Goal: Transaction & Acquisition: Obtain resource

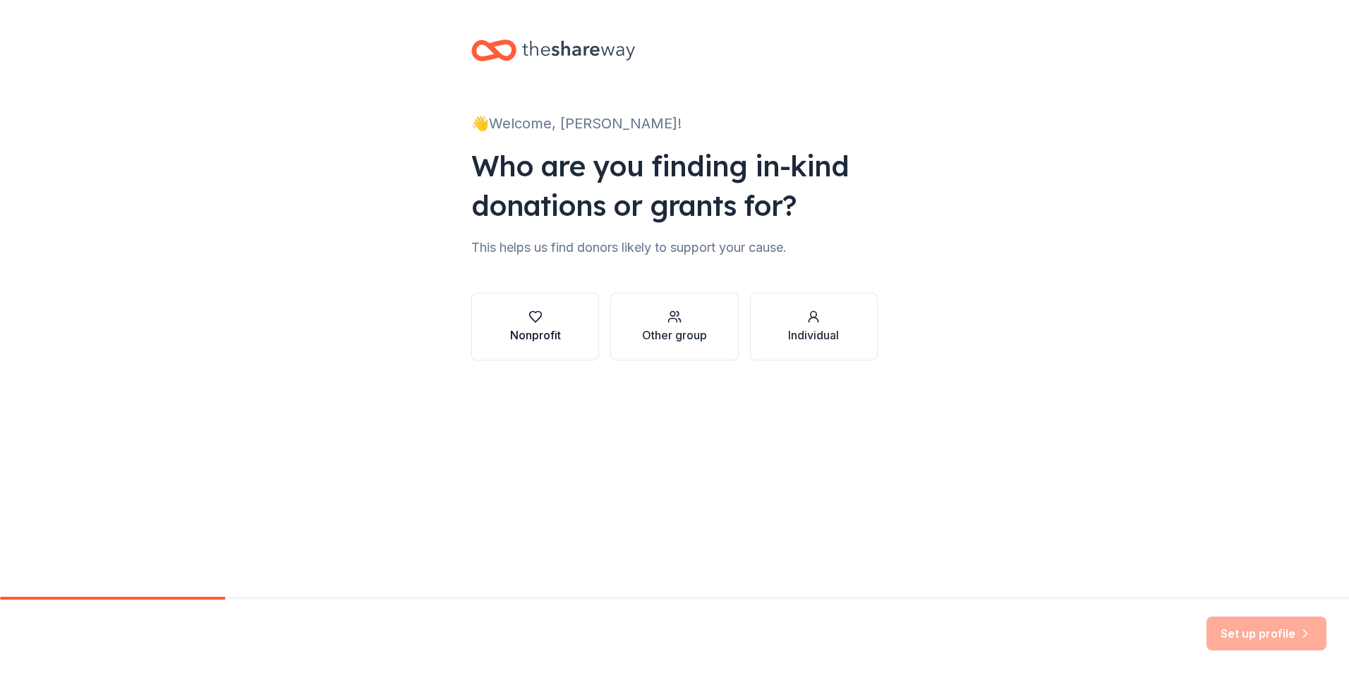
click at [539, 318] on icon "button" at bounding box center [535, 317] width 12 height 11
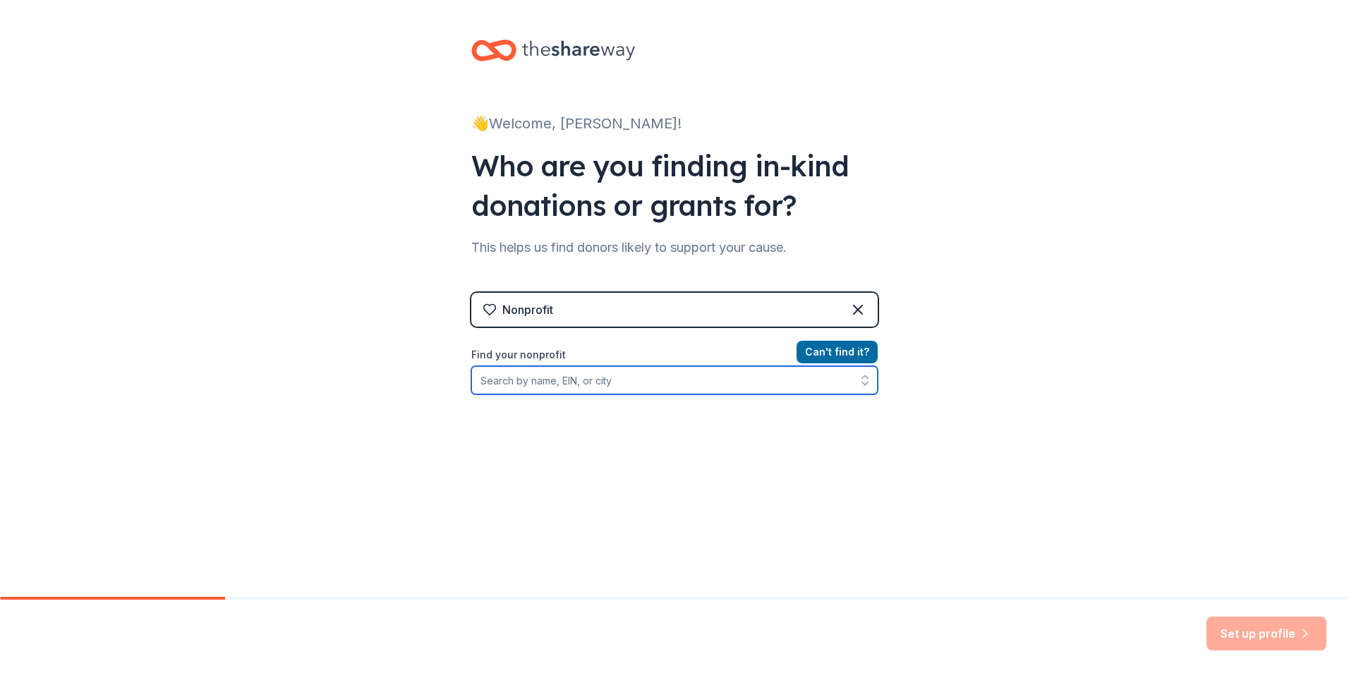
click at [752, 380] on input "Find your nonprofit" at bounding box center [674, 380] width 406 height 28
type input "ukiah hinthil community and cultural development"
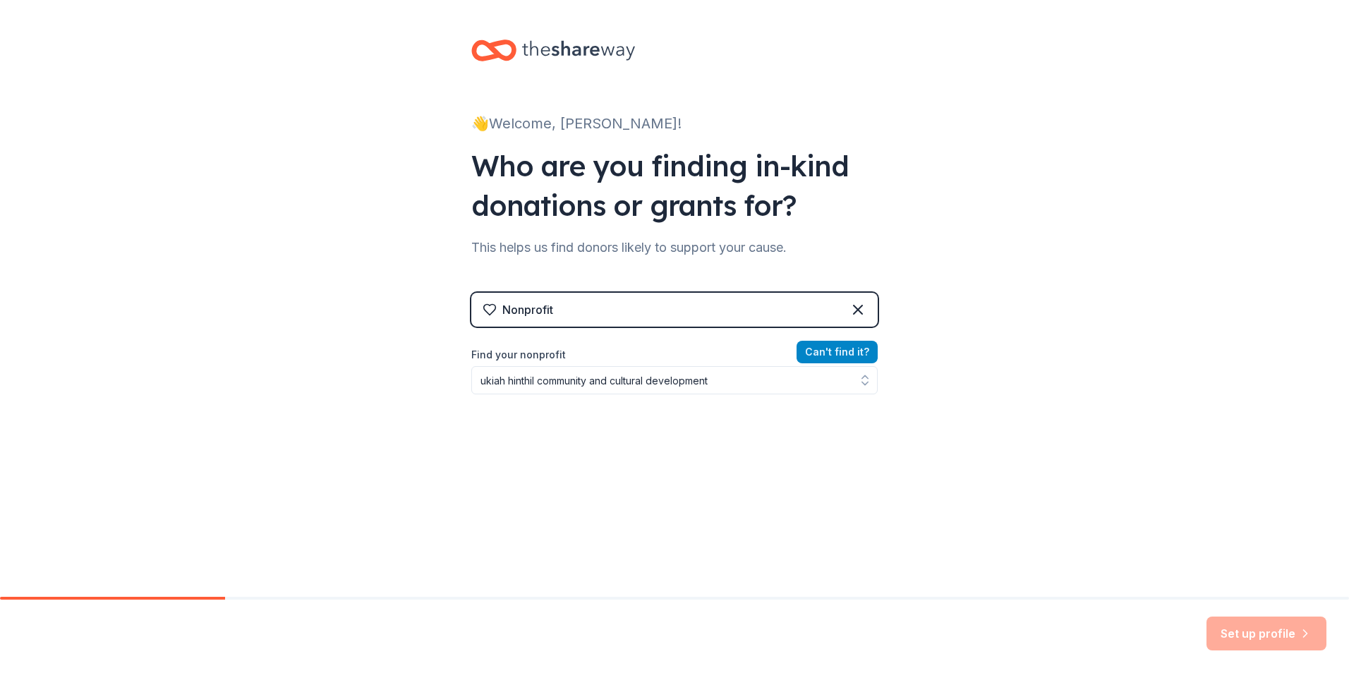
click at [826, 349] on button "Can ' t find it?" at bounding box center [837, 352] width 81 height 23
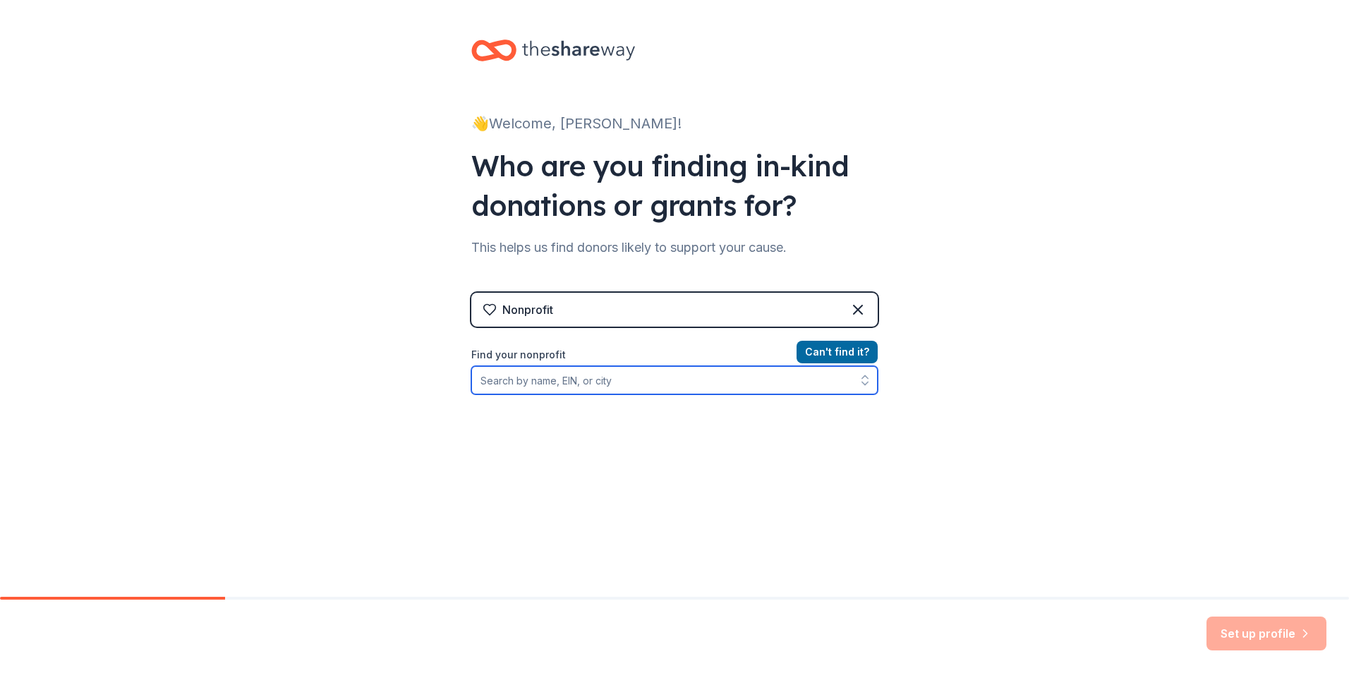
click at [624, 387] on input "Find your nonprofit" at bounding box center [674, 380] width 406 height 28
click at [495, 385] on input "[US_EMPLOYER_IDENTIFICATION_NUMBER]" at bounding box center [674, 380] width 406 height 28
type input "383722609"
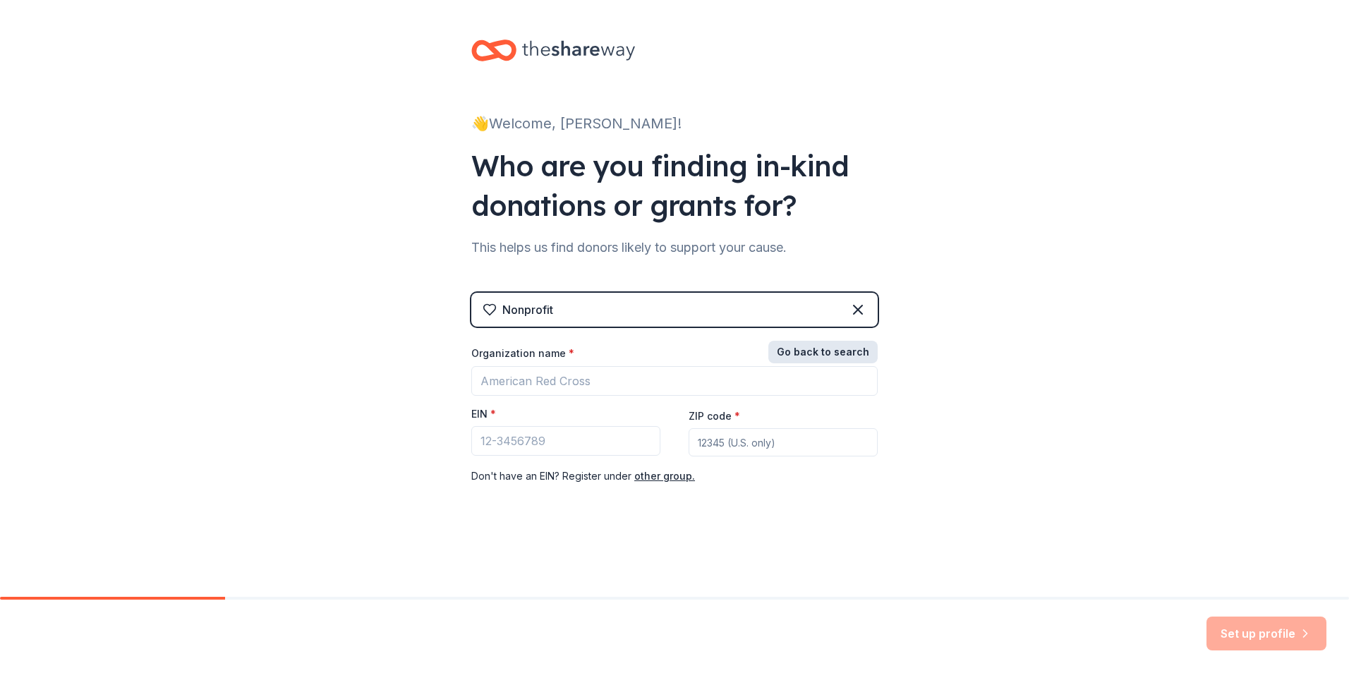
click at [806, 351] on button "Go back to search" at bounding box center [822, 352] width 109 height 23
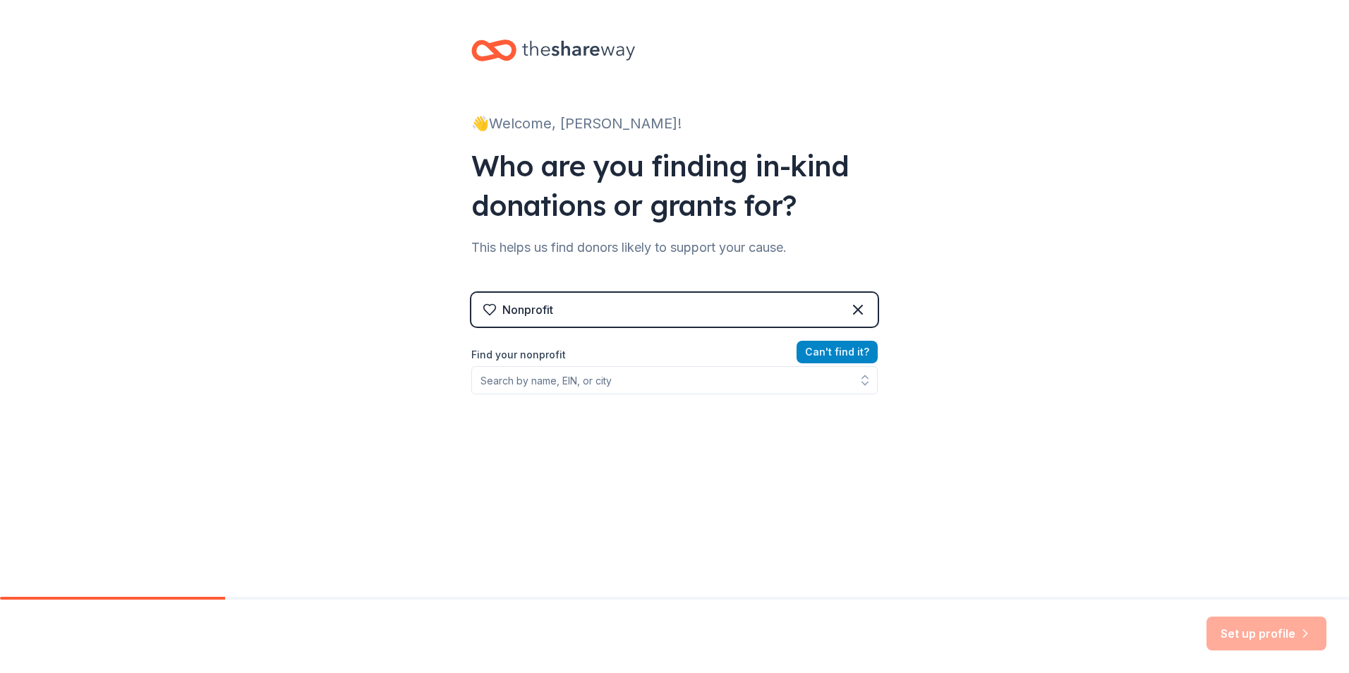
click at [838, 353] on button "Can ' t find it?" at bounding box center [837, 352] width 81 height 23
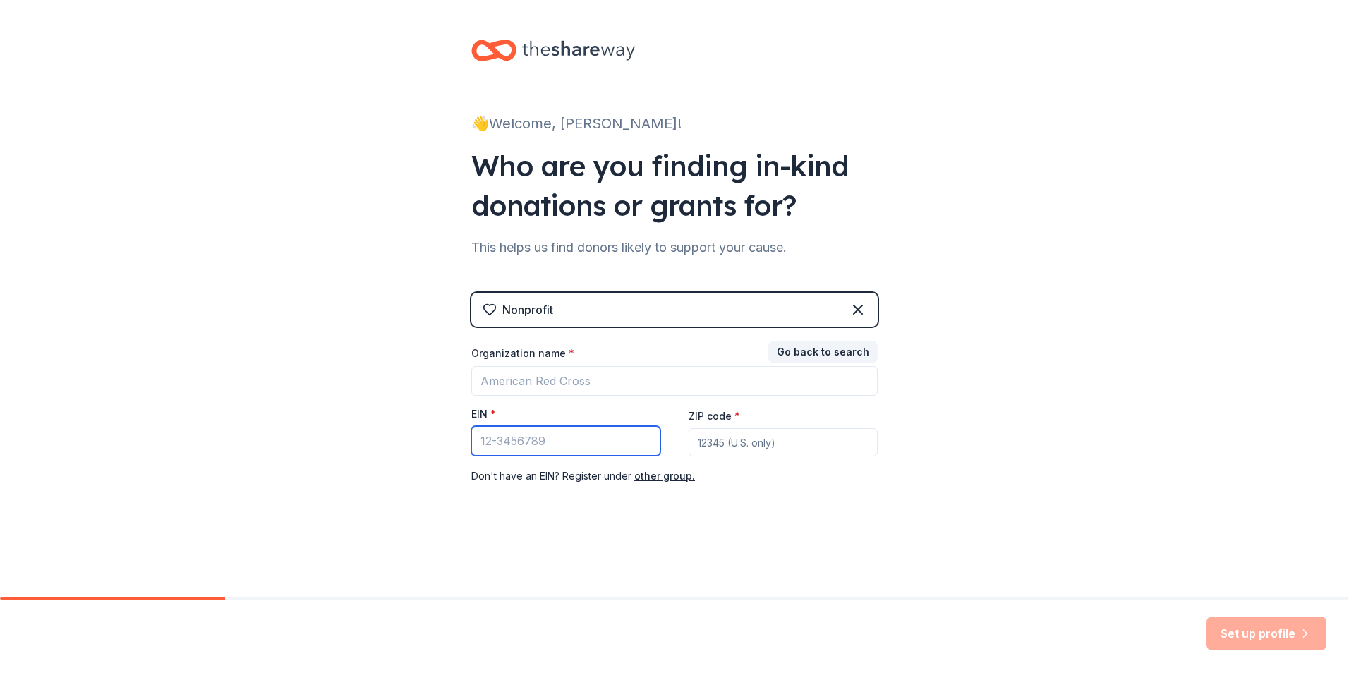
click at [594, 445] on input "EIN *" at bounding box center [565, 441] width 189 height 30
type input "[US_EMPLOYER_IDENTIFICATION_NUMBER]"
click at [711, 447] on input "ZIP code *" at bounding box center [783, 442] width 189 height 28
type input "95490"
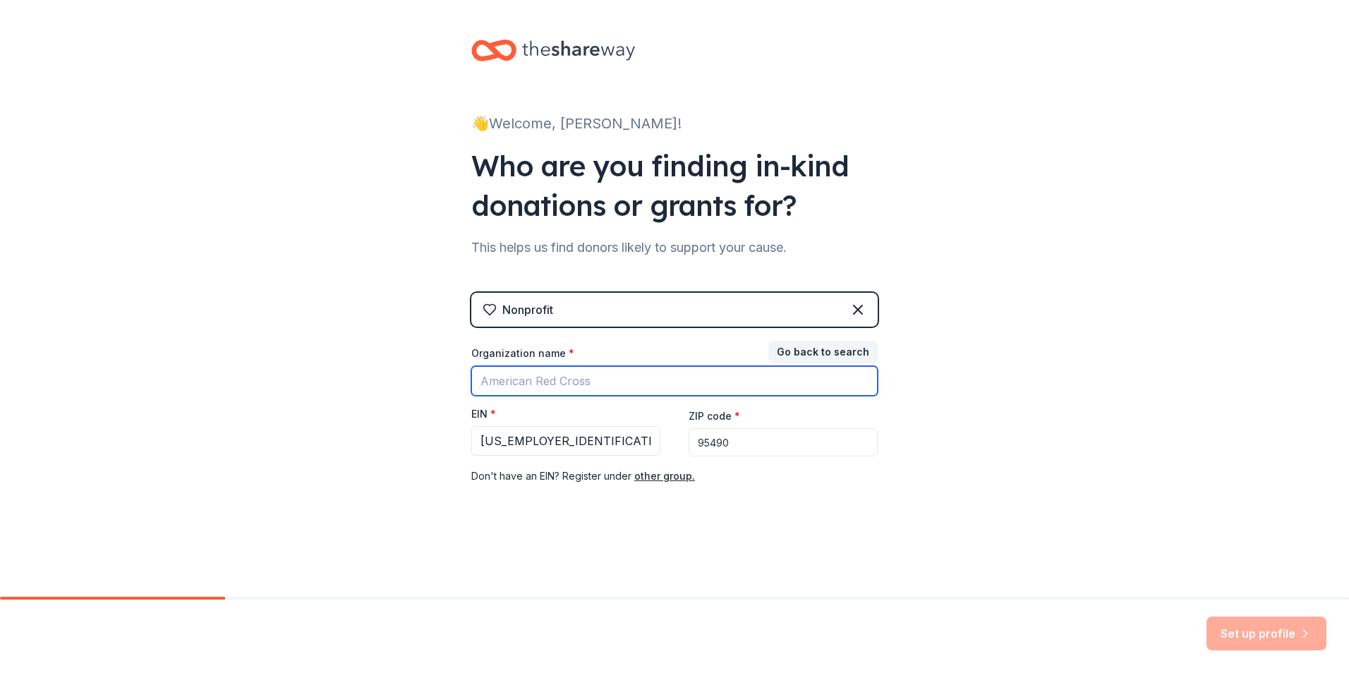
click at [605, 382] on input "Organization name *" at bounding box center [674, 381] width 406 height 30
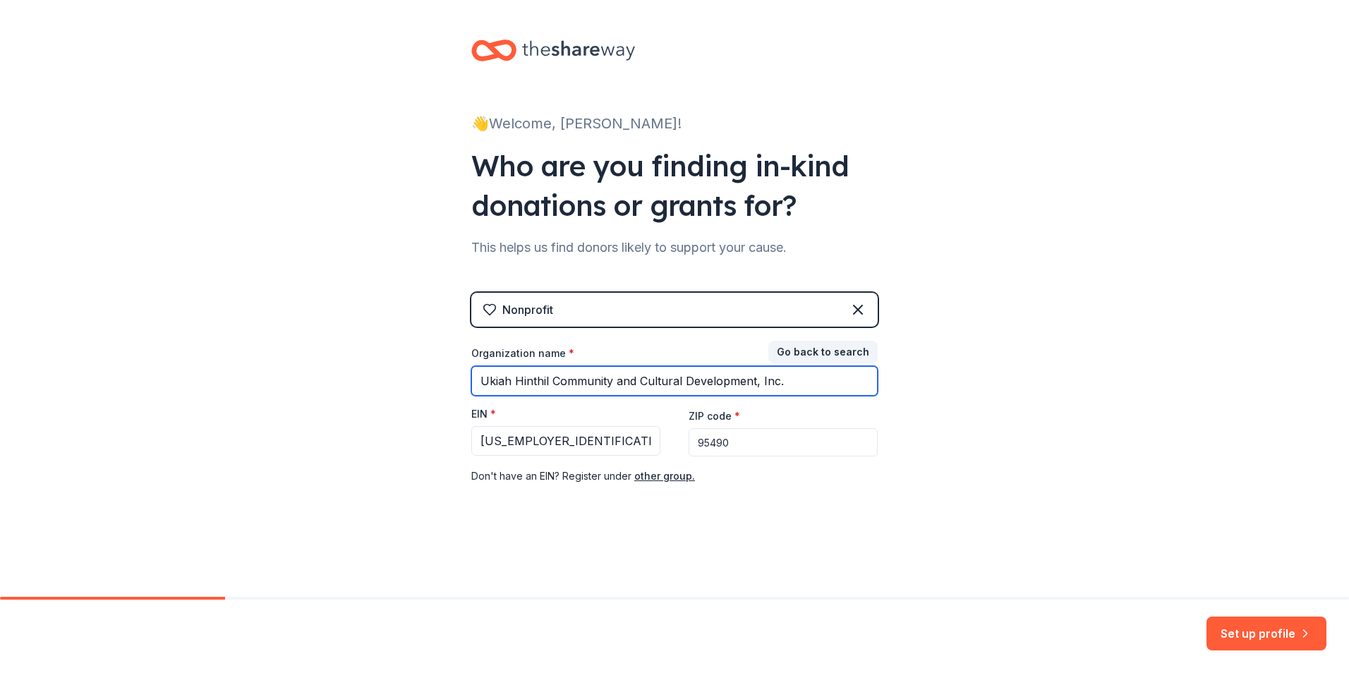
click at [794, 375] on input "Ukiah Hinthil Community and Cultural Development, Inc." at bounding box center [674, 381] width 406 height 30
type input "Ukiah Hinthil Community and Cultural Development, Inc."
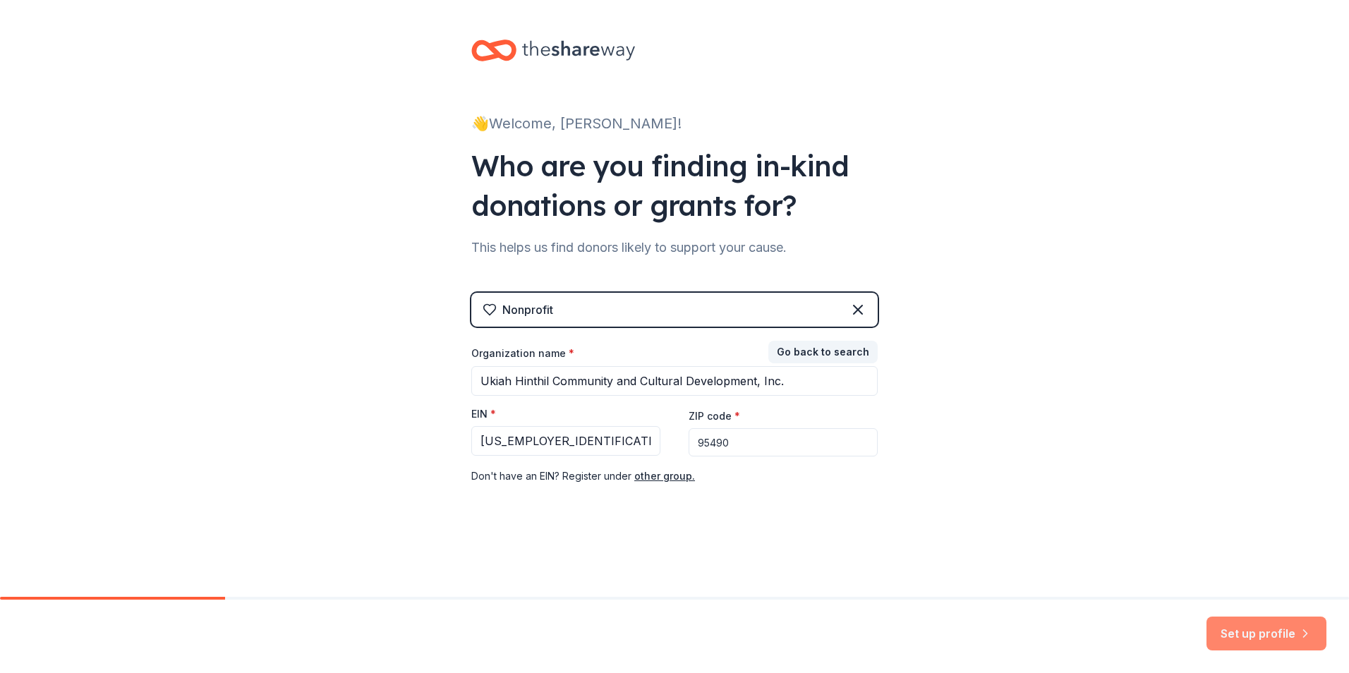
click at [1243, 634] on button "Set up profile" at bounding box center [1267, 634] width 120 height 34
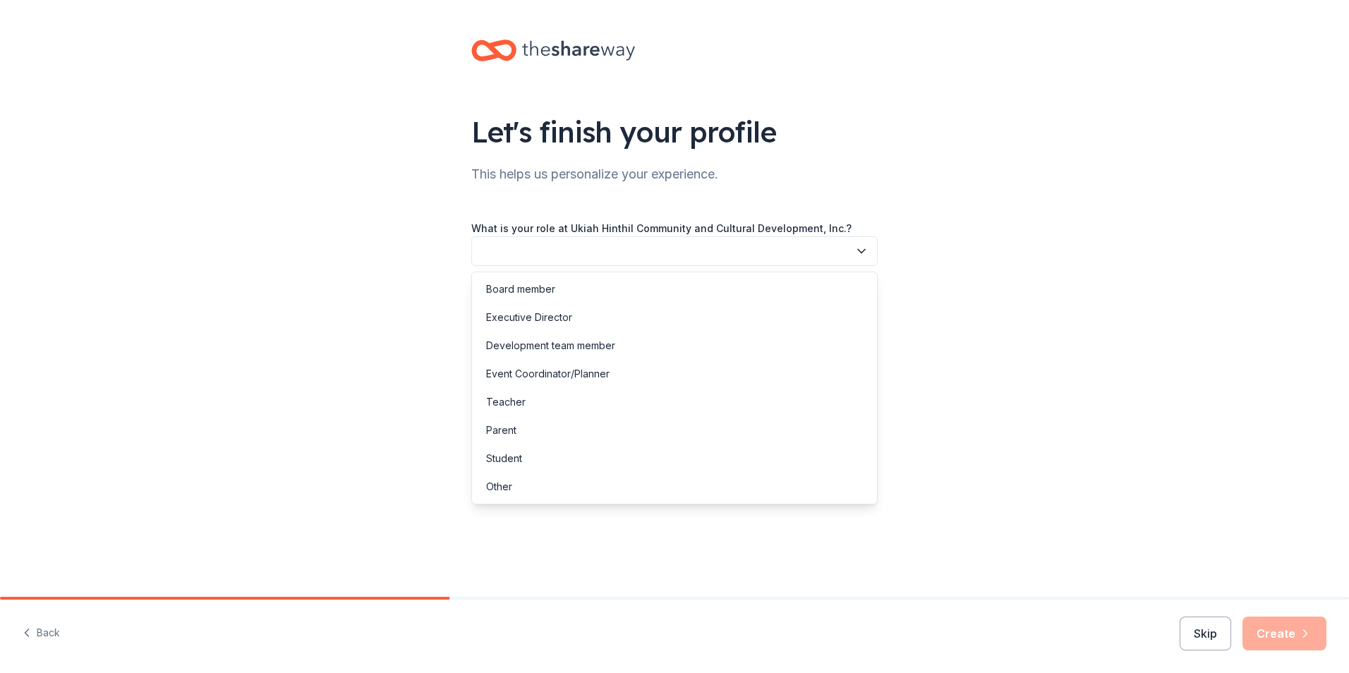
click at [598, 255] on button "button" at bounding box center [674, 251] width 406 height 30
click at [571, 313] on div "Executive Director" at bounding box center [529, 317] width 86 height 17
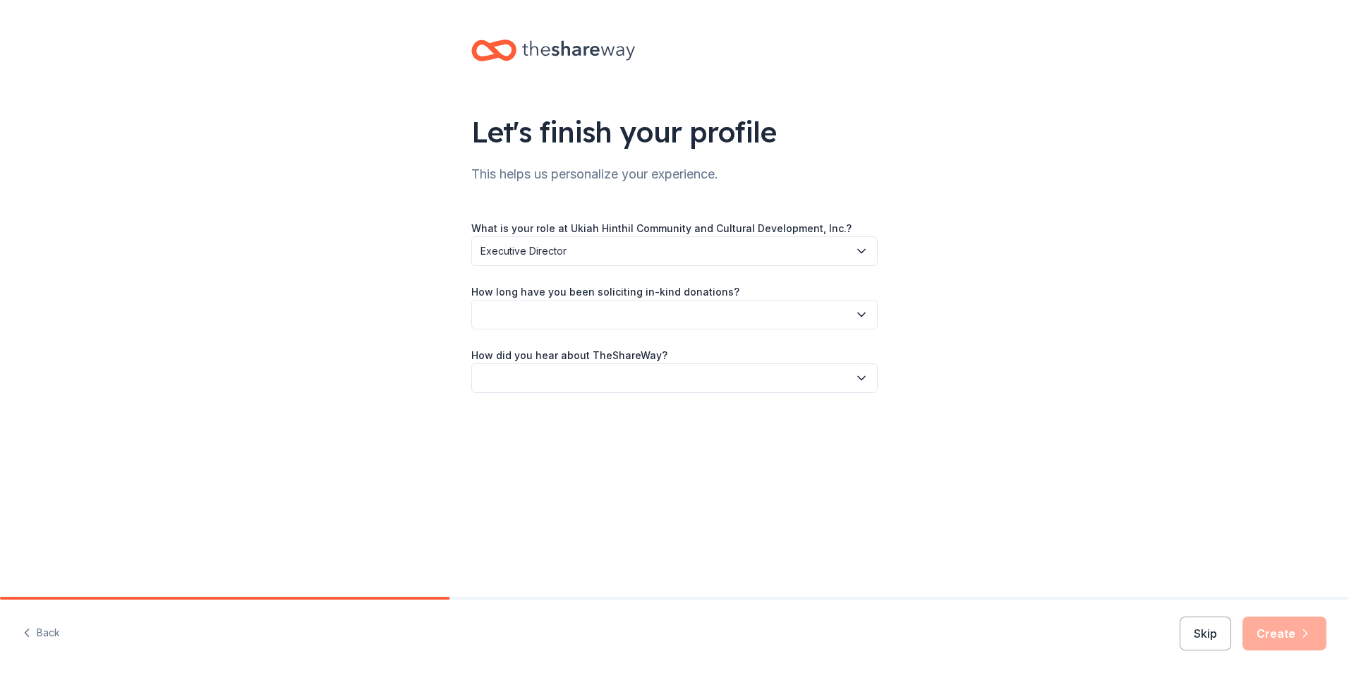
click at [574, 317] on button "button" at bounding box center [674, 315] width 406 height 30
click at [553, 356] on div "This is my first time!" at bounding box center [531, 352] width 90 height 17
click at [565, 373] on button "button" at bounding box center [674, 378] width 406 height 30
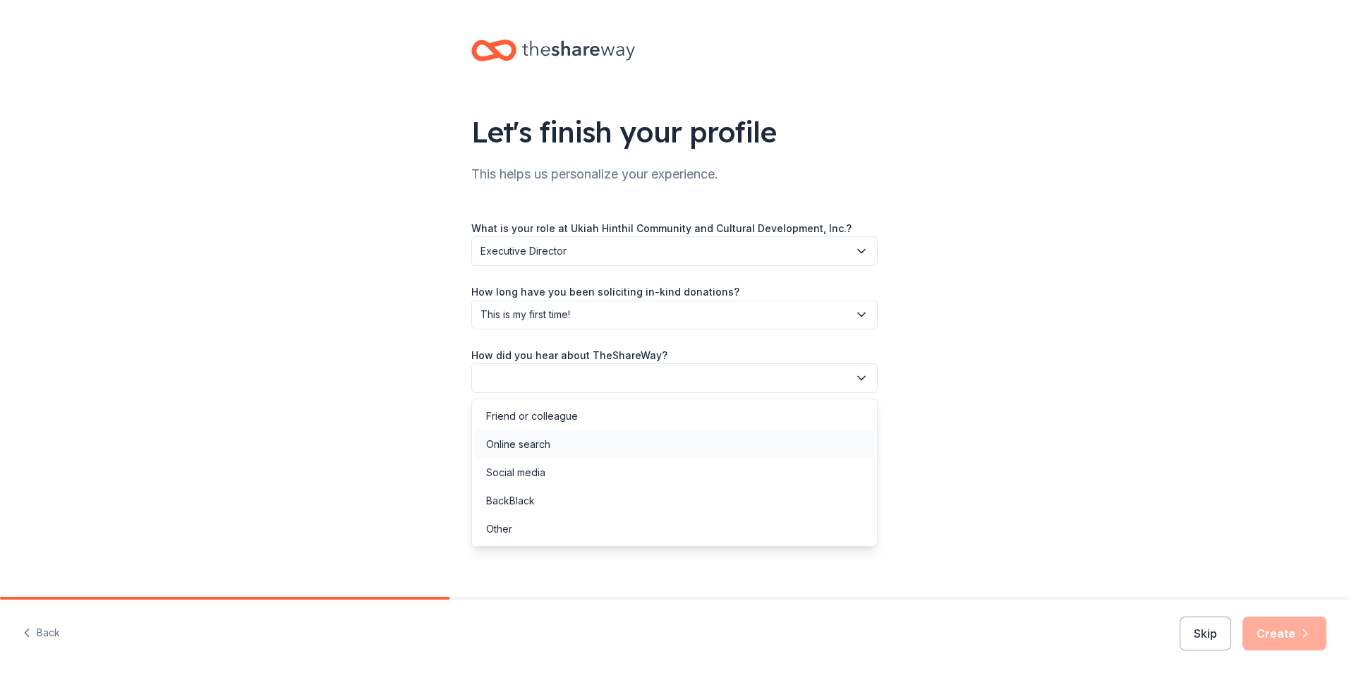
click at [545, 447] on div "Online search" at bounding box center [518, 444] width 64 height 17
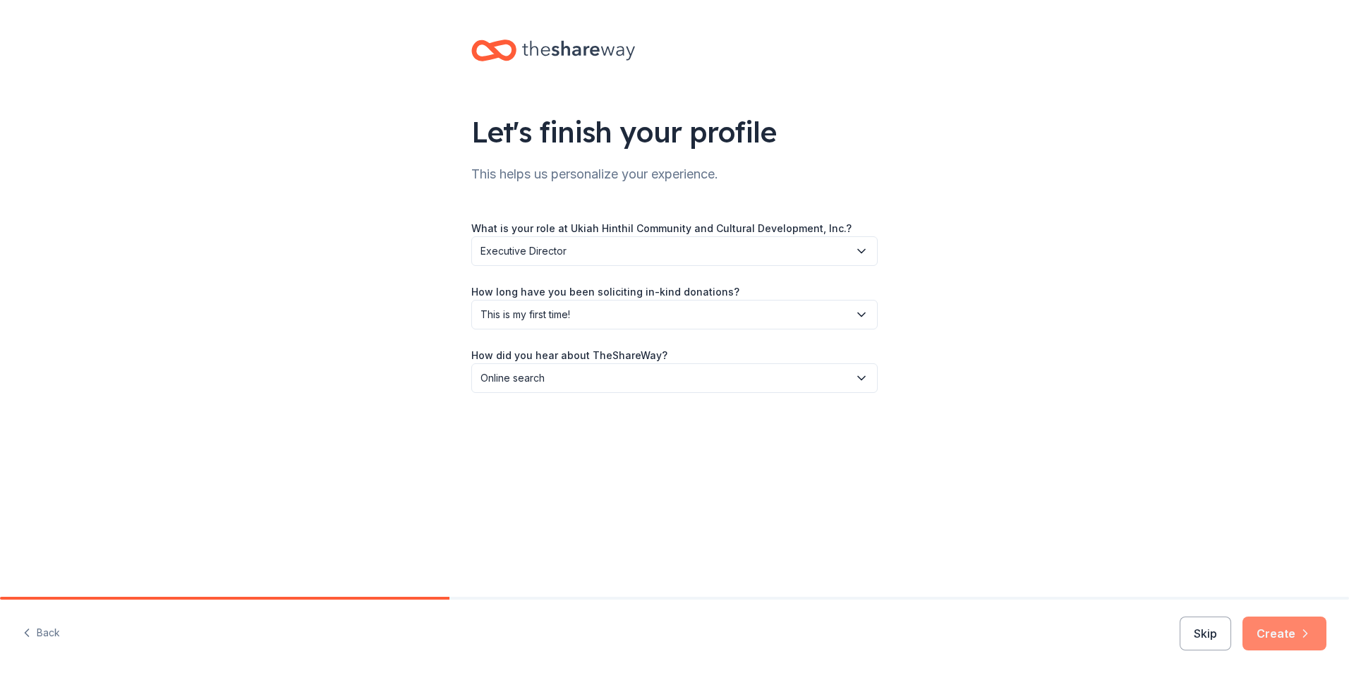
click at [1283, 638] on button "Create" at bounding box center [1285, 634] width 84 height 34
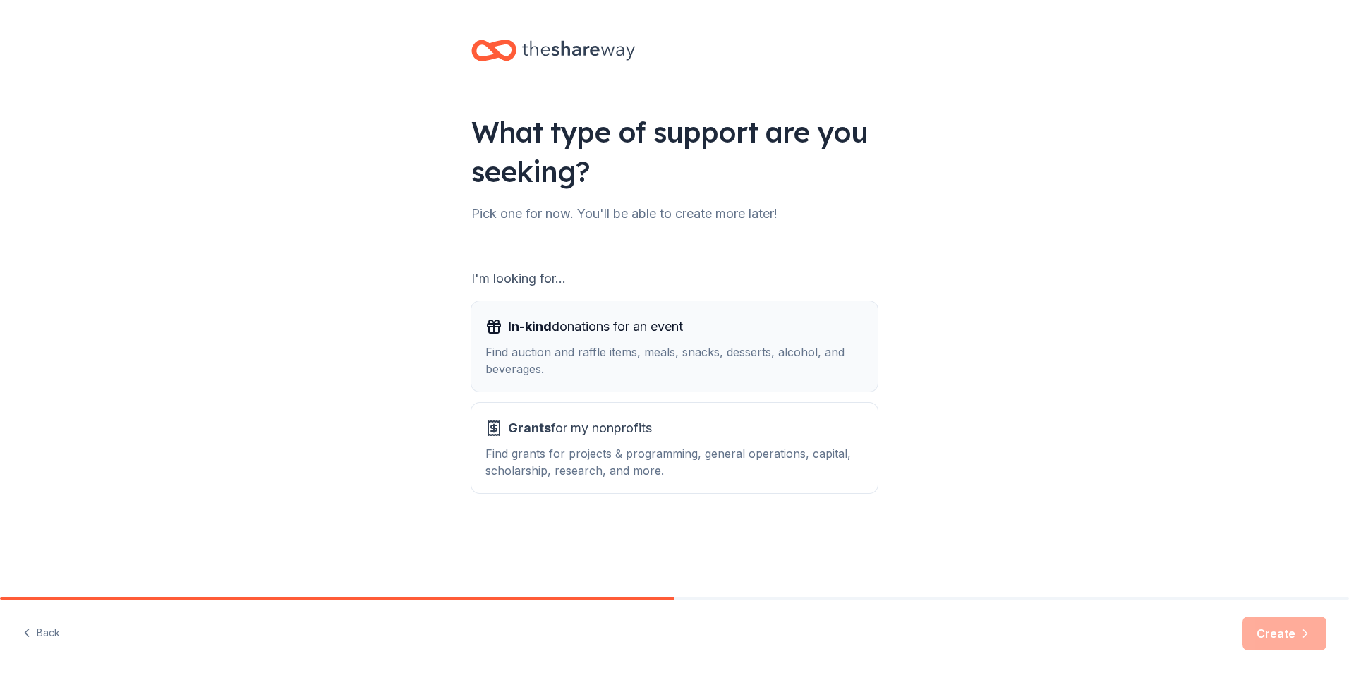
click at [585, 367] on div "Find auction and raffle items, meals, snacks, desserts, alcohol, and beverages." at bounding box center [674, 361] width 378 height 34
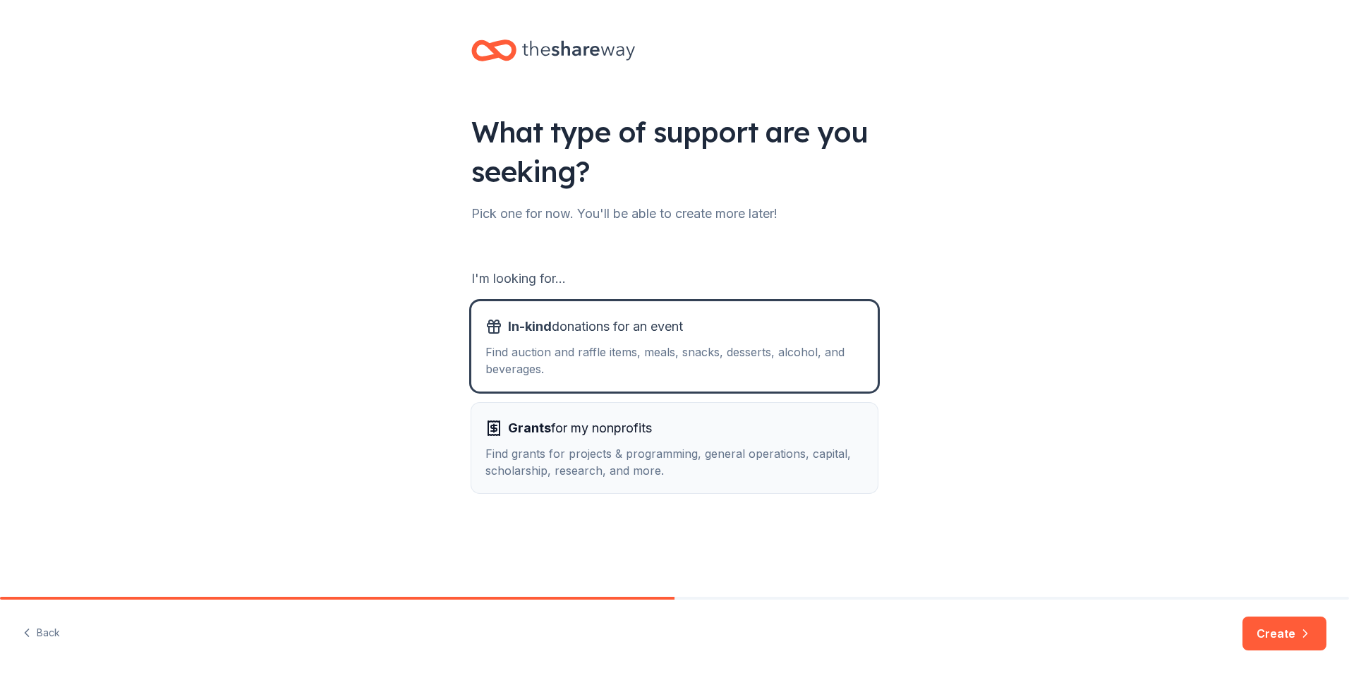
click at [589, 440] on div "Grants for my nonprofits Find grants for projects & programming, general operat…" at bounding box center [674, 448] width 378 height 62
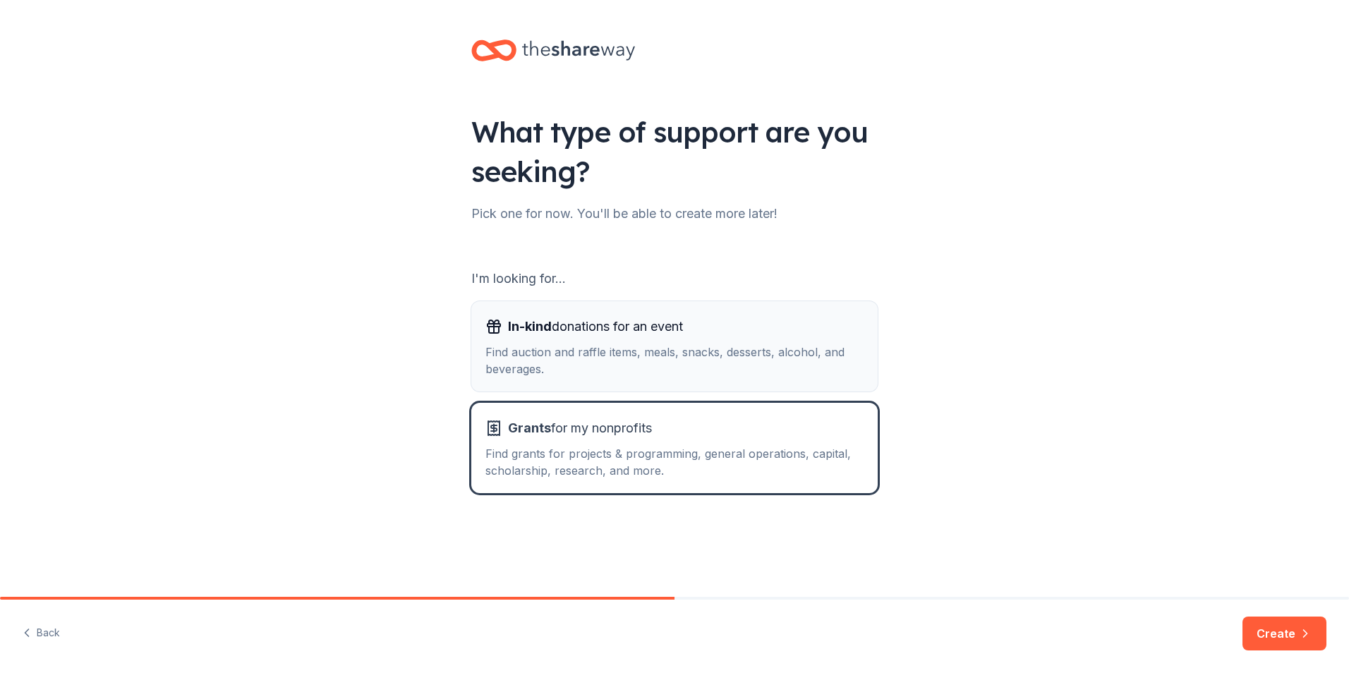
click at [621, 347] on div "Find auction and raffle items, meals, snacks, desserts, alcohol, and beverages." at bounding box center [674, 361] width 378 height 34
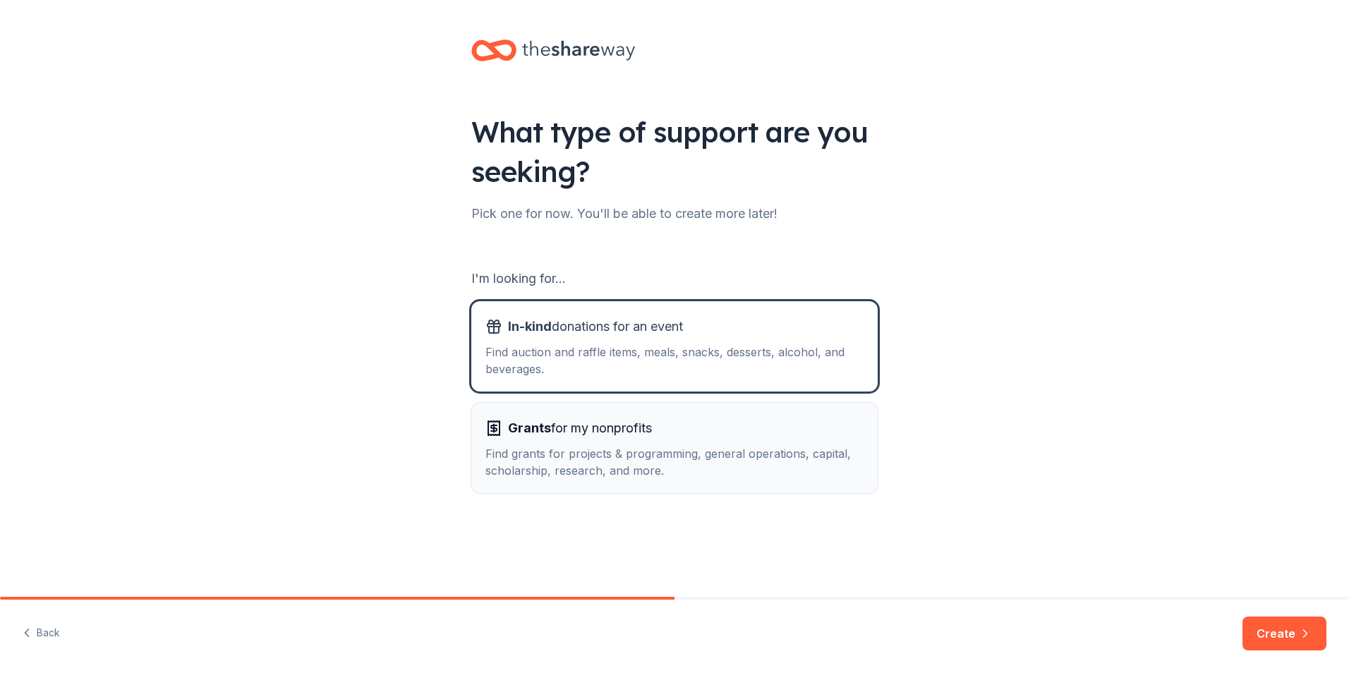
click at [590, 477] on div "Find grants for projects & programming, general operations, capital, scholarshi…" at bounding box center [674, 462] width 378 height 34
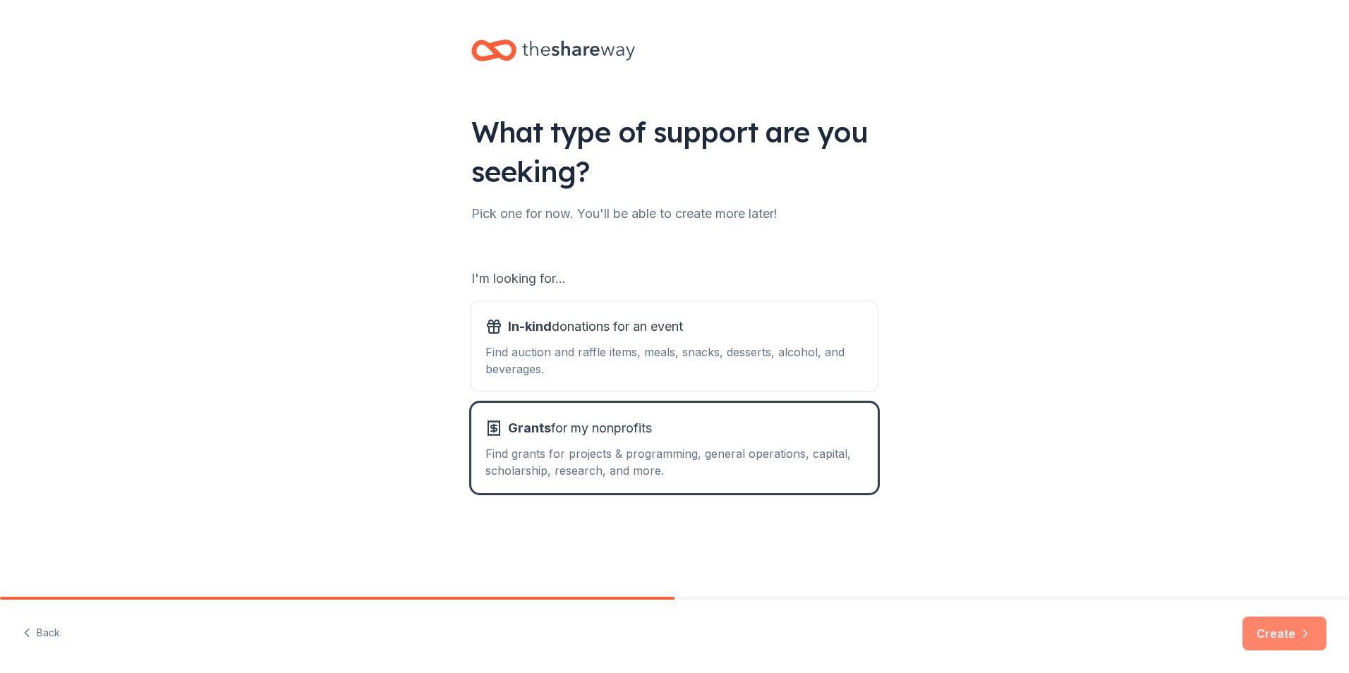
click at [1269, 630] on button "Create" at bounding box center [1285, 634] width 84 height 34
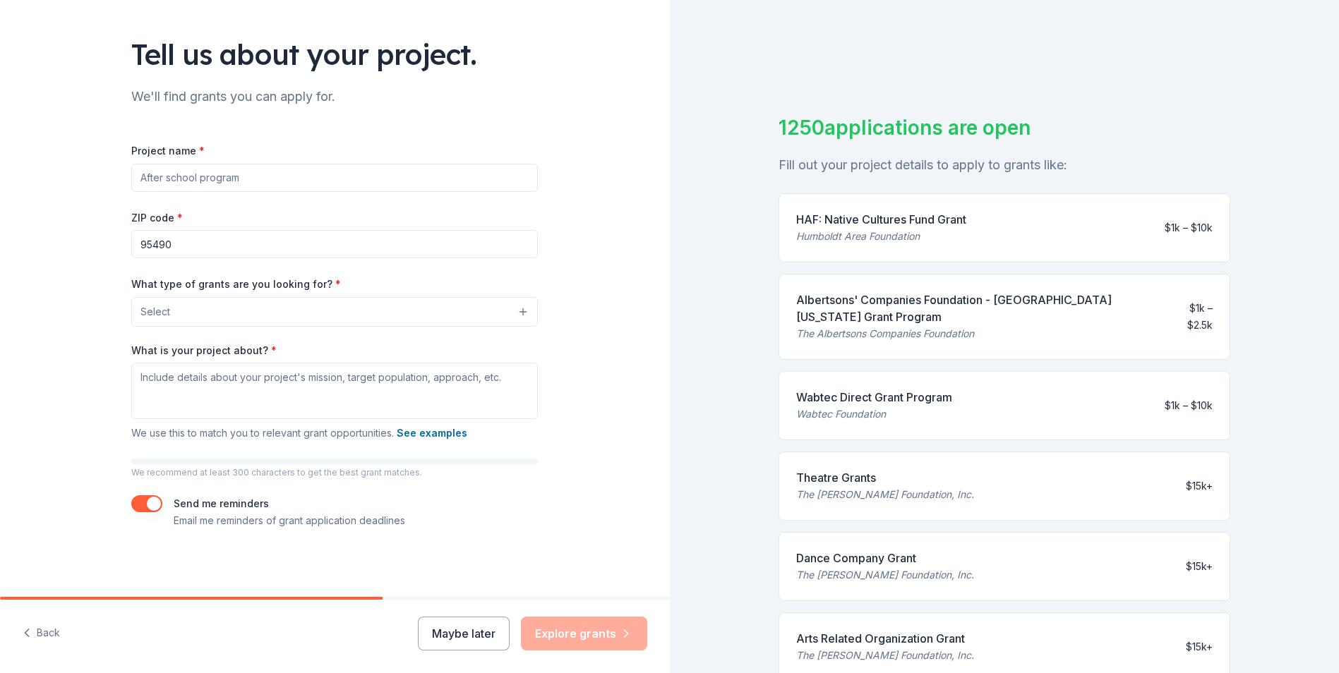
scroll to position [17, 0]
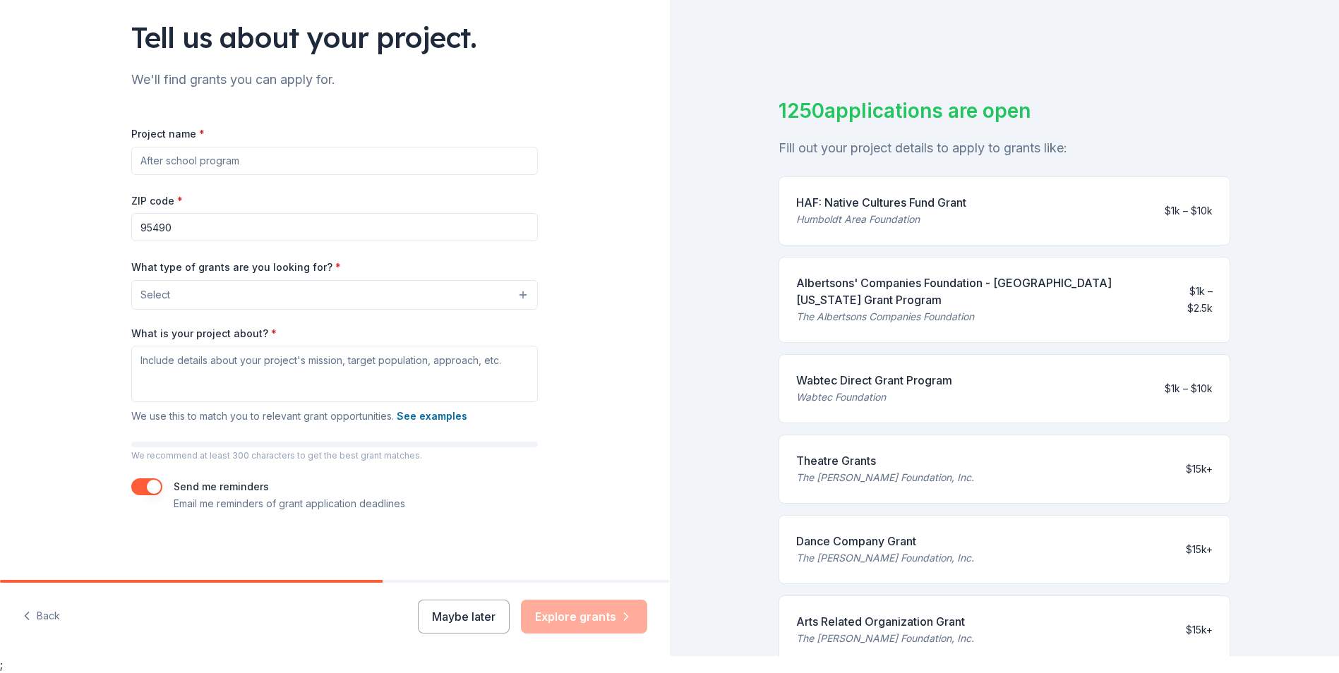
drag, startPoint x: 822, startPoint y: 205, endPoint x: 756, endPoint y: 193, distance: 66.7
click at [756, 193] on div "1250 applications are open Fill out your project details to apply to grants lik…" at bounding box center [1005, 319] width 670 height 673
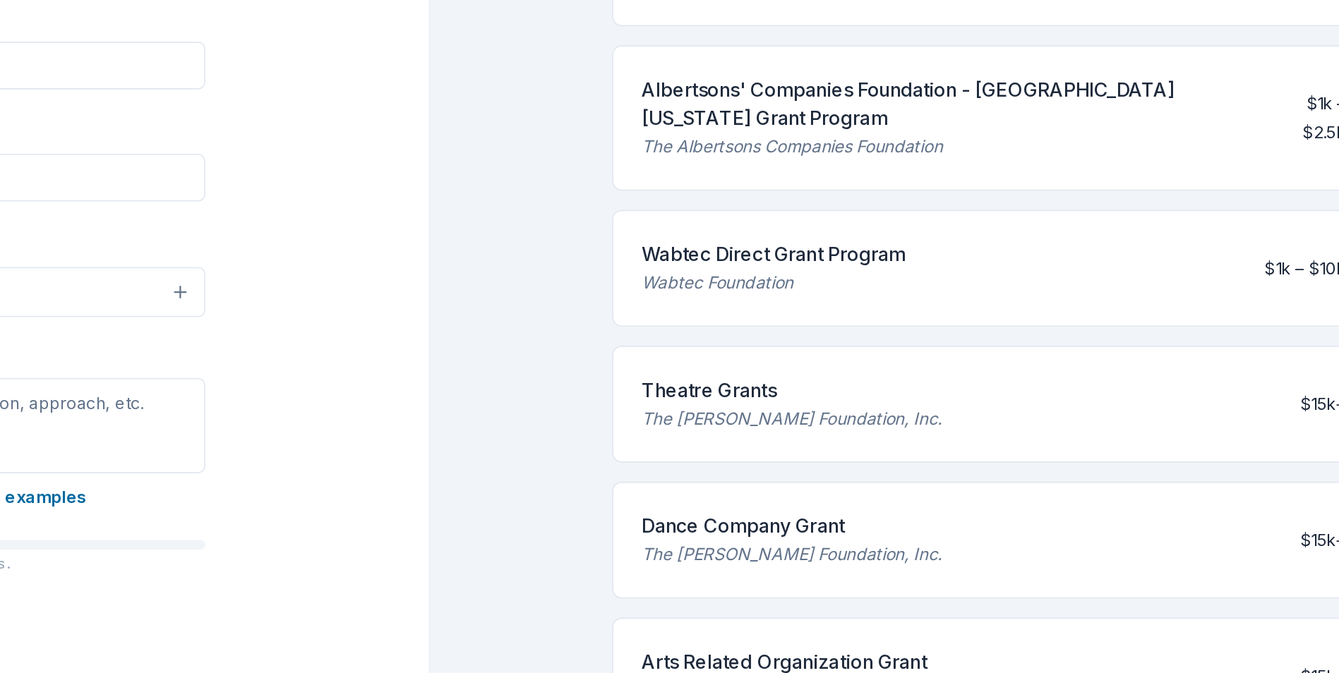
scroll to position [105, 0]
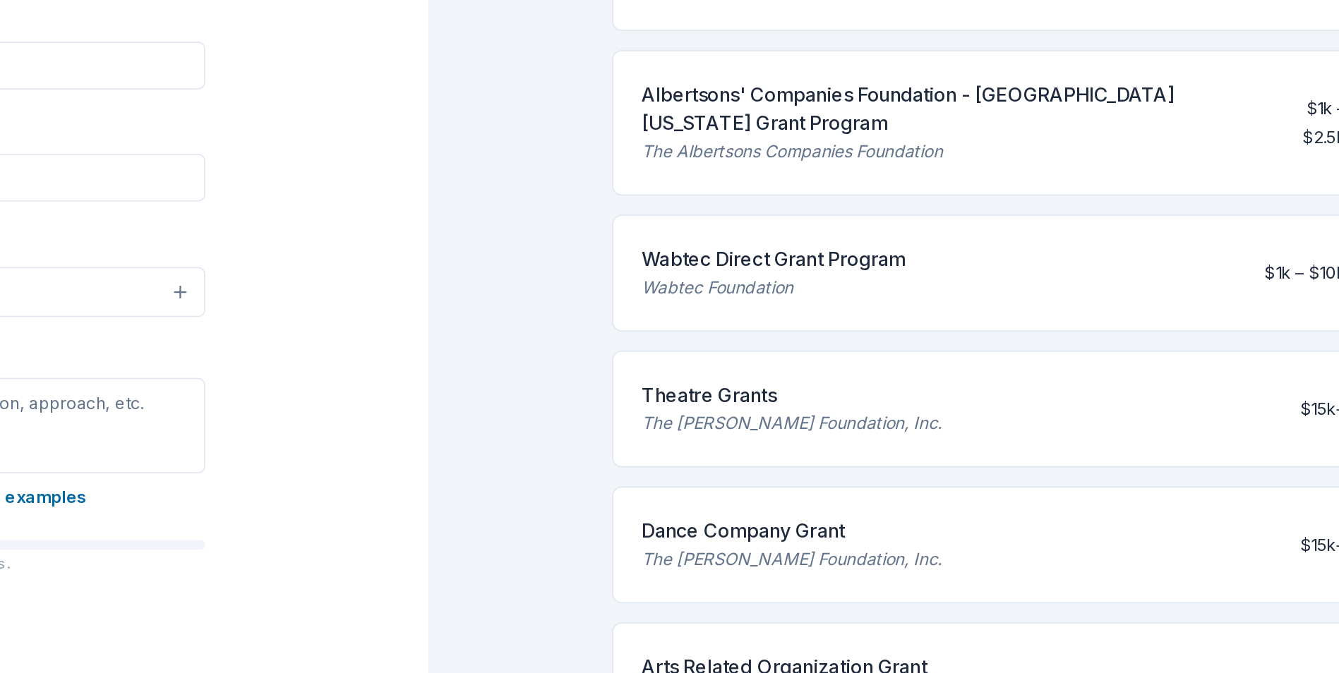
drag, startPoint x: 849, startPoint y: 195, endPoint x: 792, endPoint y: 178, distance: 59.8
click at [796, 178] on div "Albertsons' Companies Foundation - [GEOGRAPHIC_DATA][US_STATE] Grant Program" at bounding box center [978, 186] width 364 height 34
click at [789, 173] on div "Albertsons' Companies Foundation - [GEOGRAPHIC_DATA][US_STATE] Grant Program Th…" at bounding box center [1004, 195] width 452 height 86
drag, startPoint x: 791, startPoint y: 178, endPoint x: 850, endPoint y: 200, distance: 63.2
click at [850, 200] on div "Albertsons' Companies Foundation - [GEOGRAPHIC_DATA][US_STATE] Grant Program" at bounding box center [978, 186] width 364 height 34
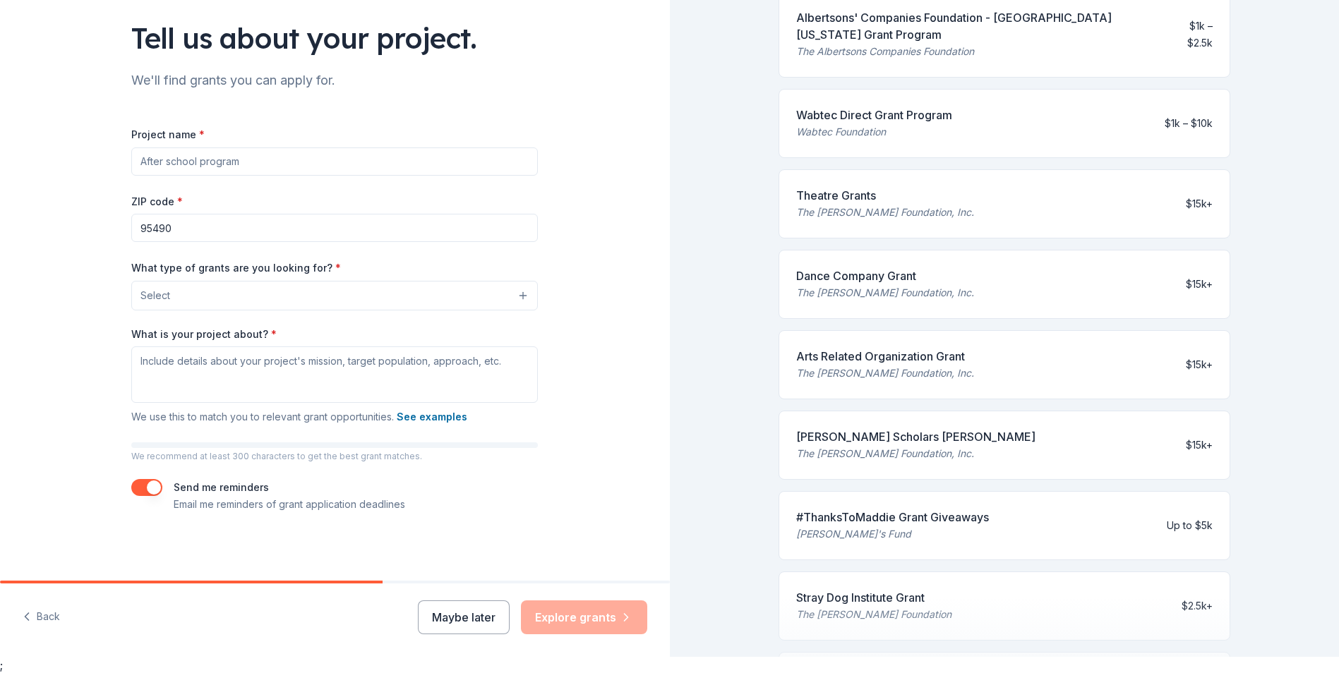
scroll to position [270, 0]
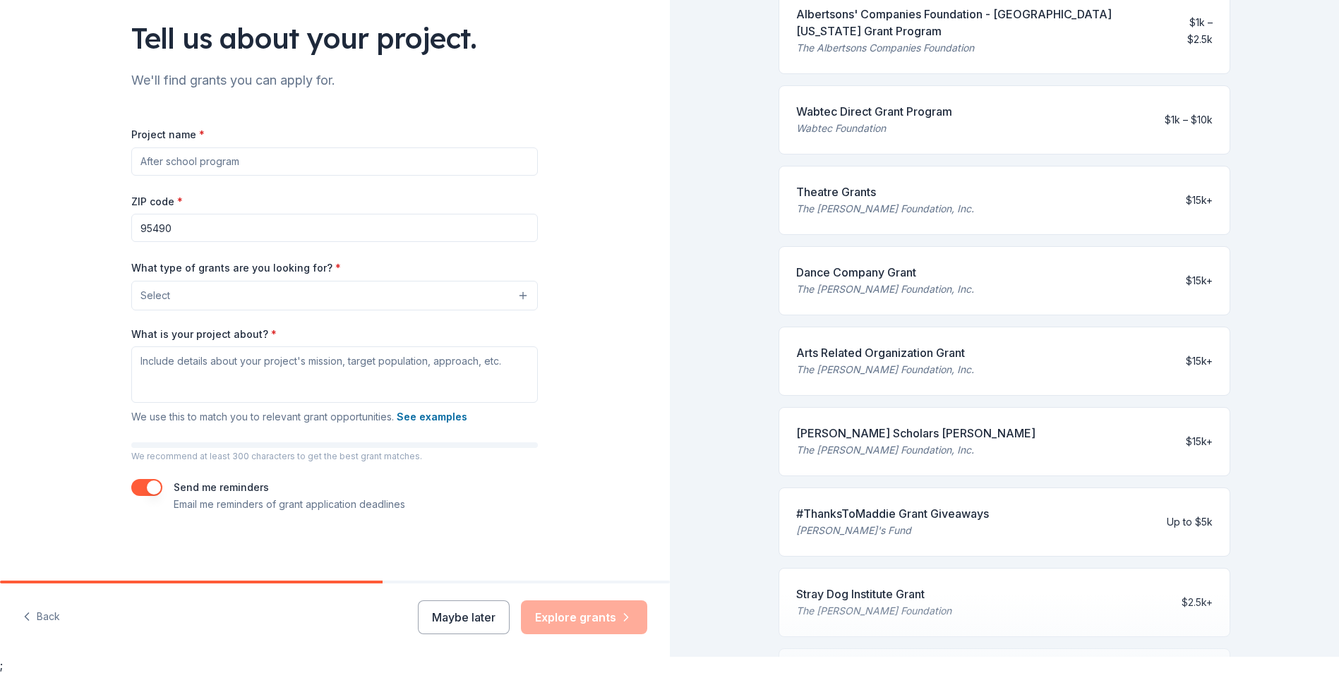
drag, startPoint x: 791, startPoint y: 112, endPoint x: 952, endPoint y: 87, distance: 162.9
click at [952, 87] on div "Wabtec Direct Grant Program Wabtec Foundation $1k – $10k" at bounding box center [1004, 119] width 452 height 69
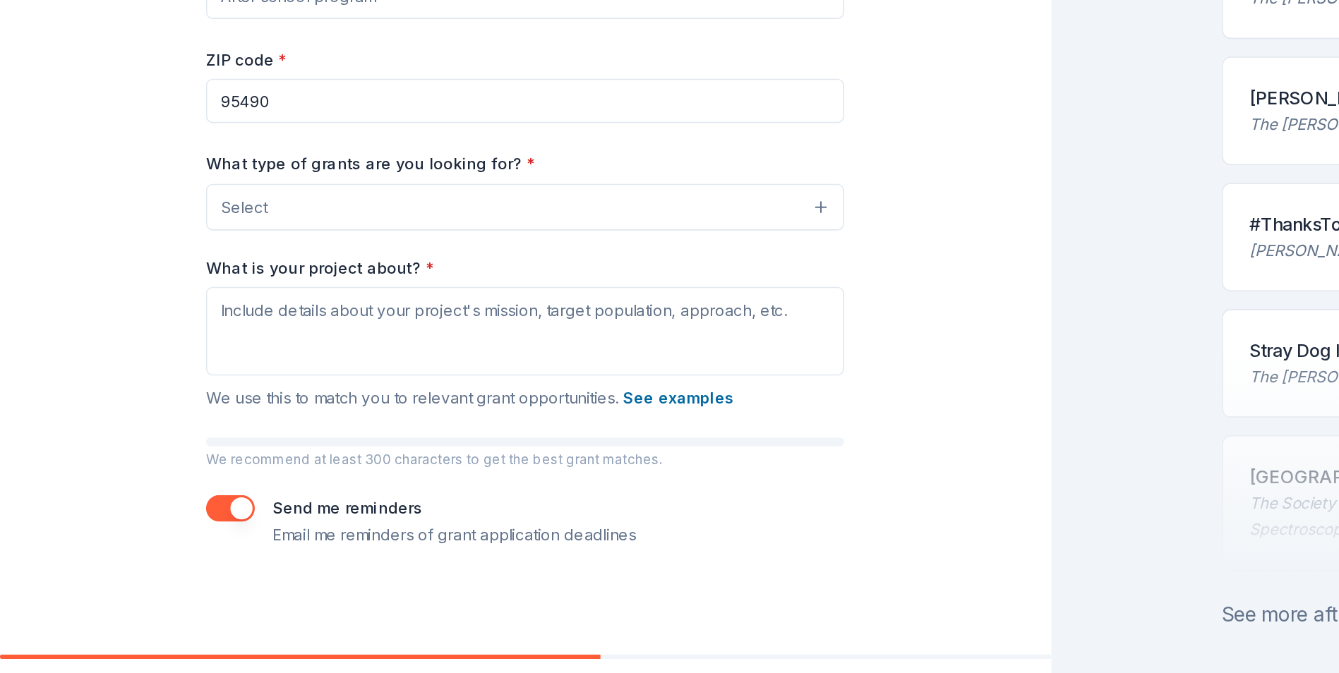
scroll to position [0, 0]
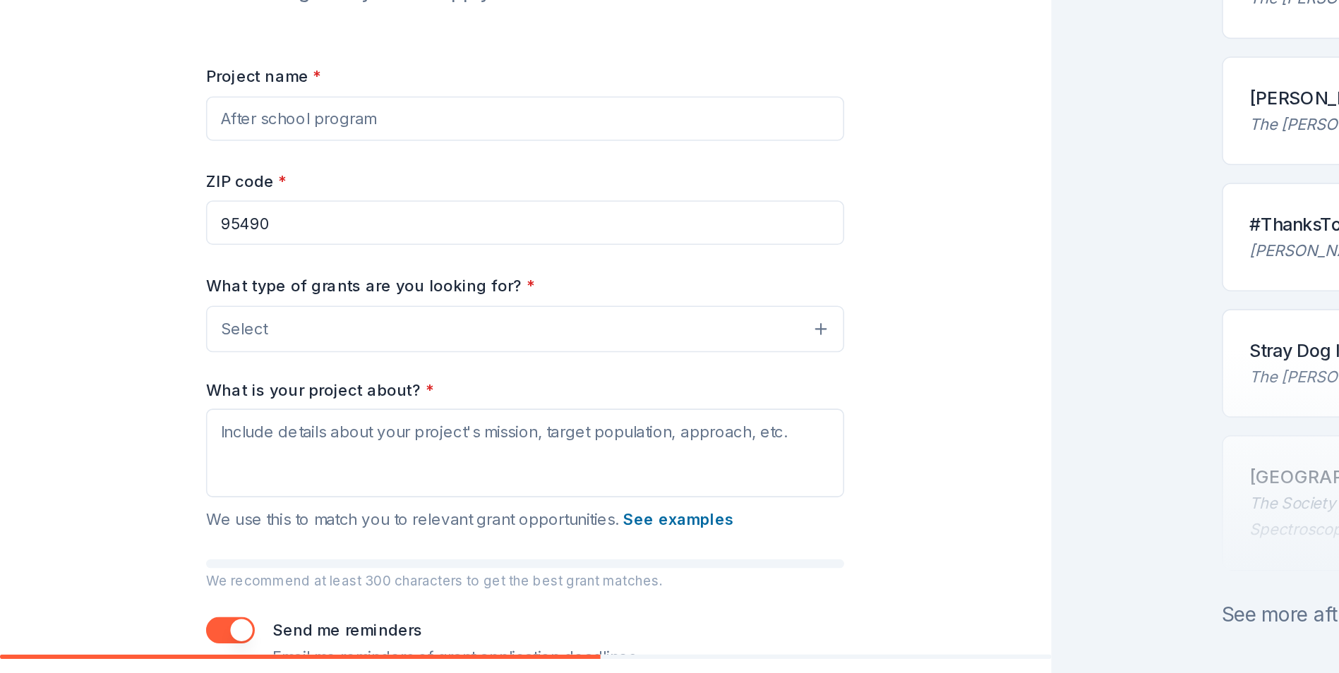
click at [289, 235] on input "Project name *" at bounding box center [334, 238] width 406 height 28
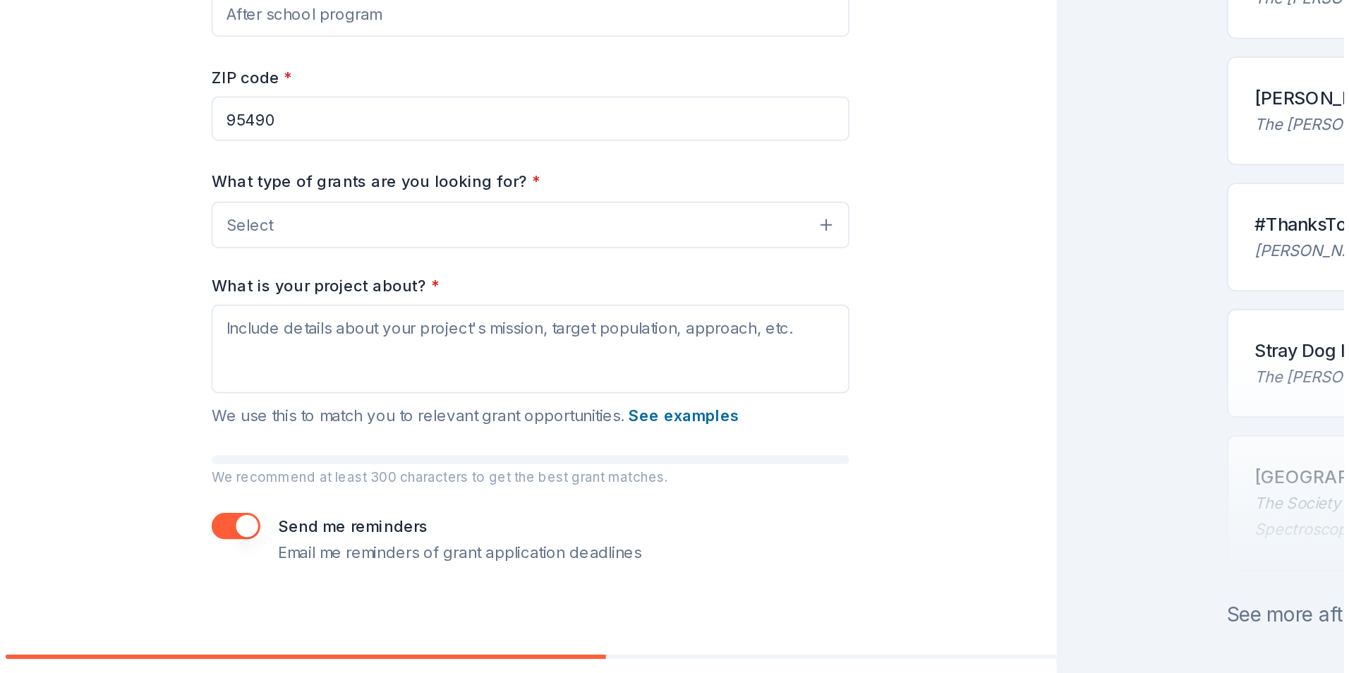
scroll to position [67, 0]
click at [284, 313] on button "Select" at bounding box center [334, 306] width 406 height 30
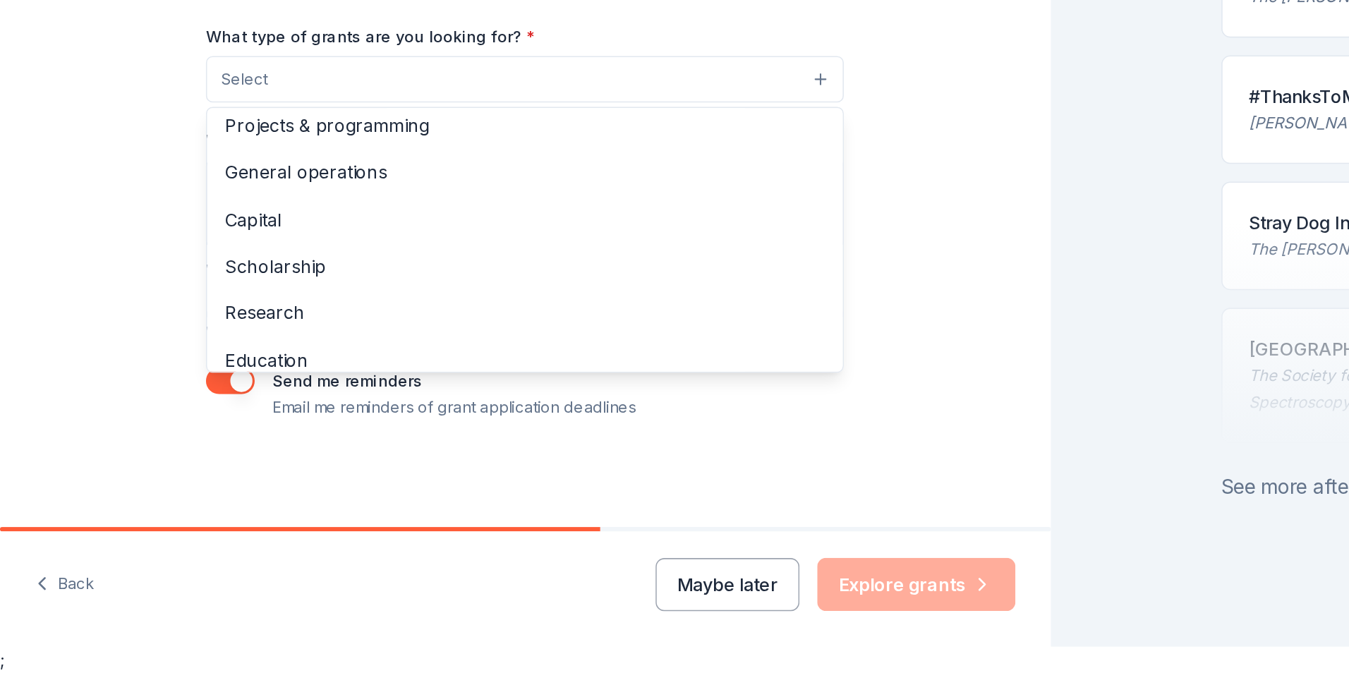
scroll to position [0, 0]
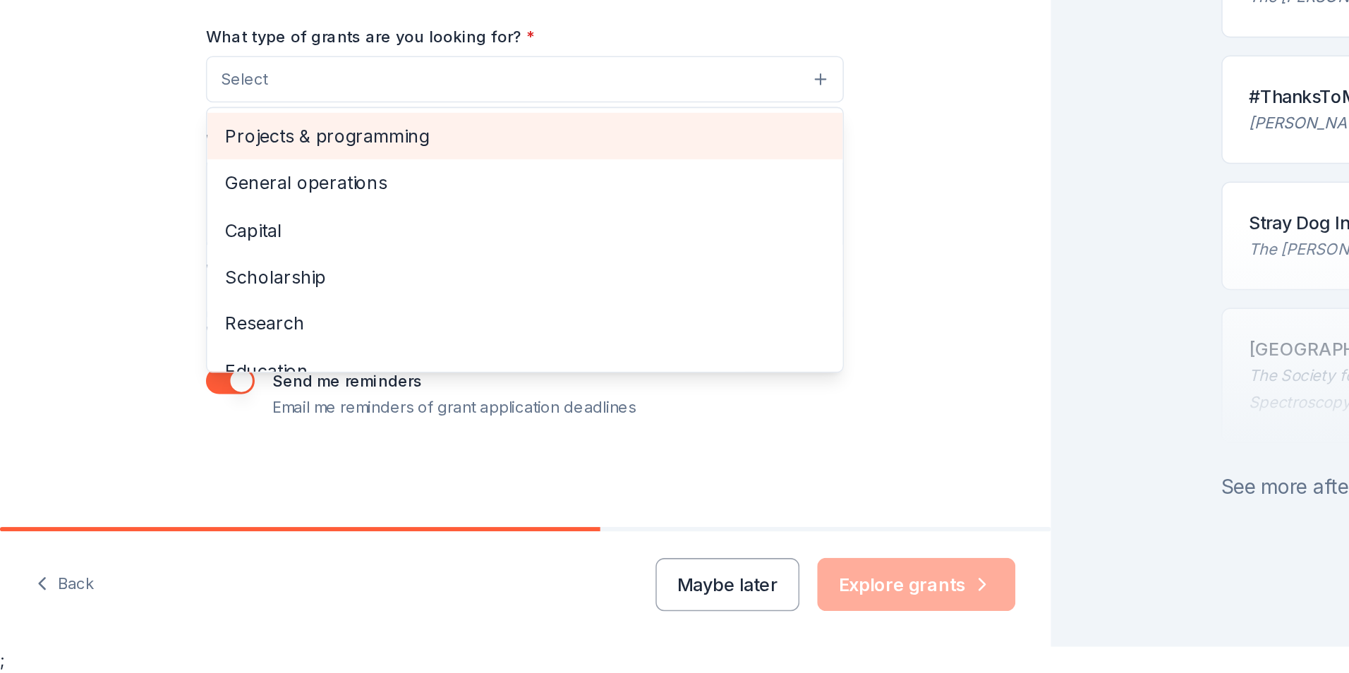
click at [367, 329] on span "Projects & programming" at bounding box center [334, 331] width 382 height 18
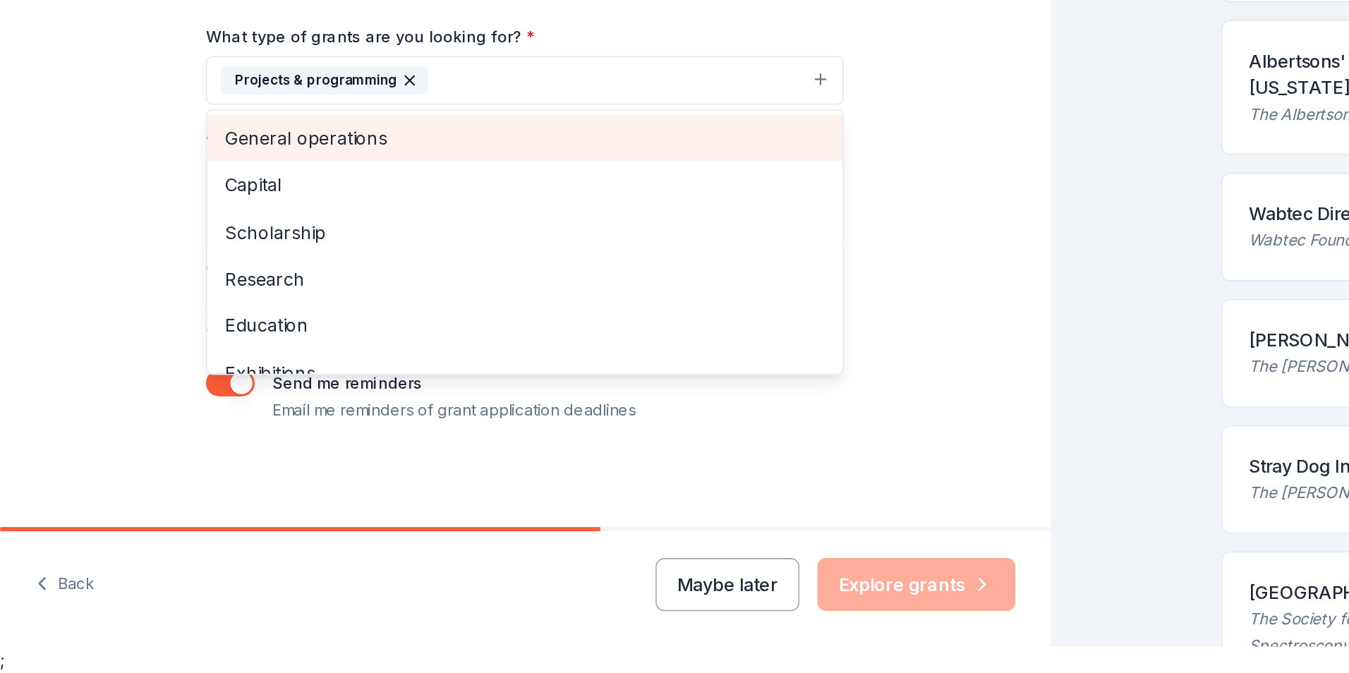
click at [267, 339] on span "General operations" at bounding box center [334, 332] width 382 height 18
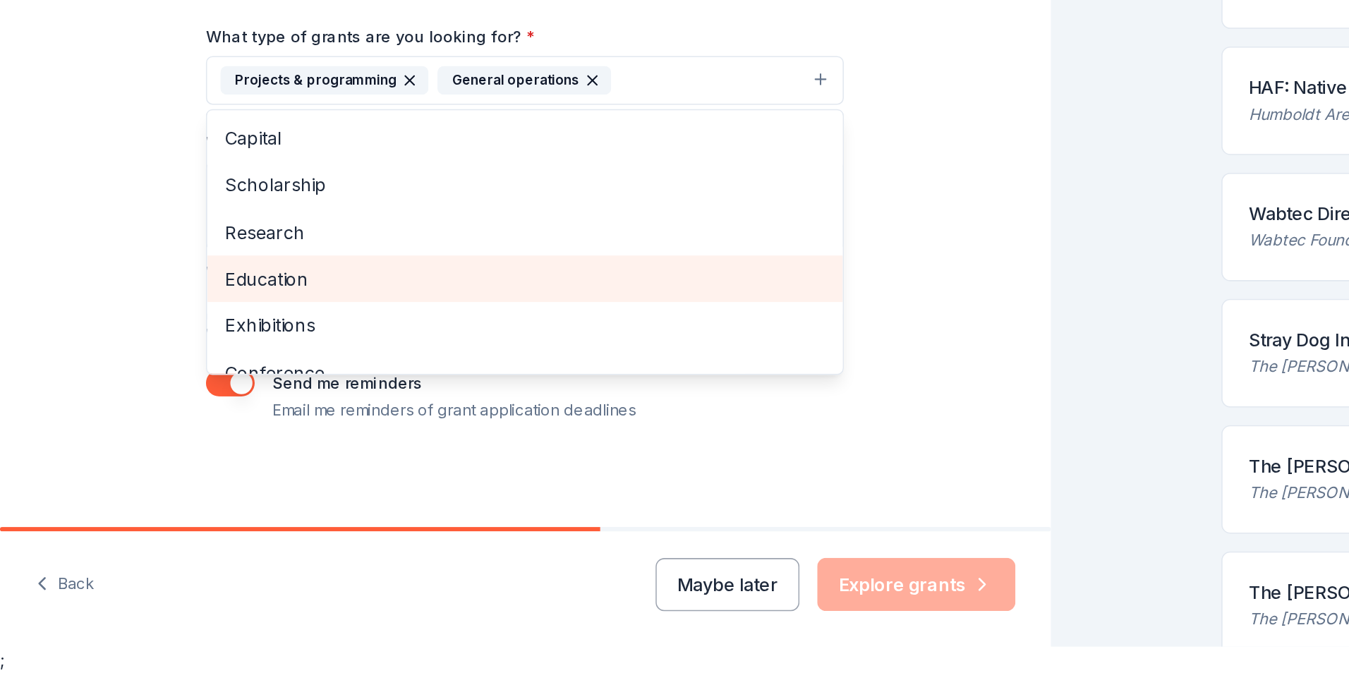
click at [257, 423] on span "Education" at bounding box center [334, 422] width 382 height 18
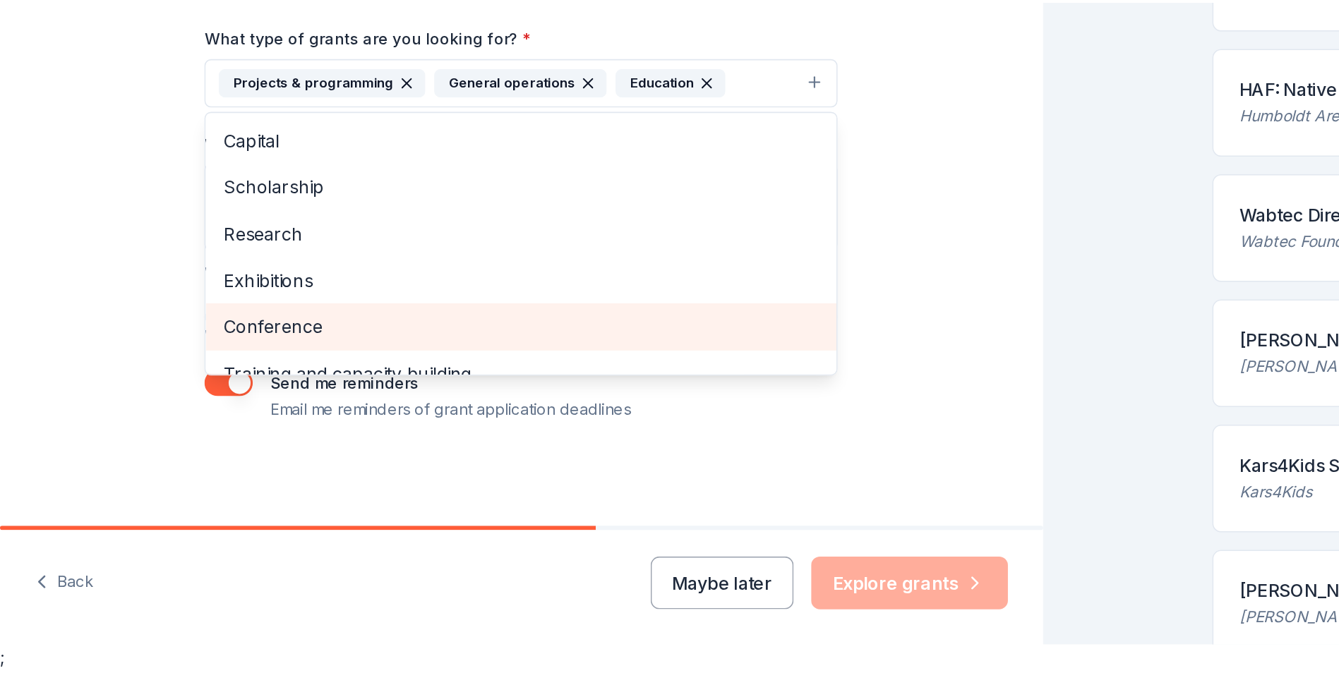
scroll to position [79, 0]
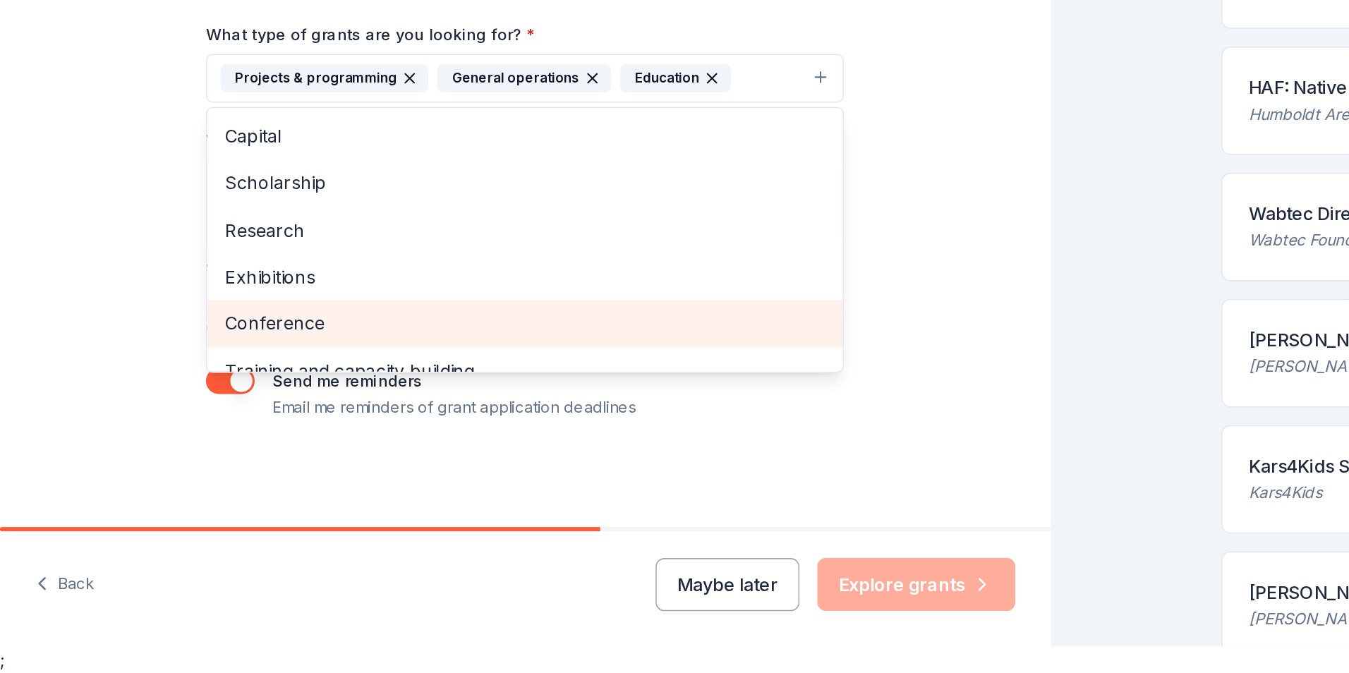
click at [236, 450] on span "Conference" at bounding box center [334, 450] width 382 height 18
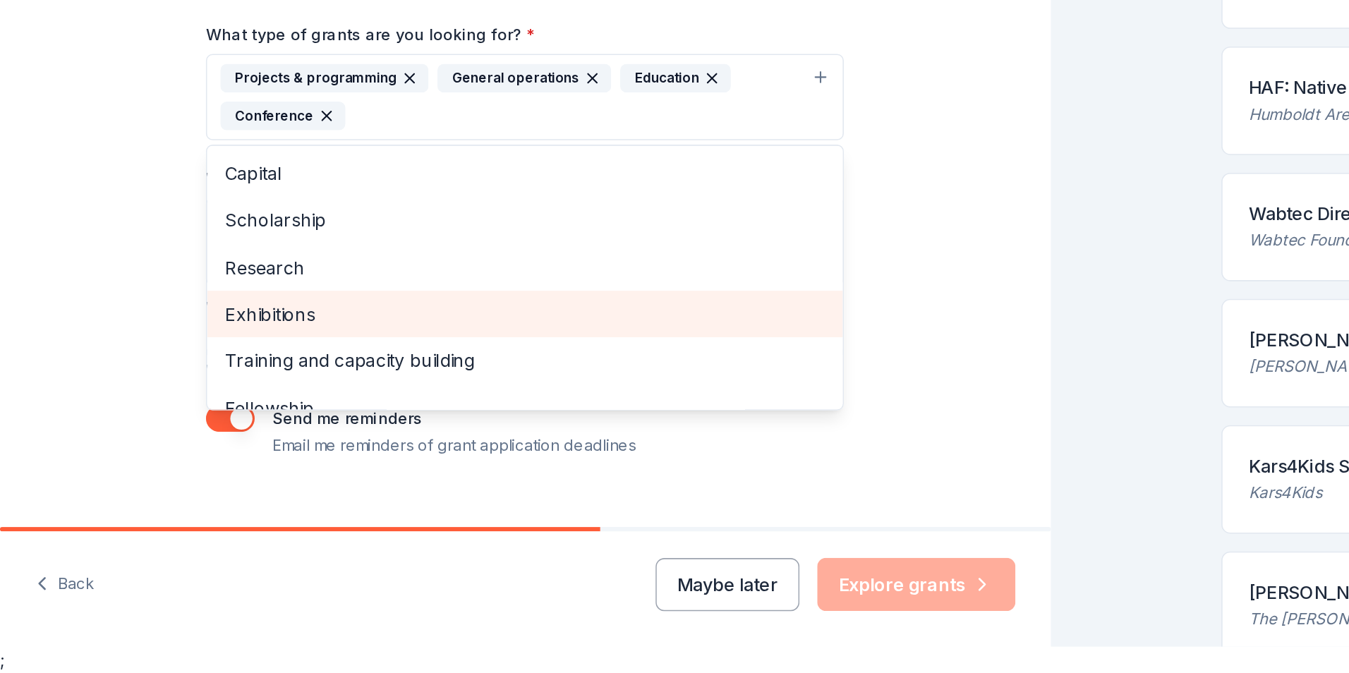
click at [228, 456] on div "Exhibitions" at bounding box center [334, 445] width 405 height 30
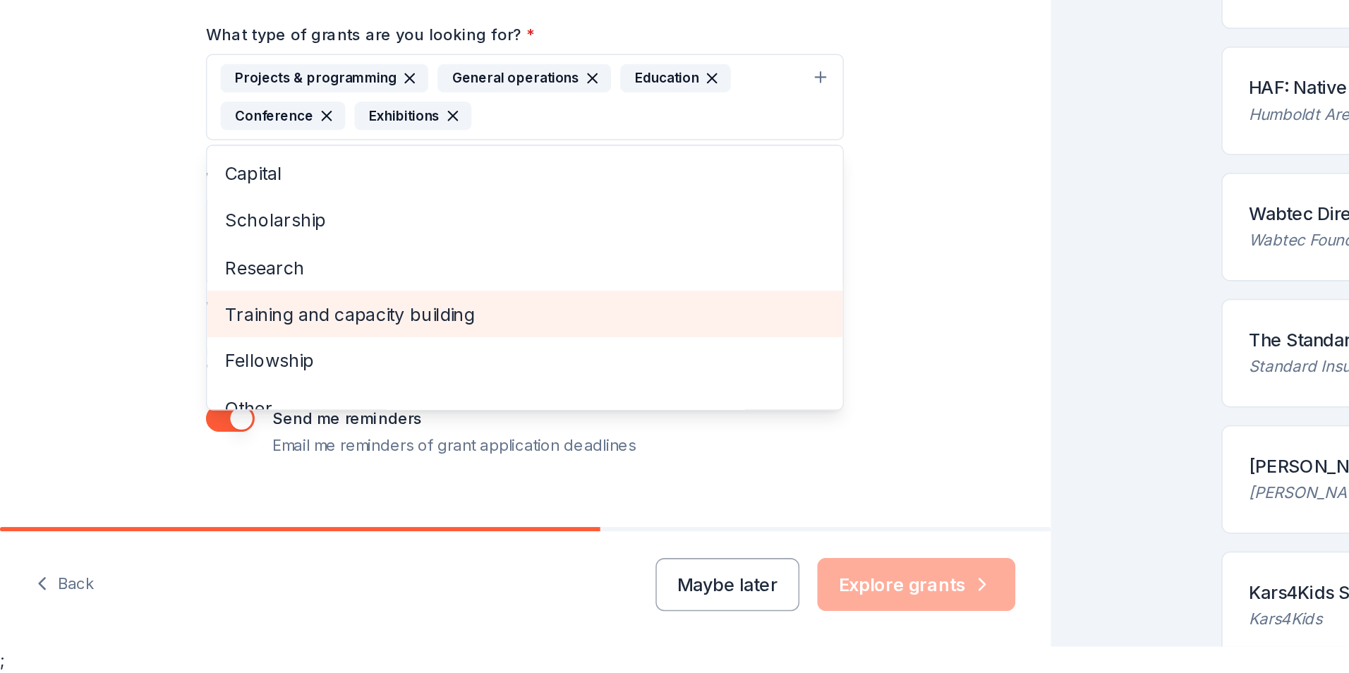
click at [236, 452] on span "Training and capacity building" at bounding box center [334, 444] width 382 height 18
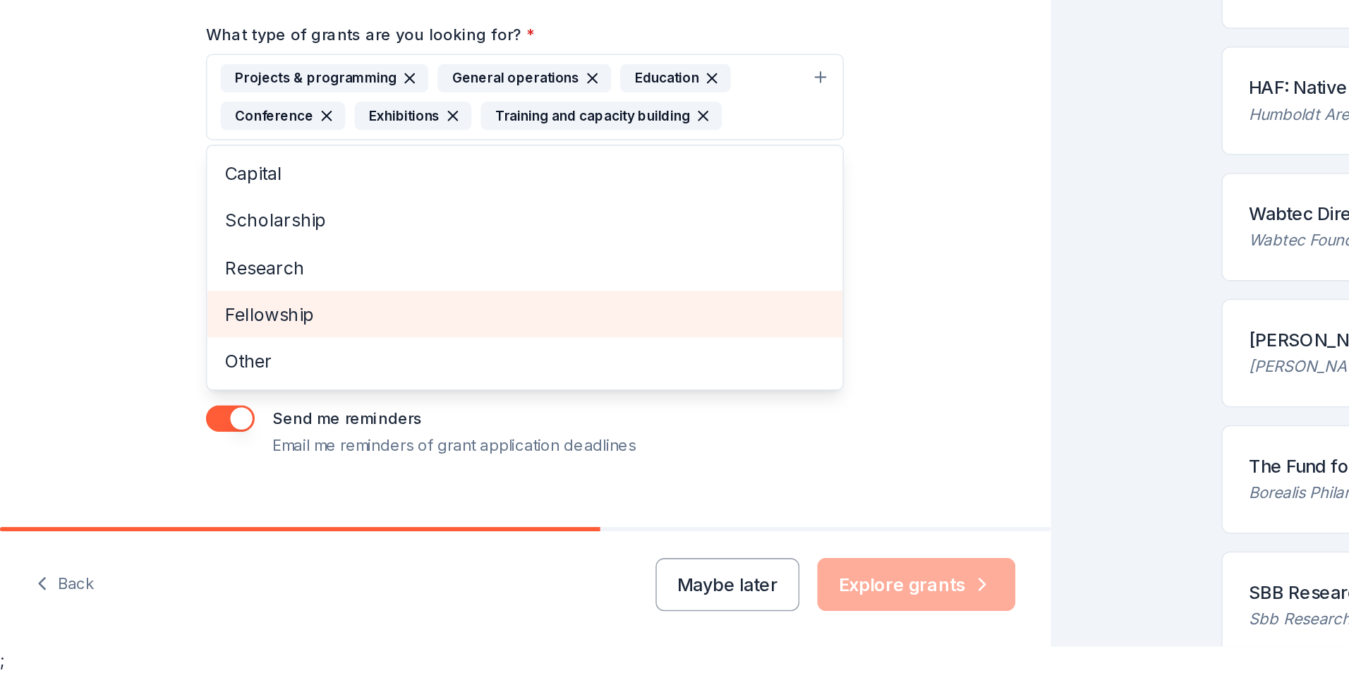
click at [215, 449] on span "Fellowship" at bounding box center [334, 444] width 382 height 18
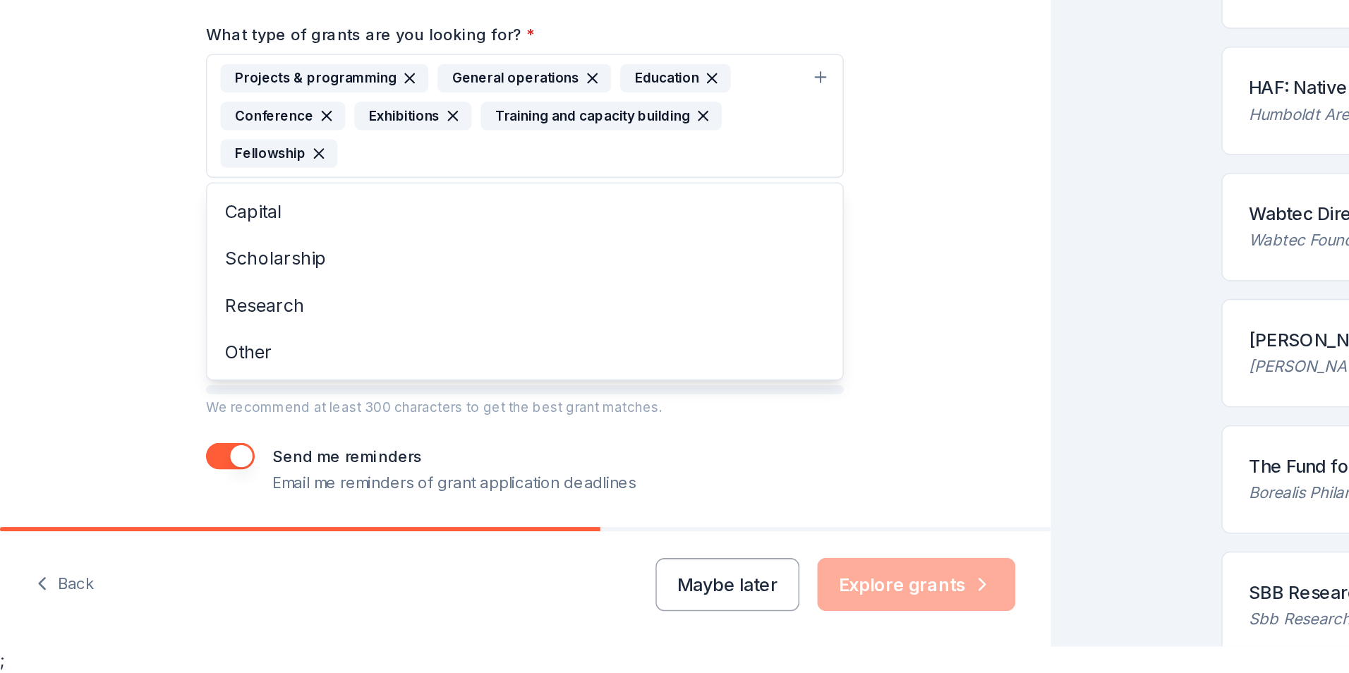
click at [115, 439] on div "Tell us about your project. We'll find grants you can apply for. Project name *…" at bounding box center [335, 266] width 452 height 724
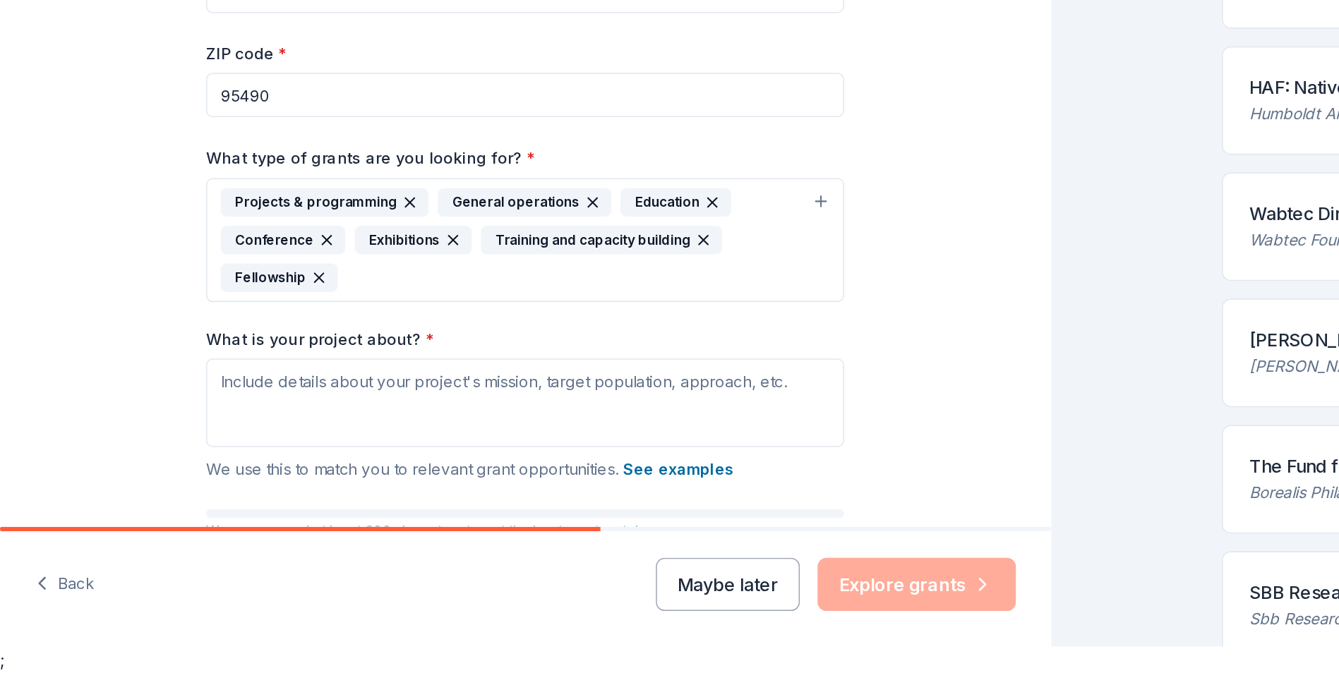
scroll to position [1, 0]
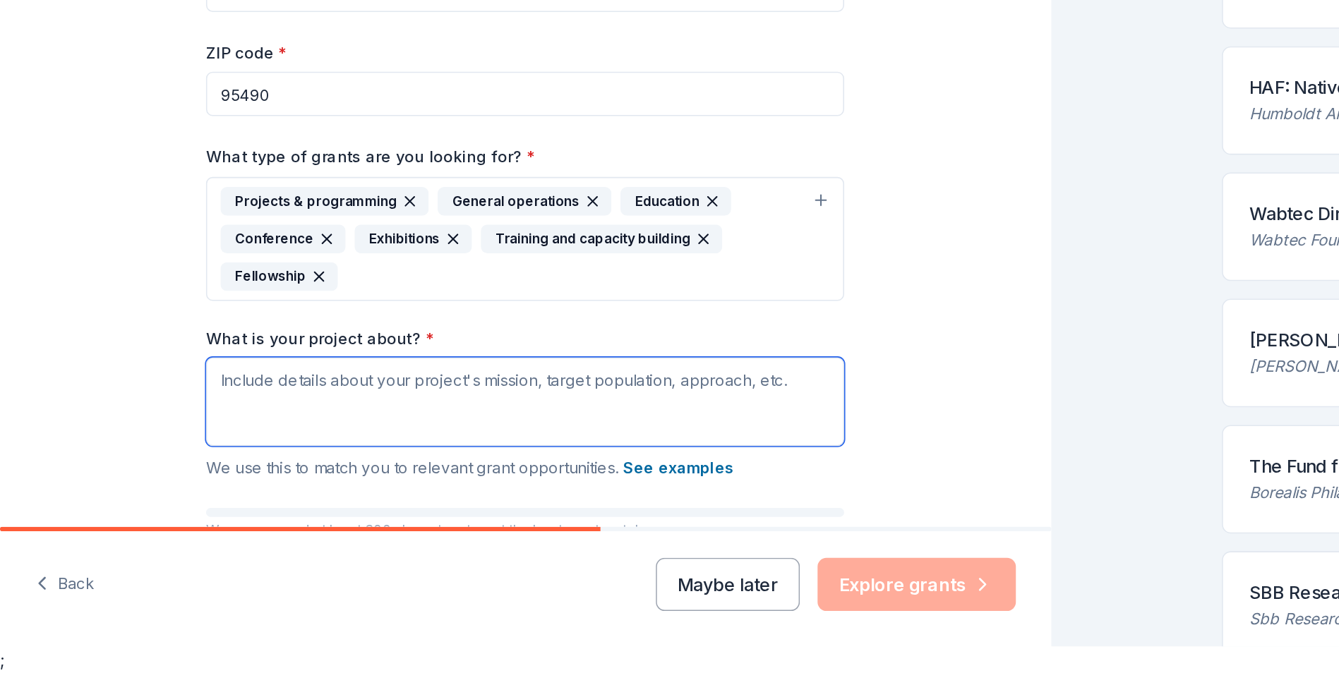
click at [277, 492] on textarea "What is your project about? *" at bounding box center [334, 500] width 406 height 56
paste textarea "We are a nonprofit public benefit corporation specifically organized to preserv…"
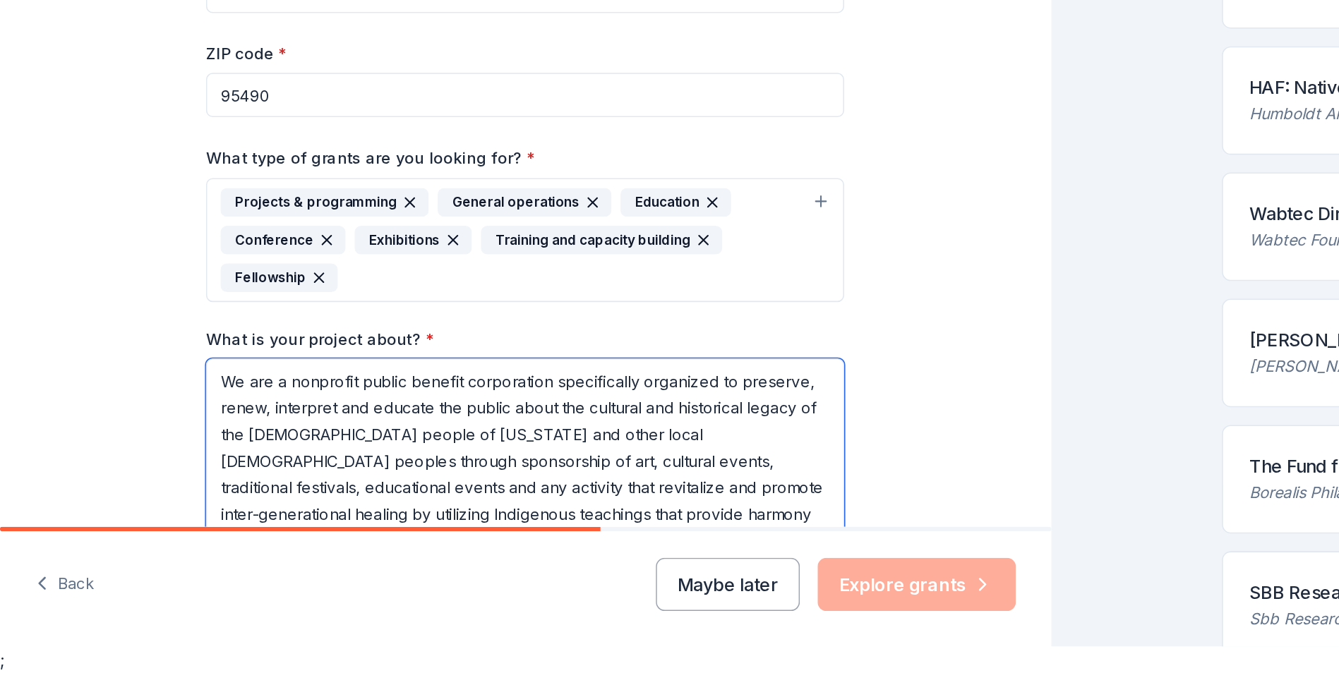
scroll to position [16, 0]
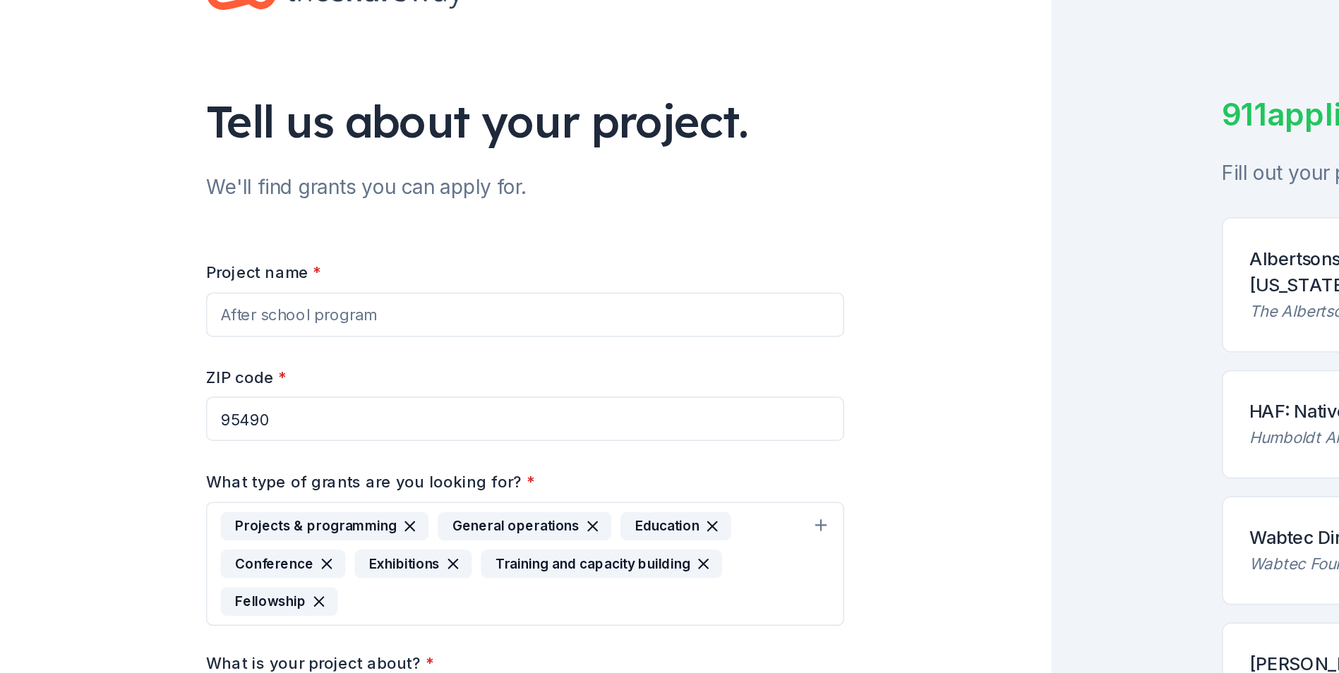
type textarea "We are a nonprofit public benefit corporation specifically organized to preserv…"
click at [200, 236] on input "Project name *" at bounding box center [334, 239] width 406 height 28
click at [136, 240] on input "Language revitalization" at bounding box center [334, 239] width 406 height 28
click at [242, 241] on input "Indigenous Language revitalization" at bounding box center [334, 239] width 406 height 28
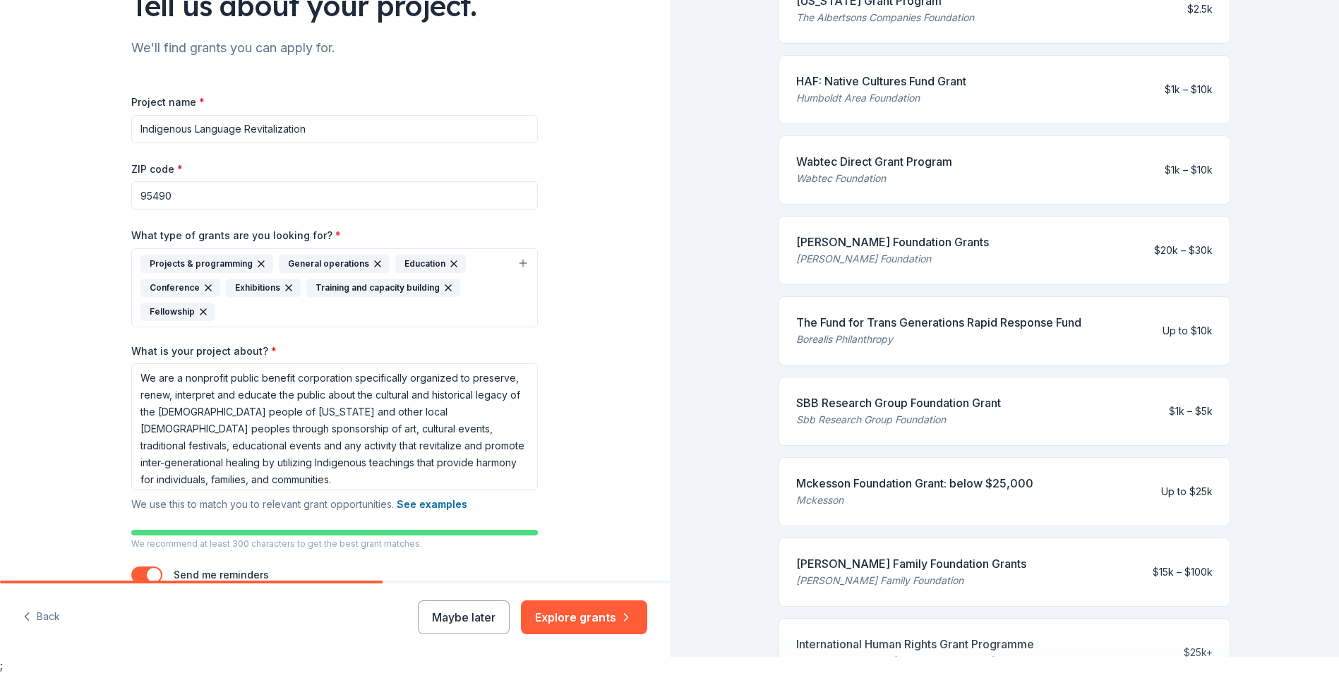
scroll to position [471, 0]
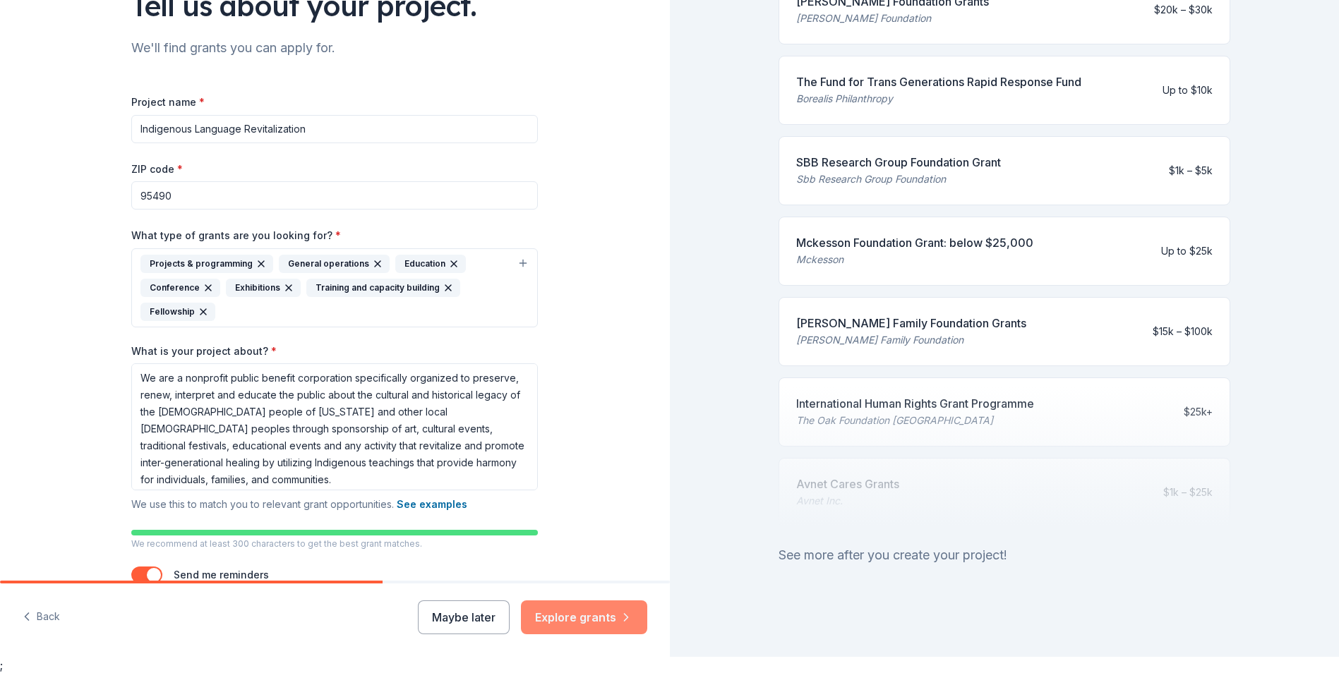
type input "Indigenous Language Revitalization"
click at [613, 613] on button "Explore grants" at bounding box center [584, 617] width 126 height 34
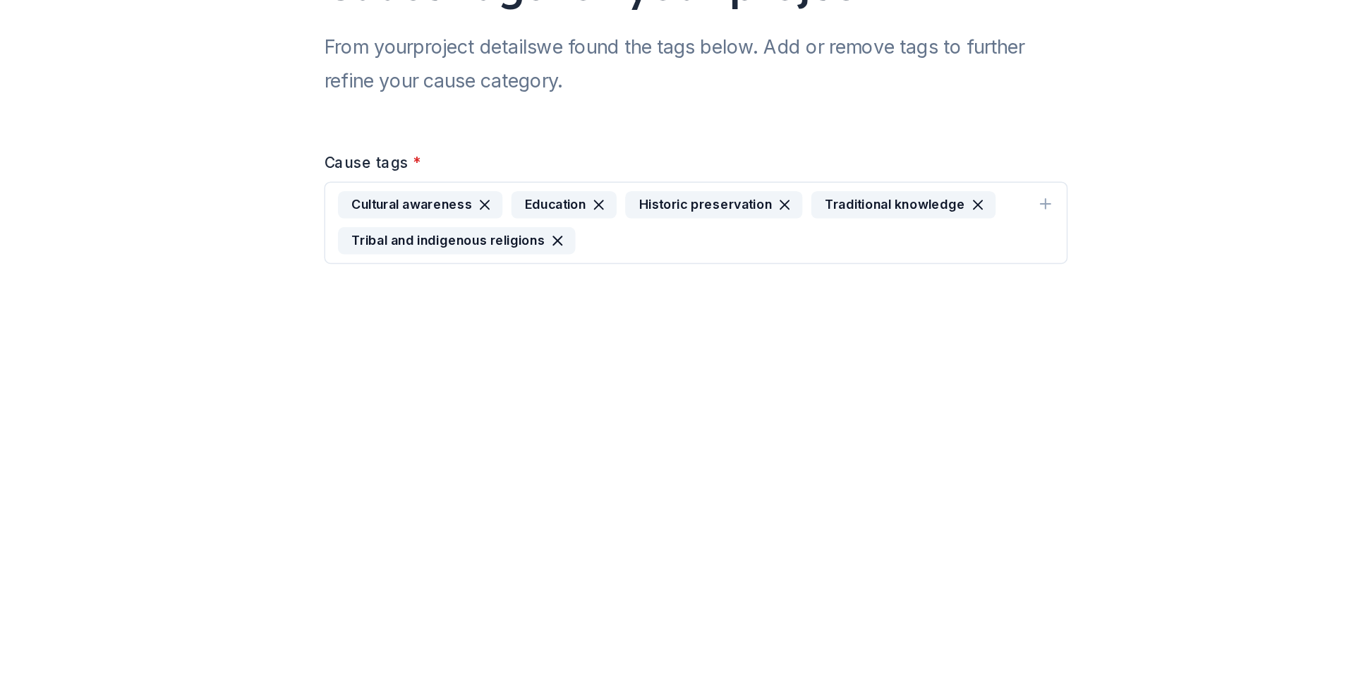
click at [629, 337] on div "Cause tags for your project From your project details we found the tags below. …" at bounding box center [675, 193] width 542 height 387
click at [625, 306] on div "Cultural awareness Education Historic preservation Traditional knowledge Tribal…" at bounding box center [665, 291] width 461 height 42
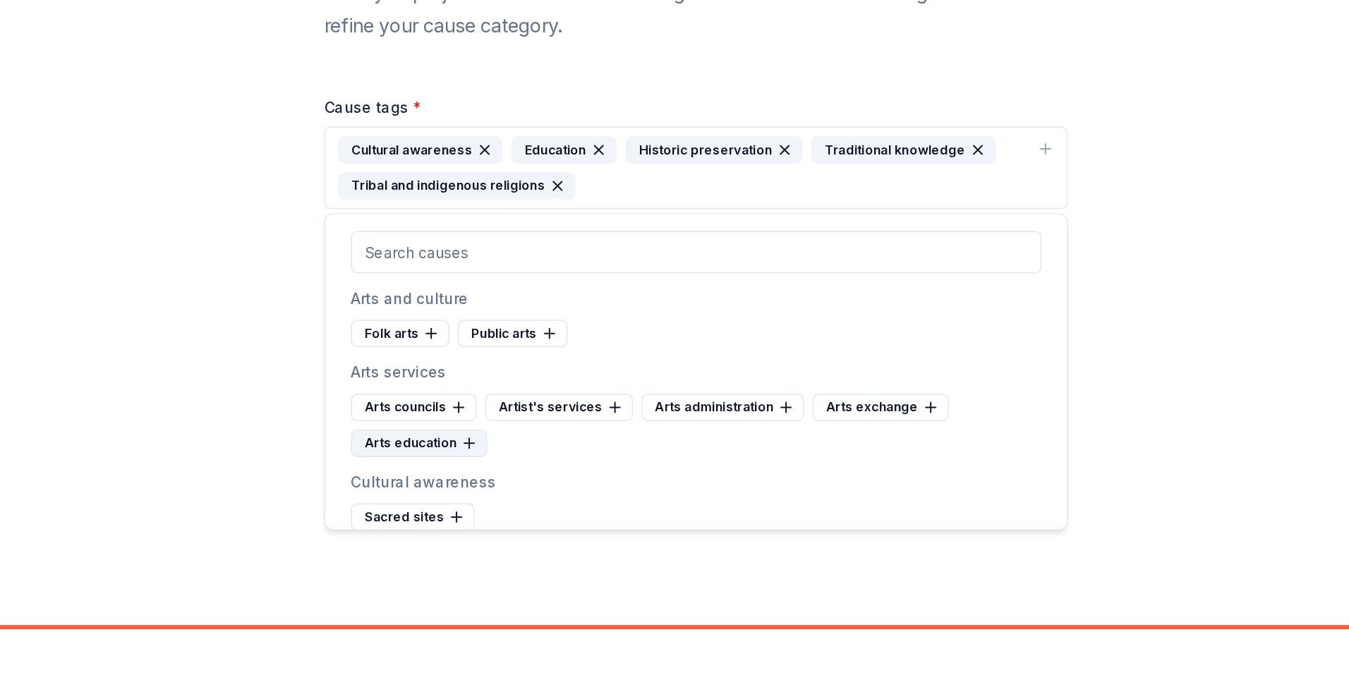
click at [517, 477] on icon at bounding box center [522, 475] width 11 height 11
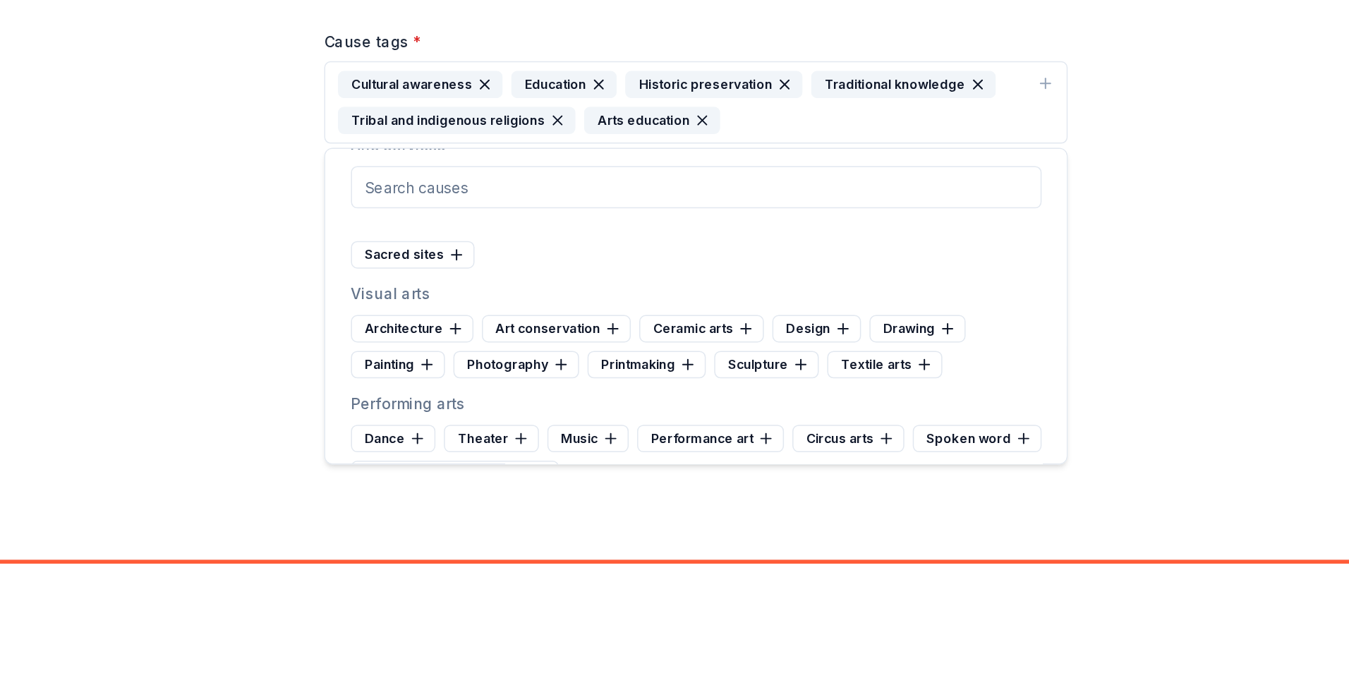
scroll to position [123, 0]
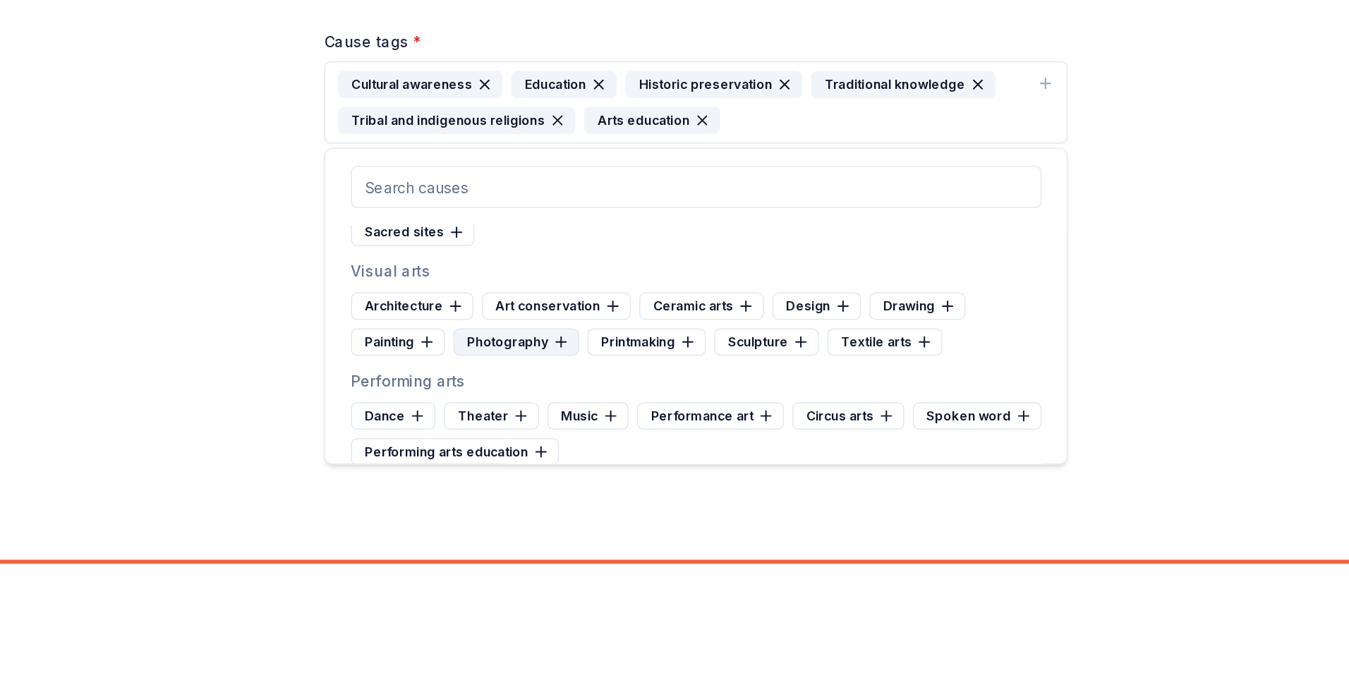
click at [552, 452] on div "Photography" at bounding box center [554, 451] width 84 height 18
click at [484, 452] on div "Painting" at bounding box center [475, 451] width 63 height 18
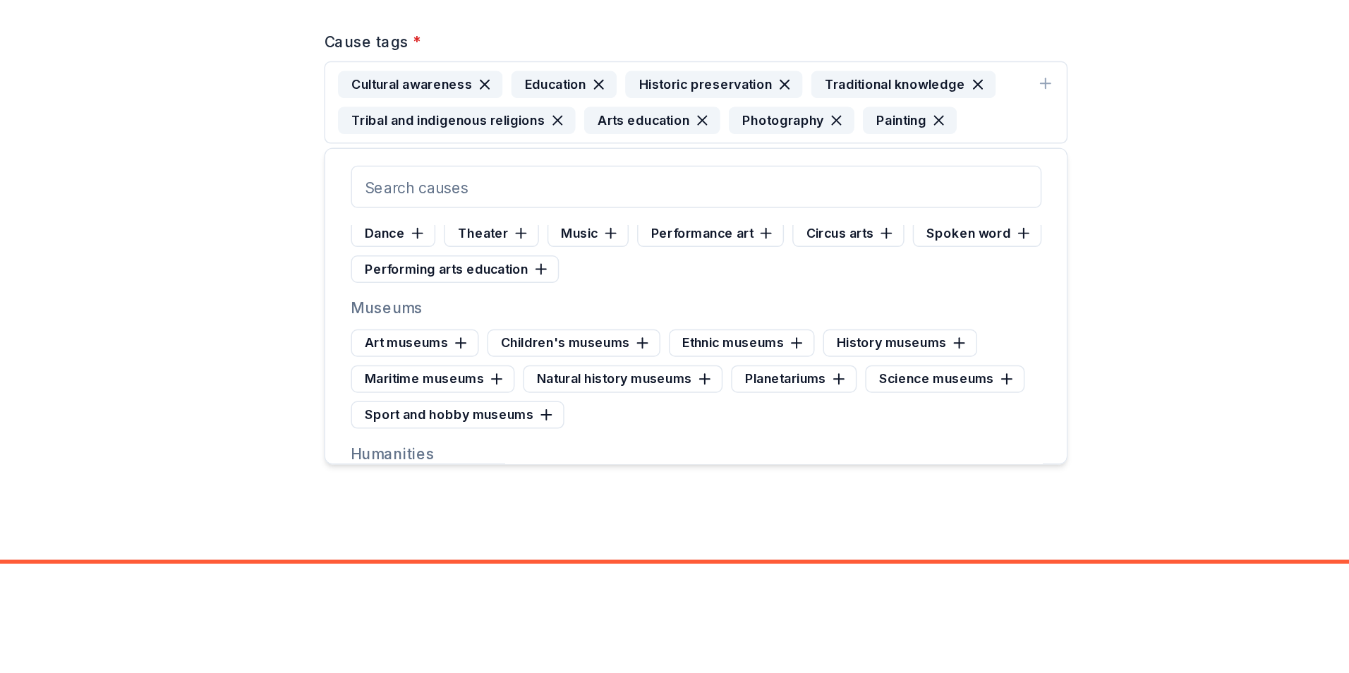
scroll to position [368, 0]
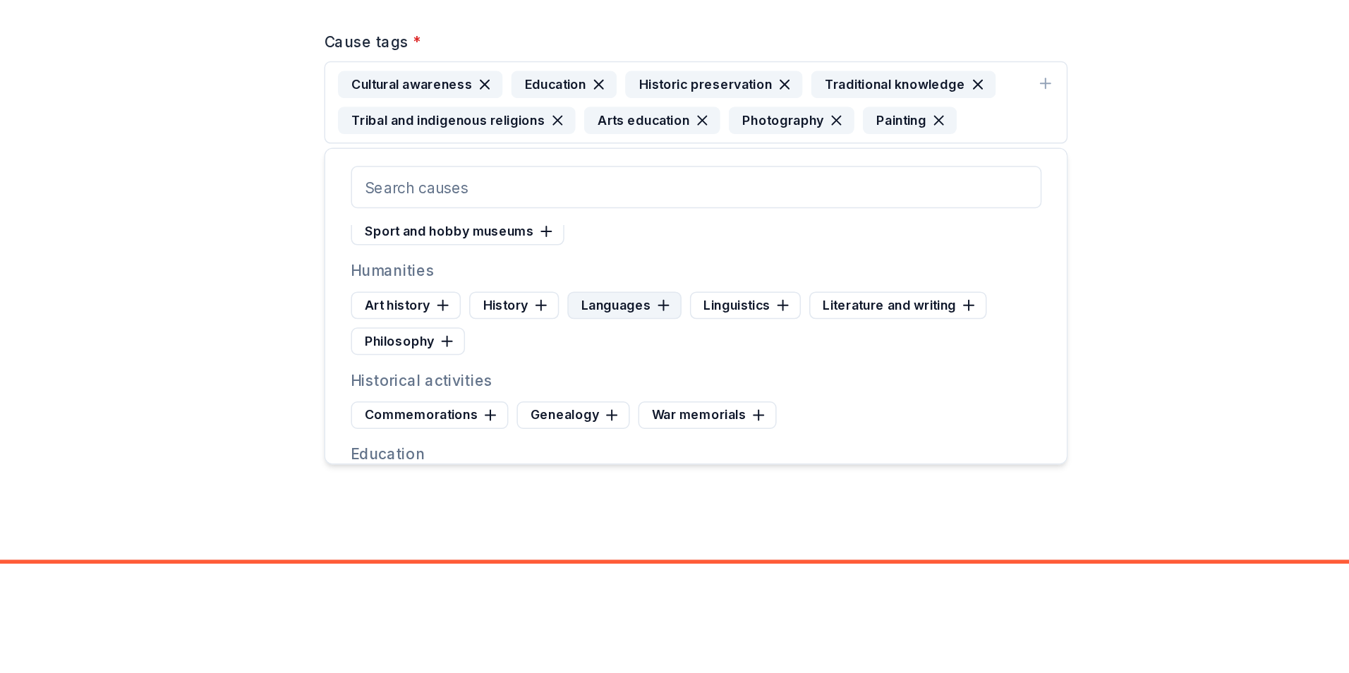
click at [631, 425] on div "Languages" at bounding box center [627, 427] width 76 height 18
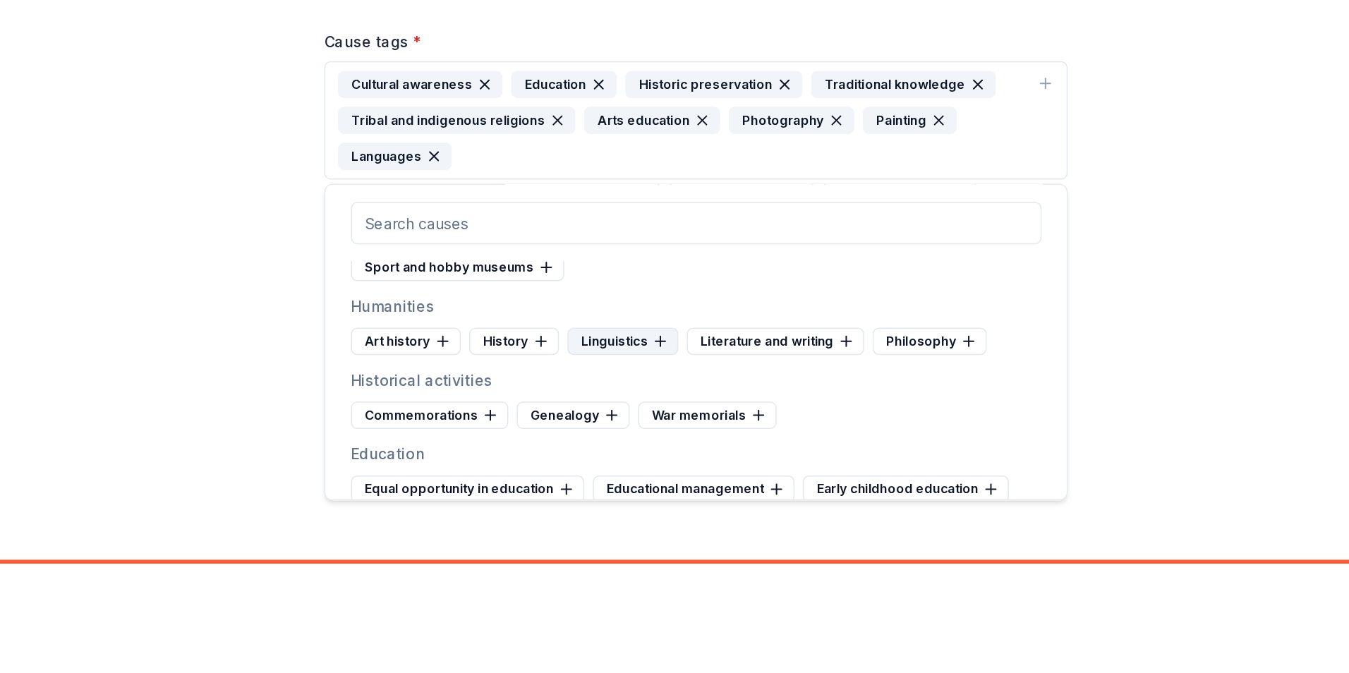
click at [639, 448] on div "Linguistics" at bounding box center [626, 451] width 74 height 18
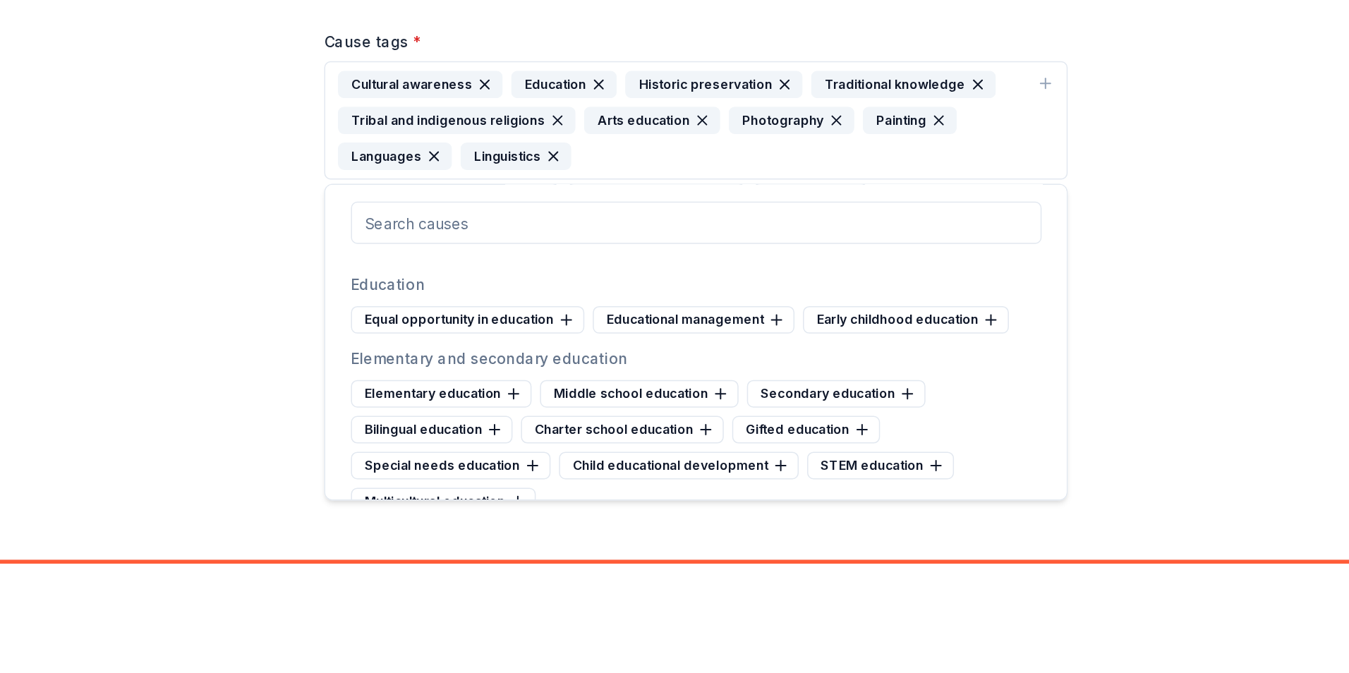
scroll to position [500, 0]
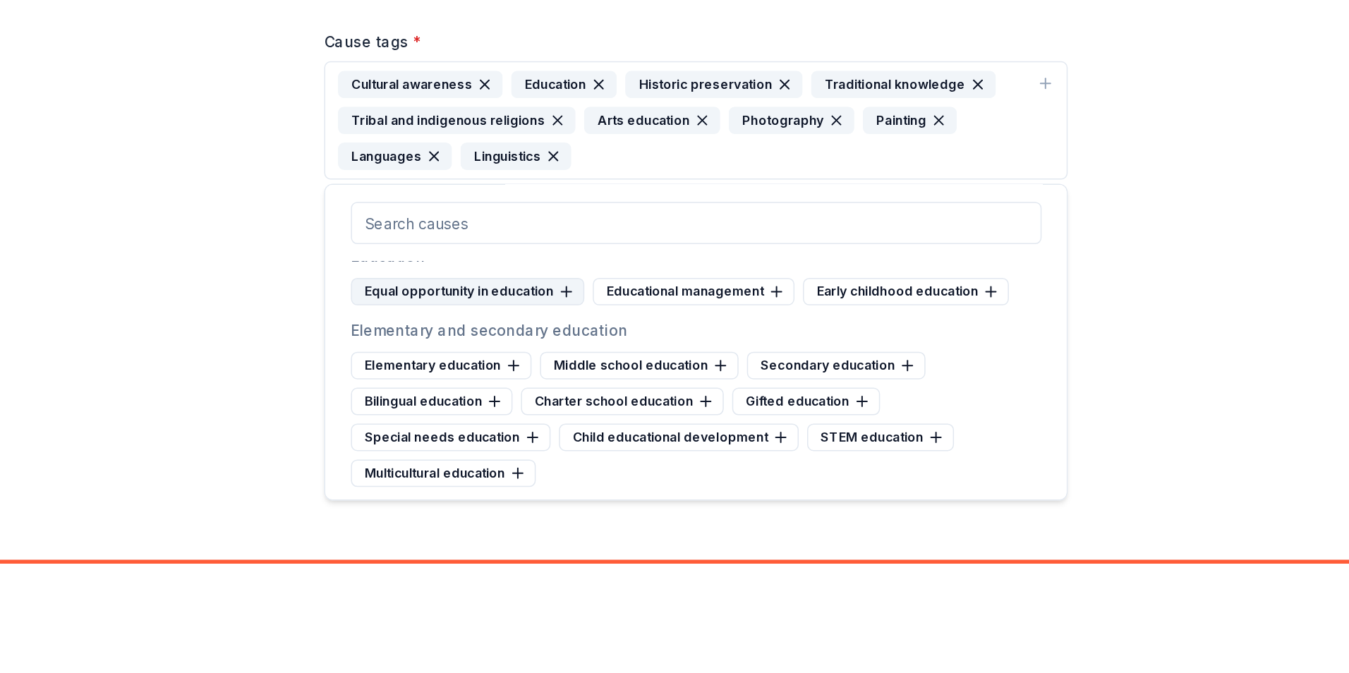
click at [575, 414] on div "Equal opportunity in education" at bounding box center [522, 418] width 156 height 18
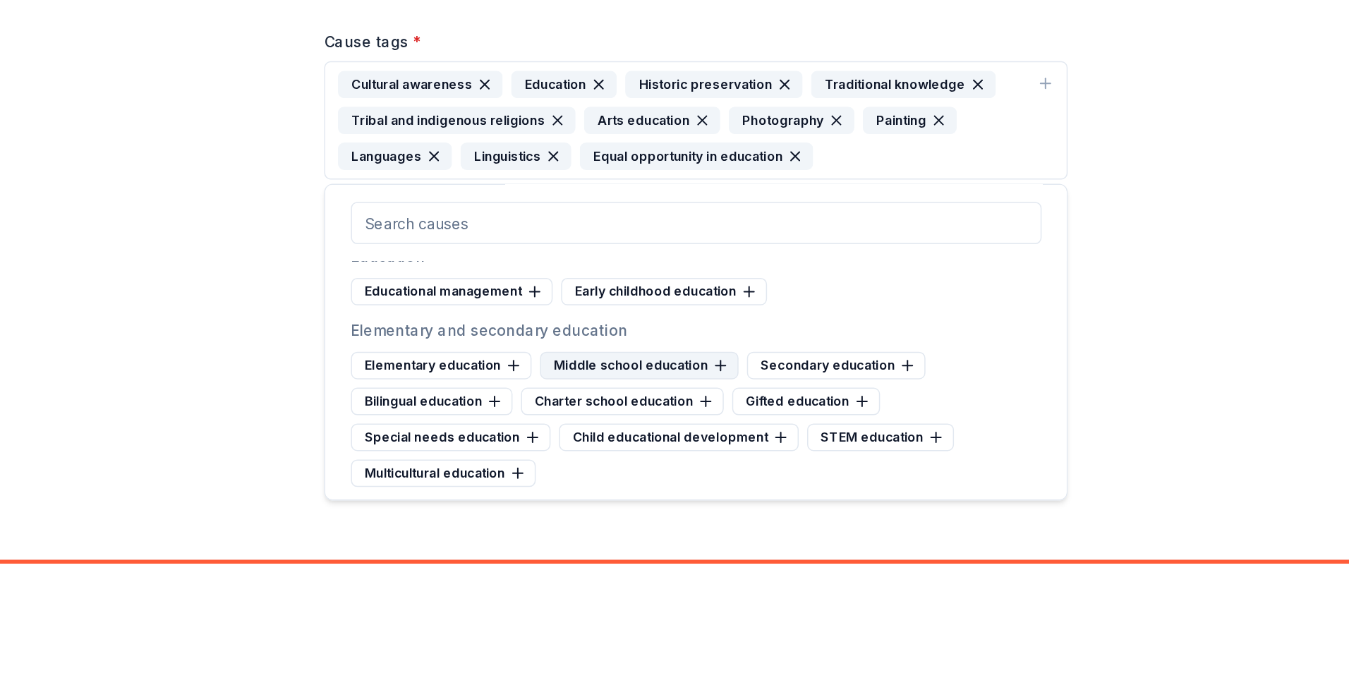
click at [680, 464] on div "Middle school education" at bounding box center [636, 467] width 133 height 18
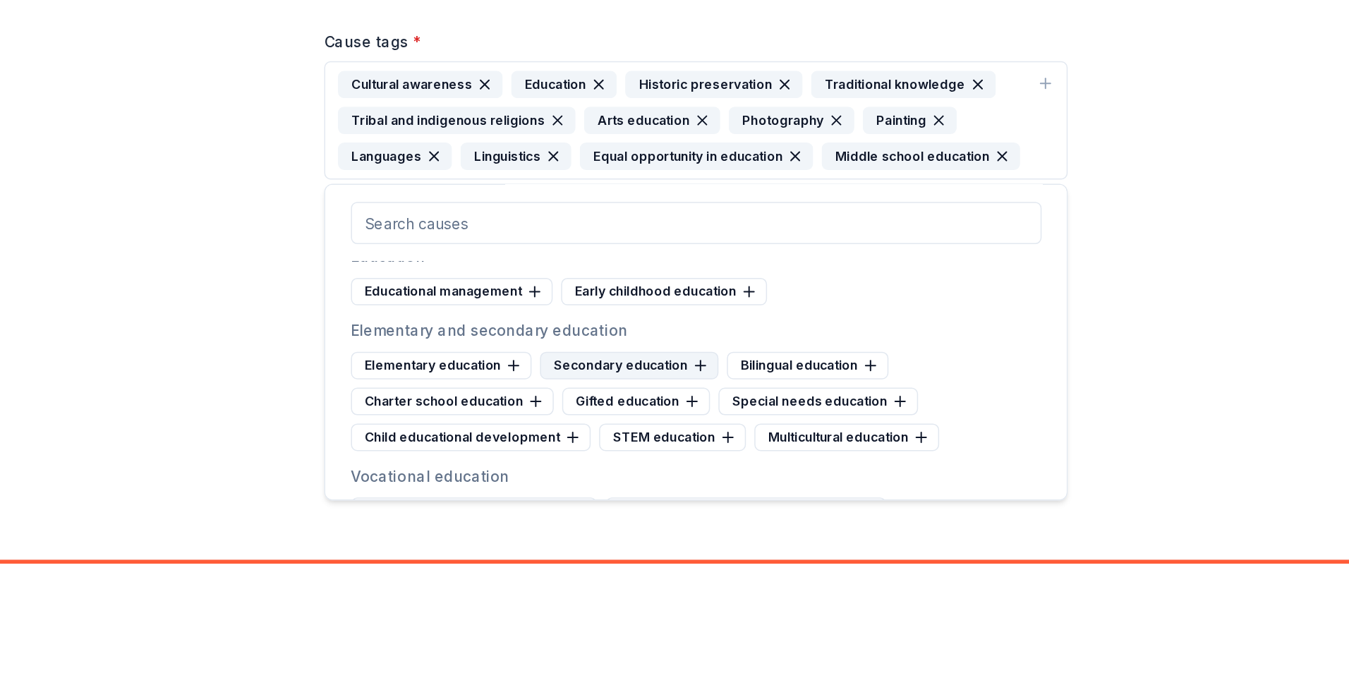
click at [648, 466] on div "Secondary education" at bounding box center [629, 467] width 119 height 18
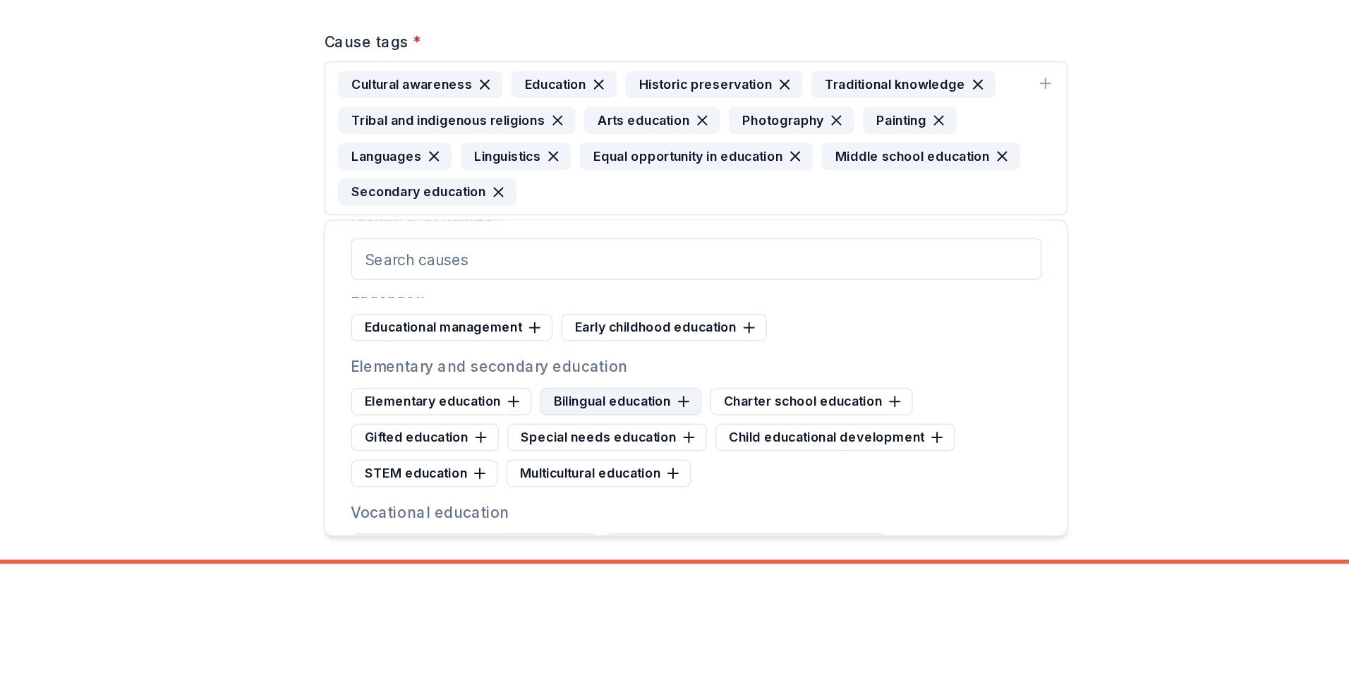
click at [639, 490] on div "Bilingual education" at bounding box center [624, 491] width 108 height 18
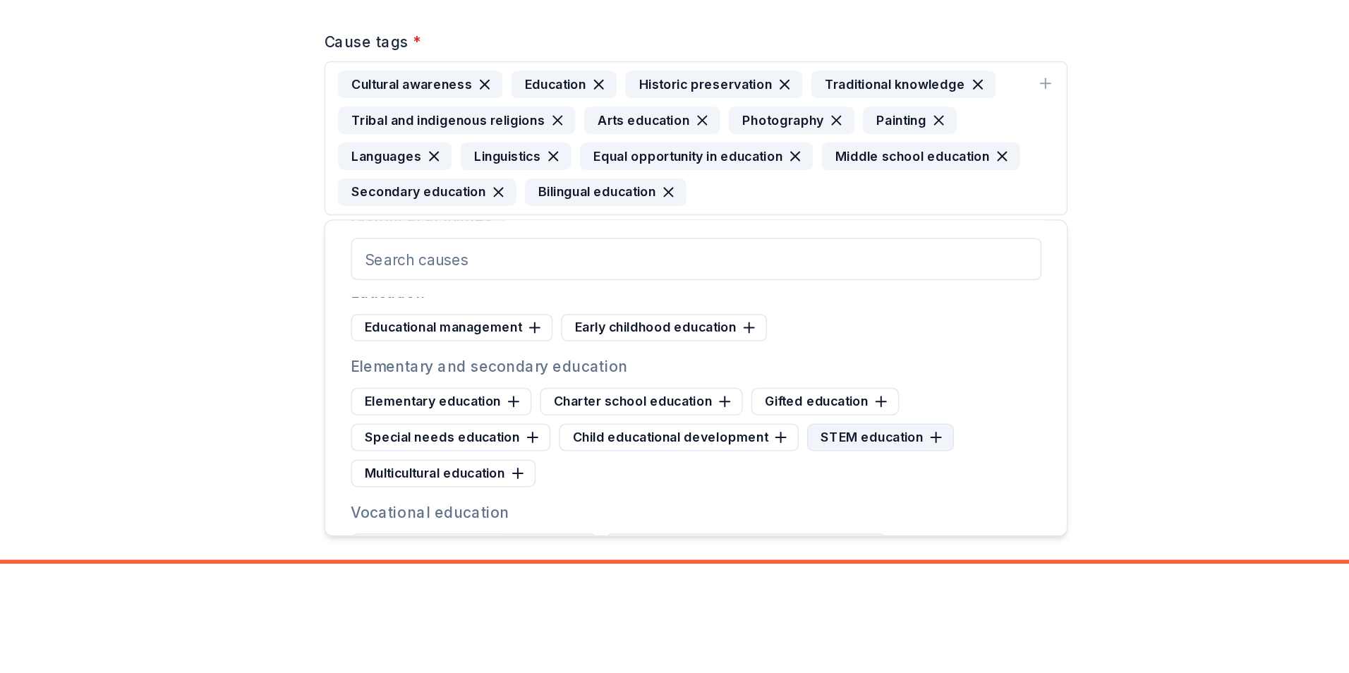
click at [761, 510] on div "STEM education" at bounding box center [798, 515] width 98 height 18
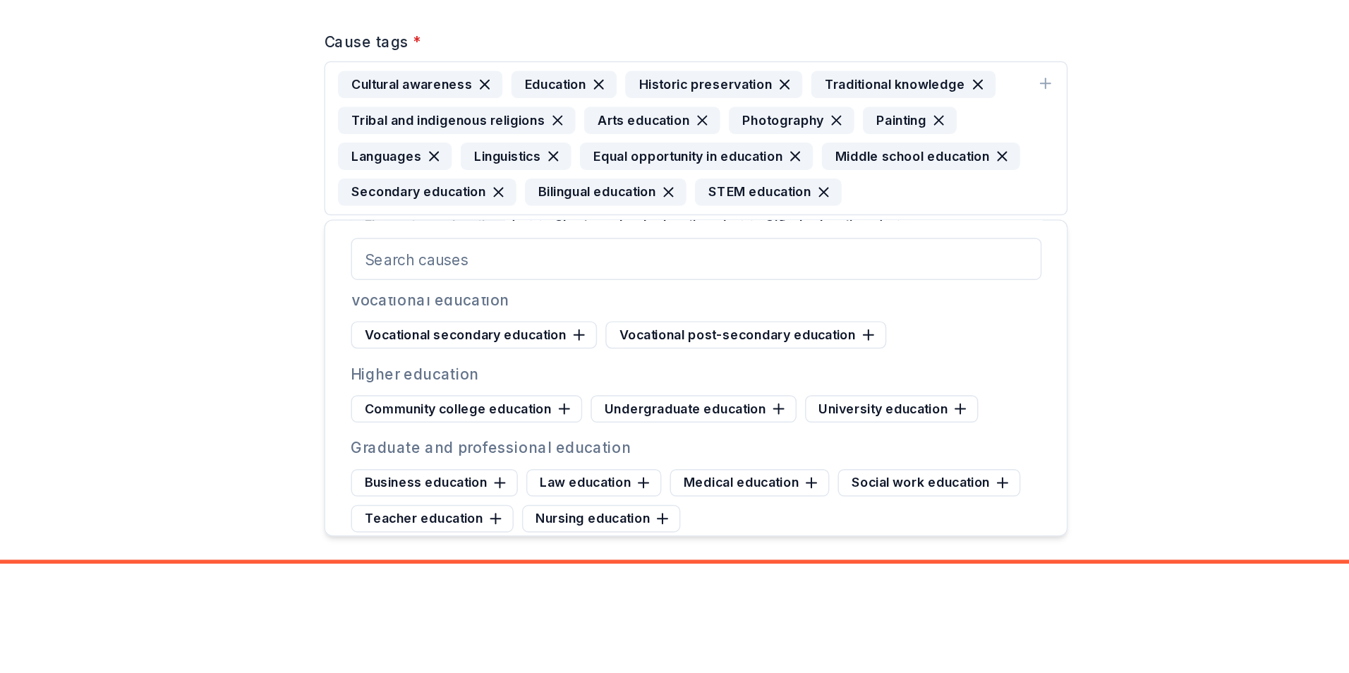
scroll to position [632, 0]
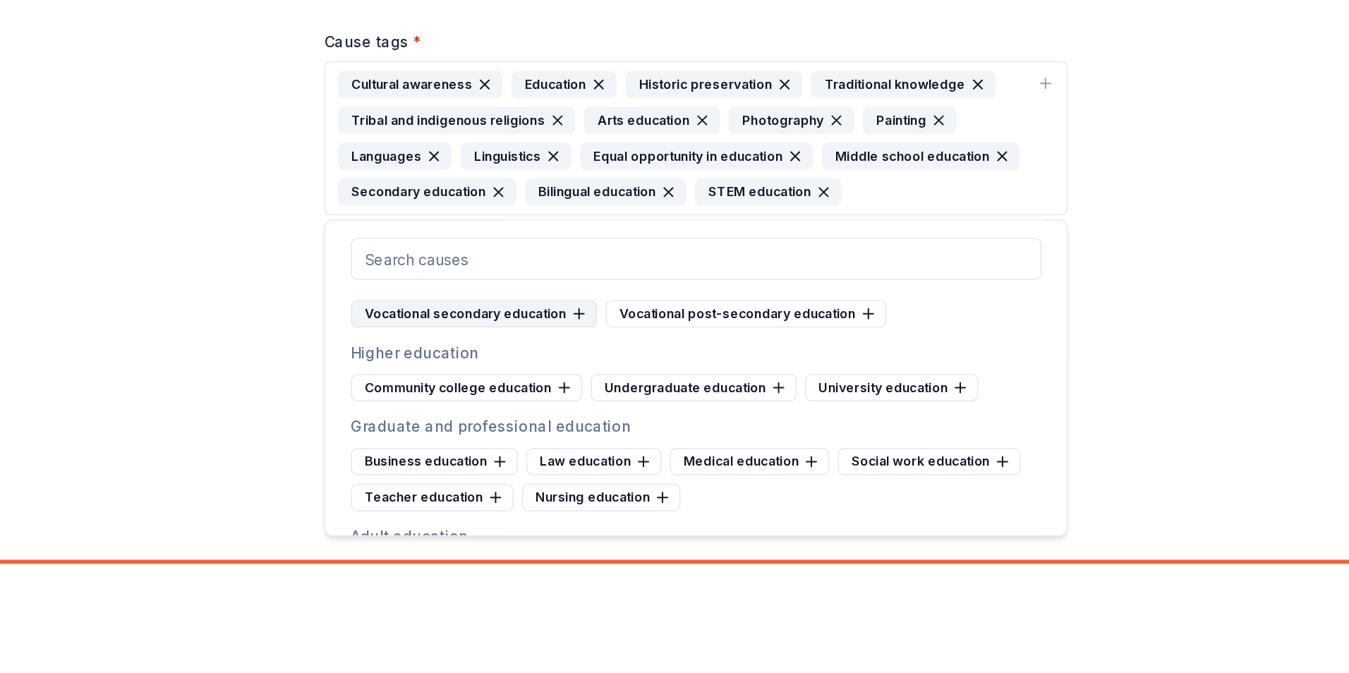
click at [586, 433] on div "Vocational secondary education" at bounding box center [526, 432] width 164 height 18
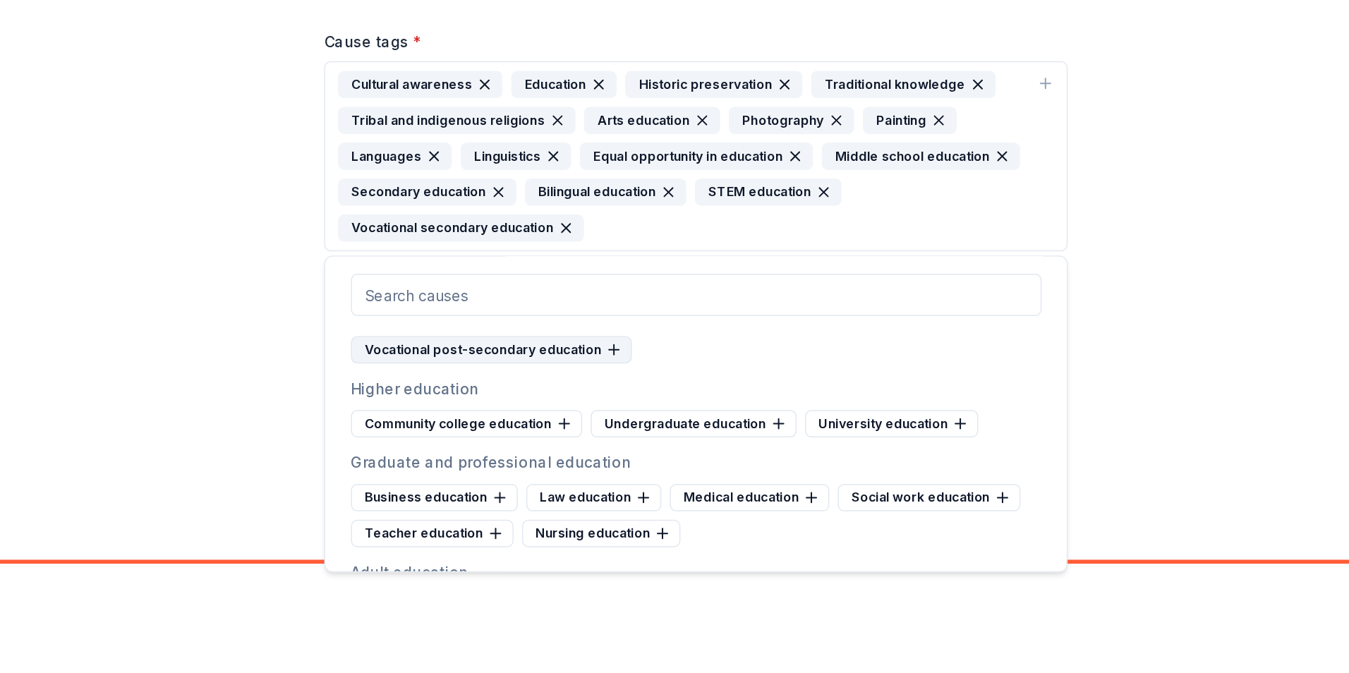
click at [584, 459] on div "Vocational post-secondary education" at bounding box center [538, 456] width 188 height 18
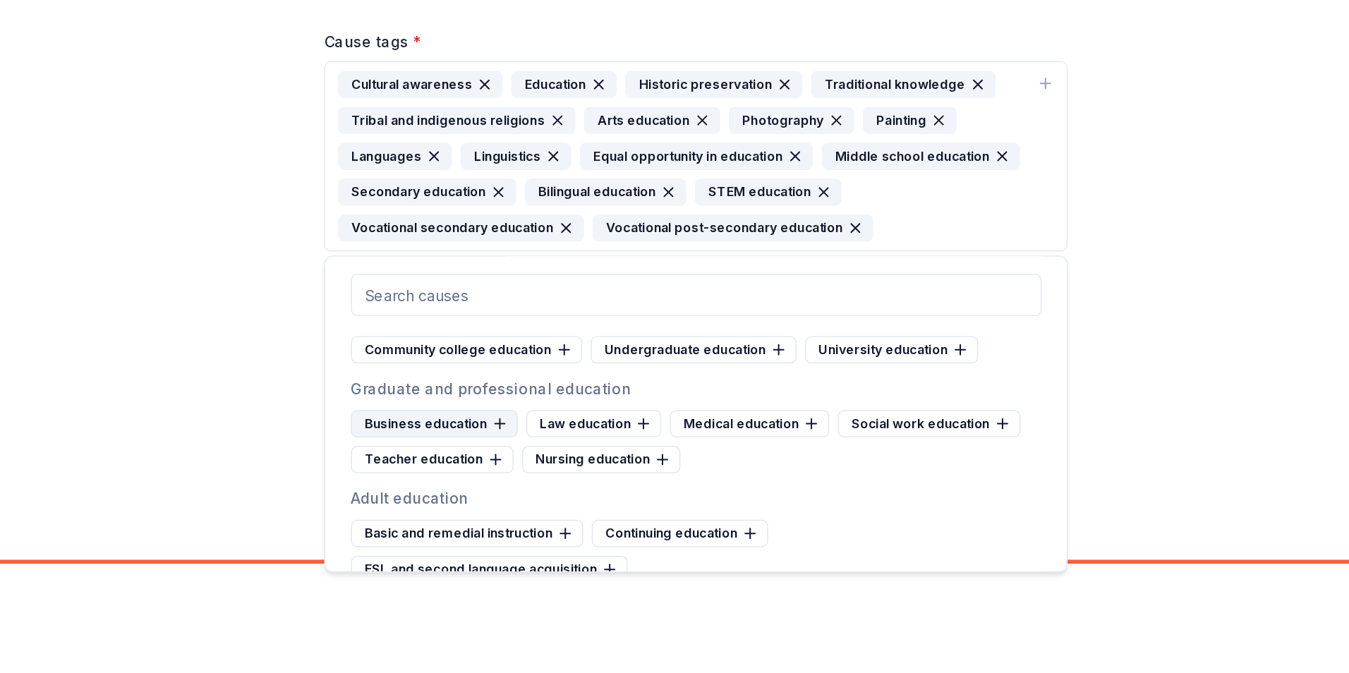
click at [507, 506] on div "Business education" at bounding box center [499, 506] width 111 height 18
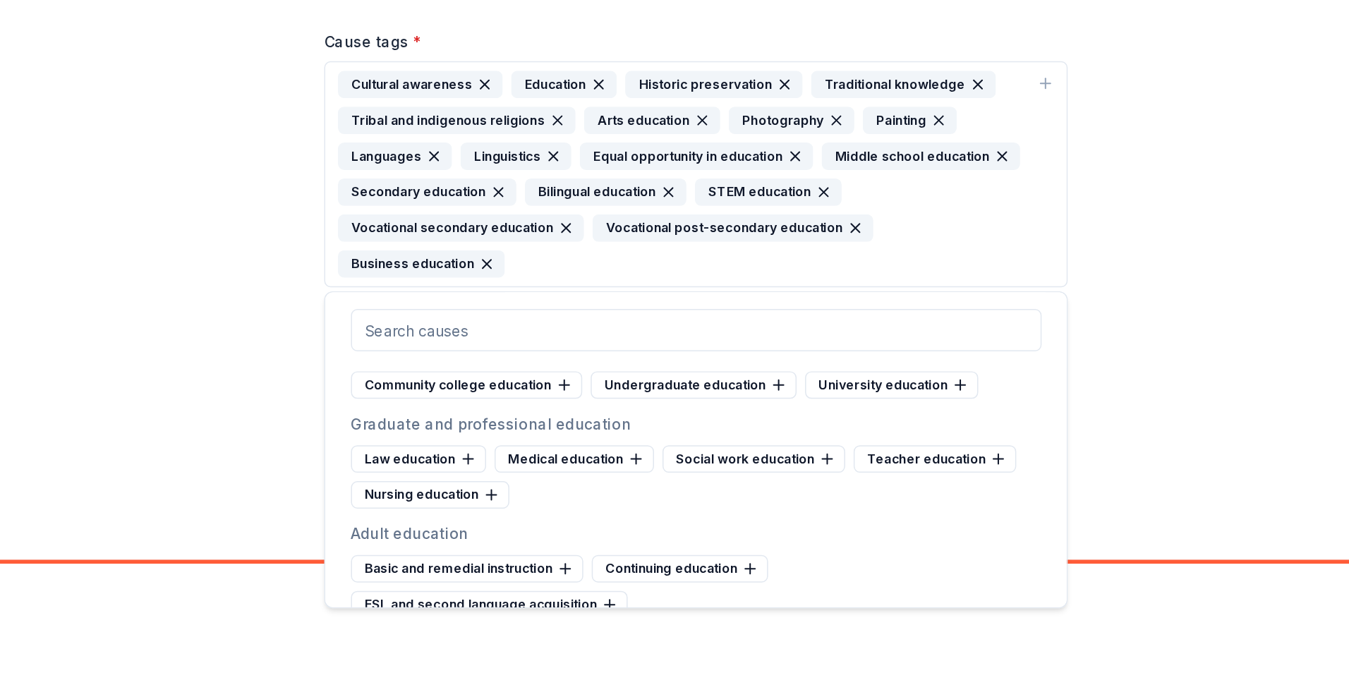
click at [531, 402] on icon "button" at bounding box center [534, 399] width 11 height 11
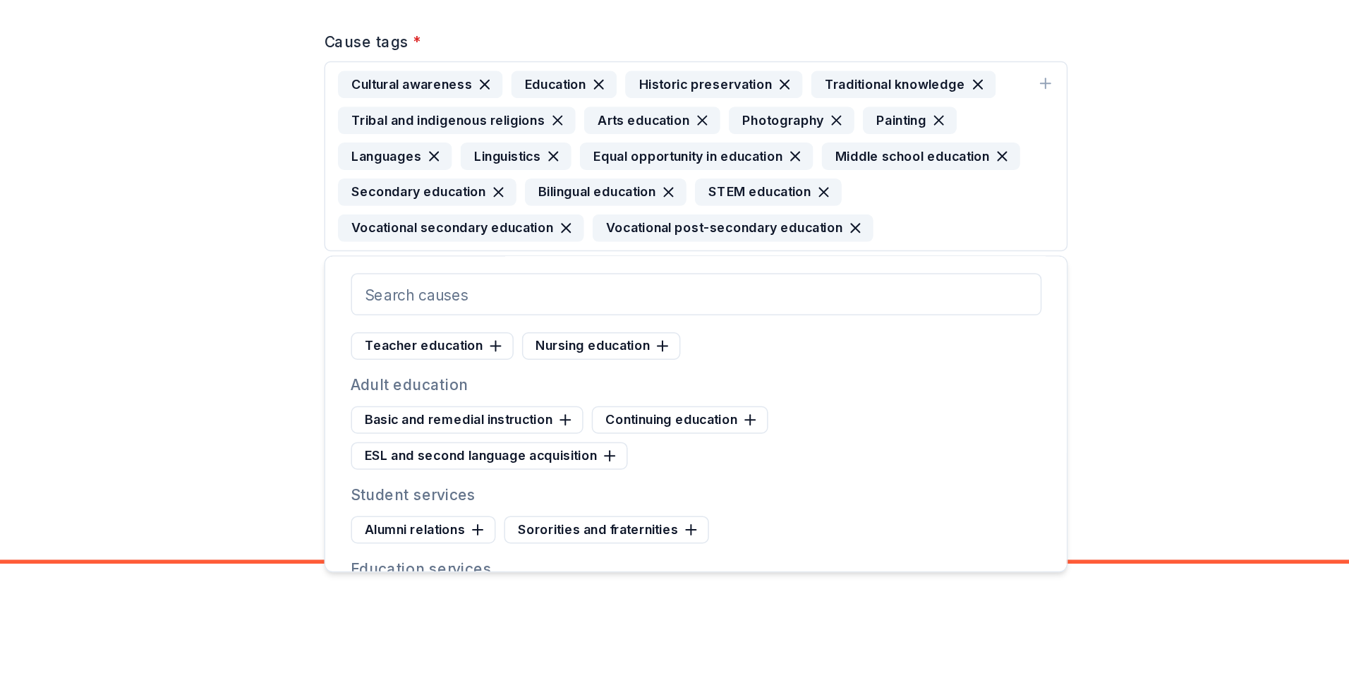
scroll to position [726, 0]
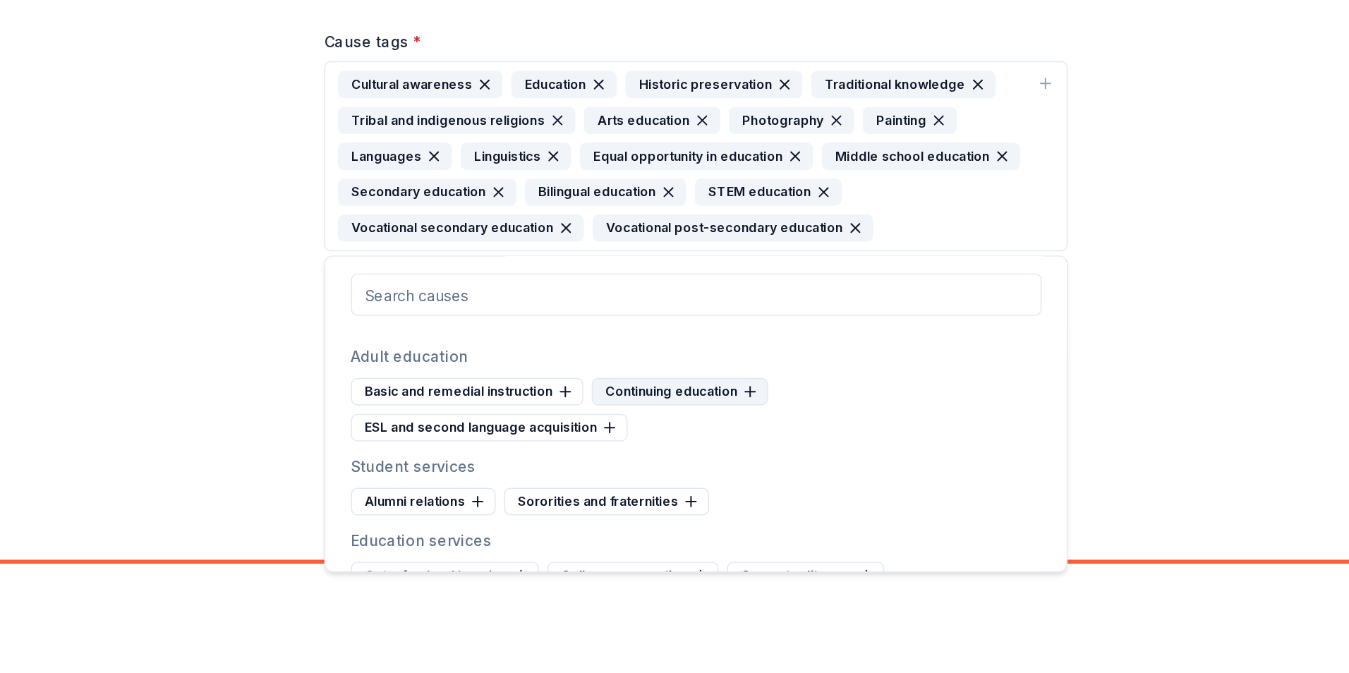
click at [614, 487] on div "Continuing education" at bounding box center [664, 485] width 118 height 18
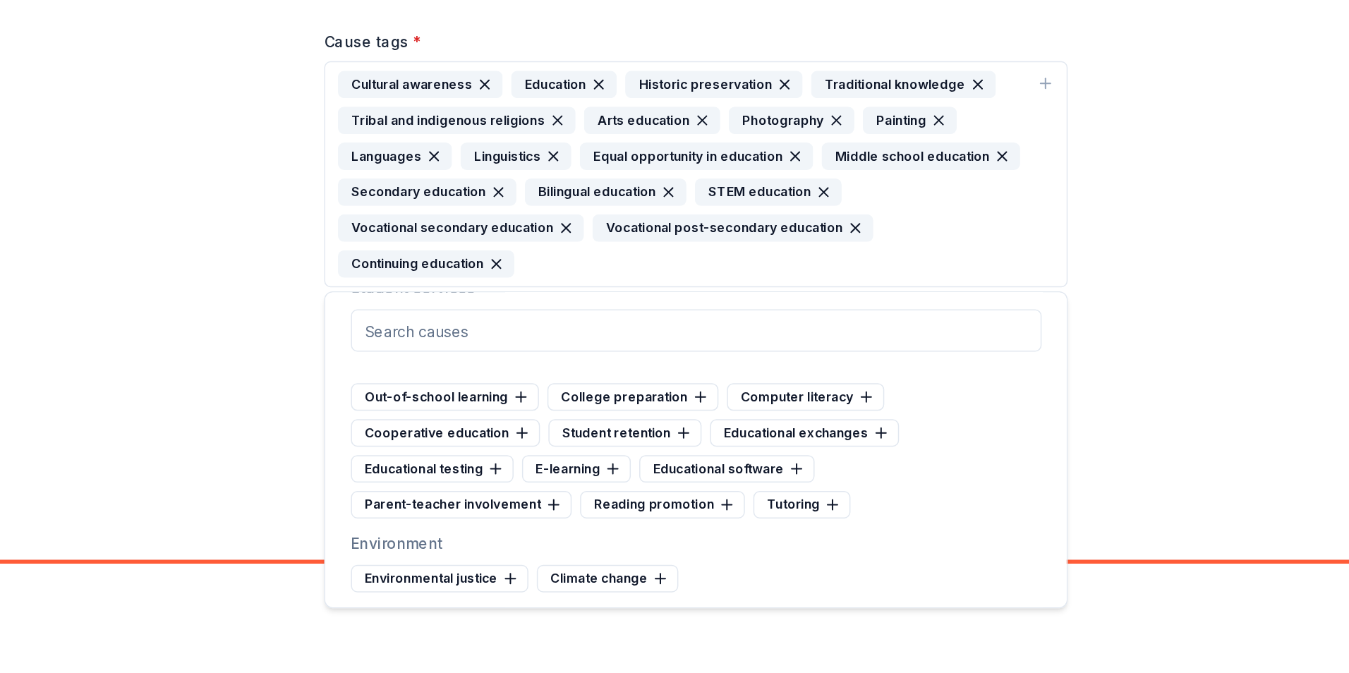
scroll to position [849, 0]
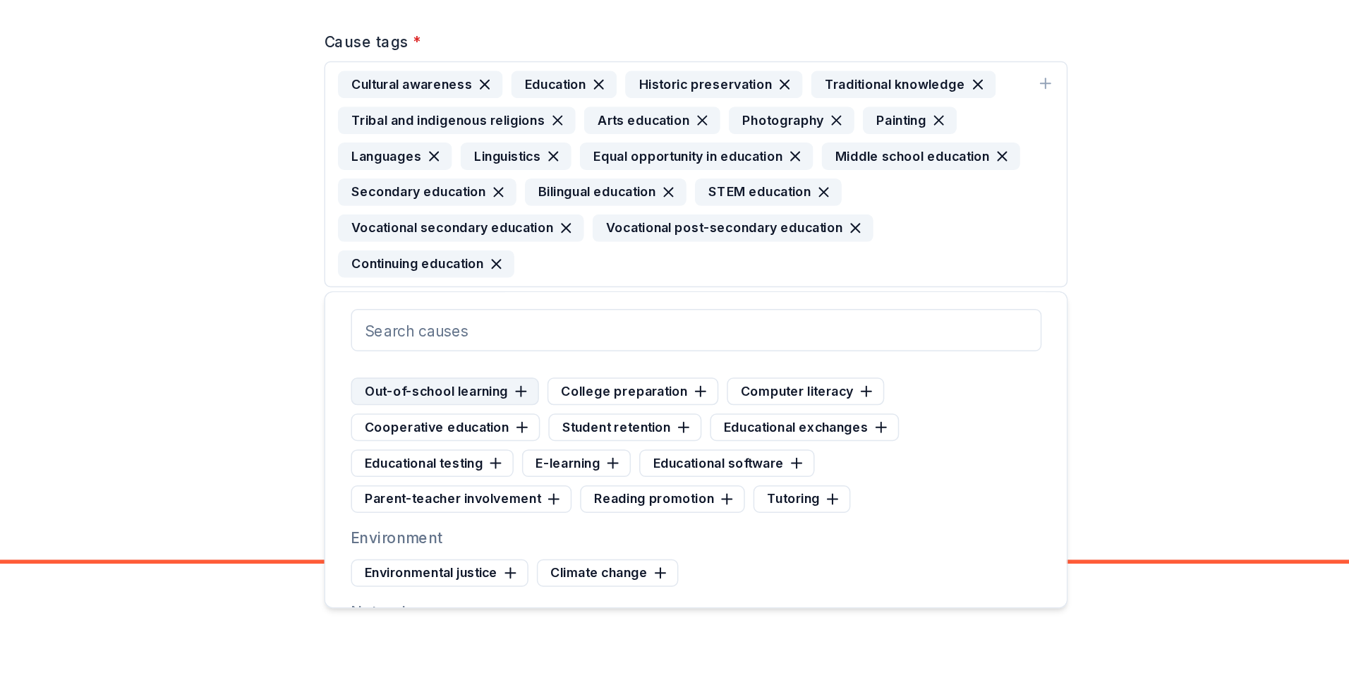
click at [535, 488] on div "Out-of-school learning" at bounding box center [507, 485] width 126 height 18
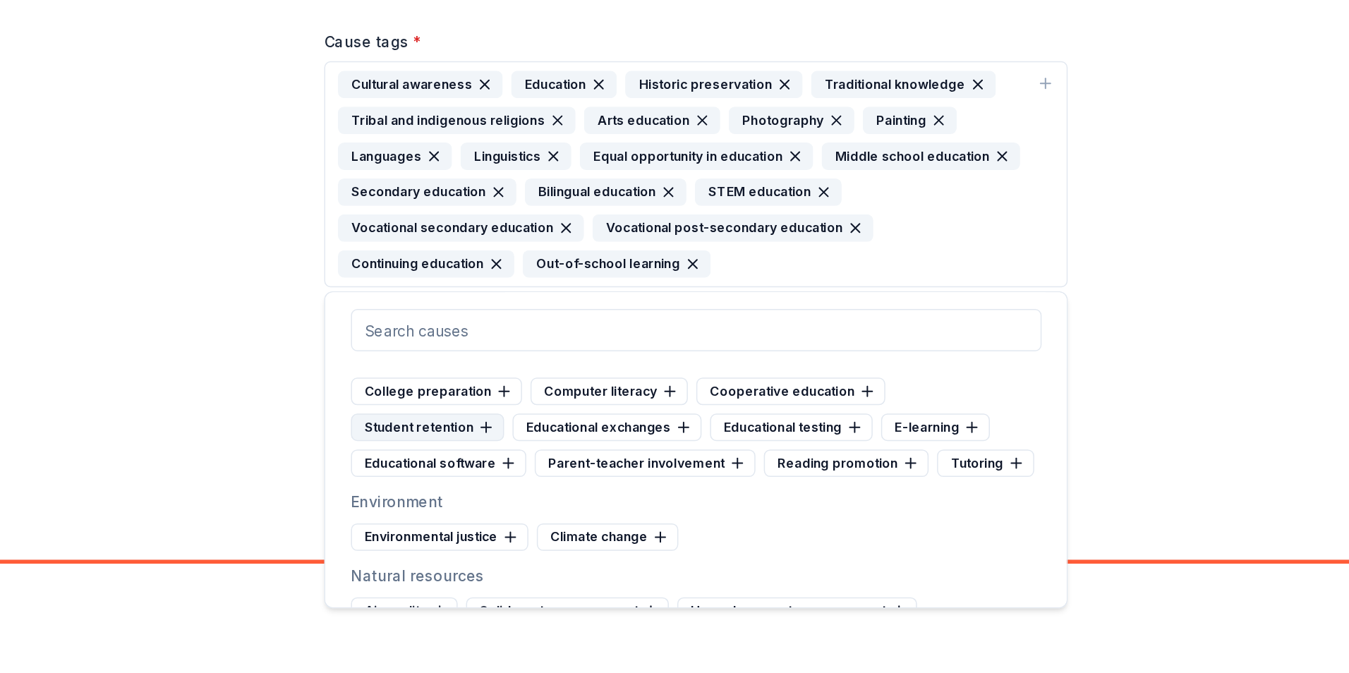
click at [508, 510] on div "Student retention" at bounding box center [495, 509] width 102 height 18
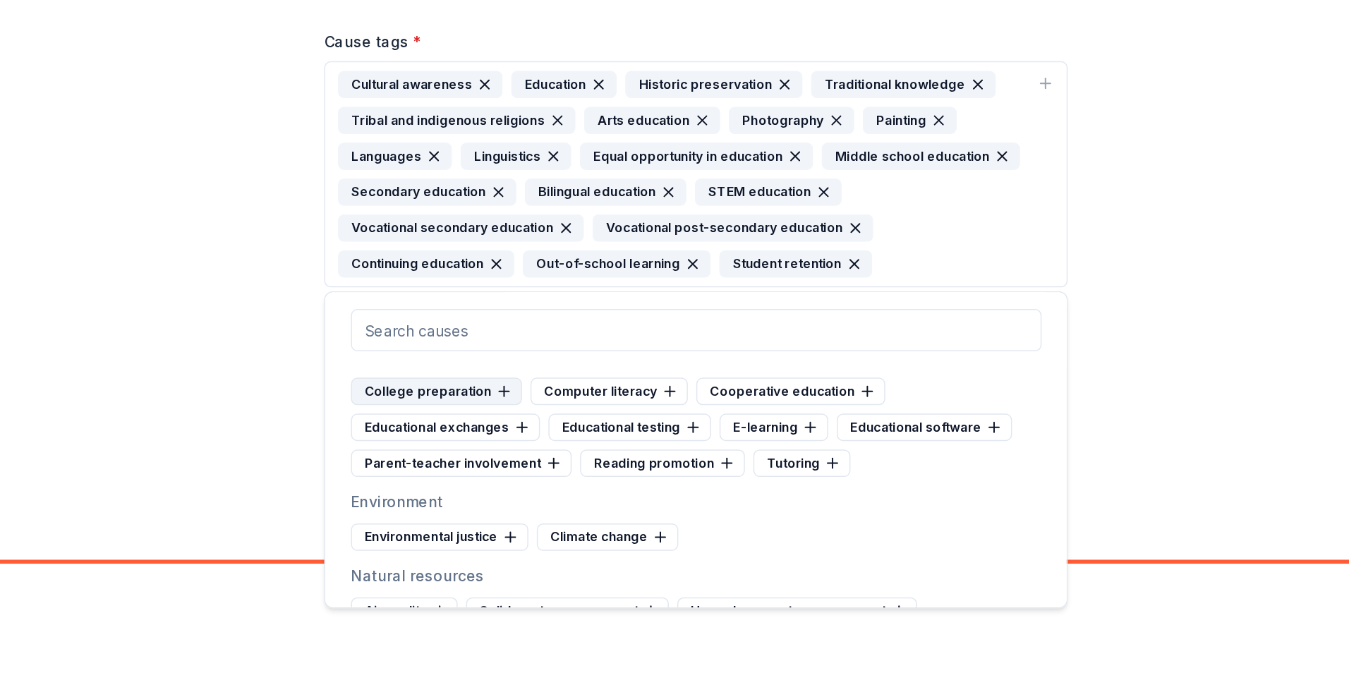
click at [530, 483] on div "College preparation" at bounding box center [501, 485] width 114 height 18
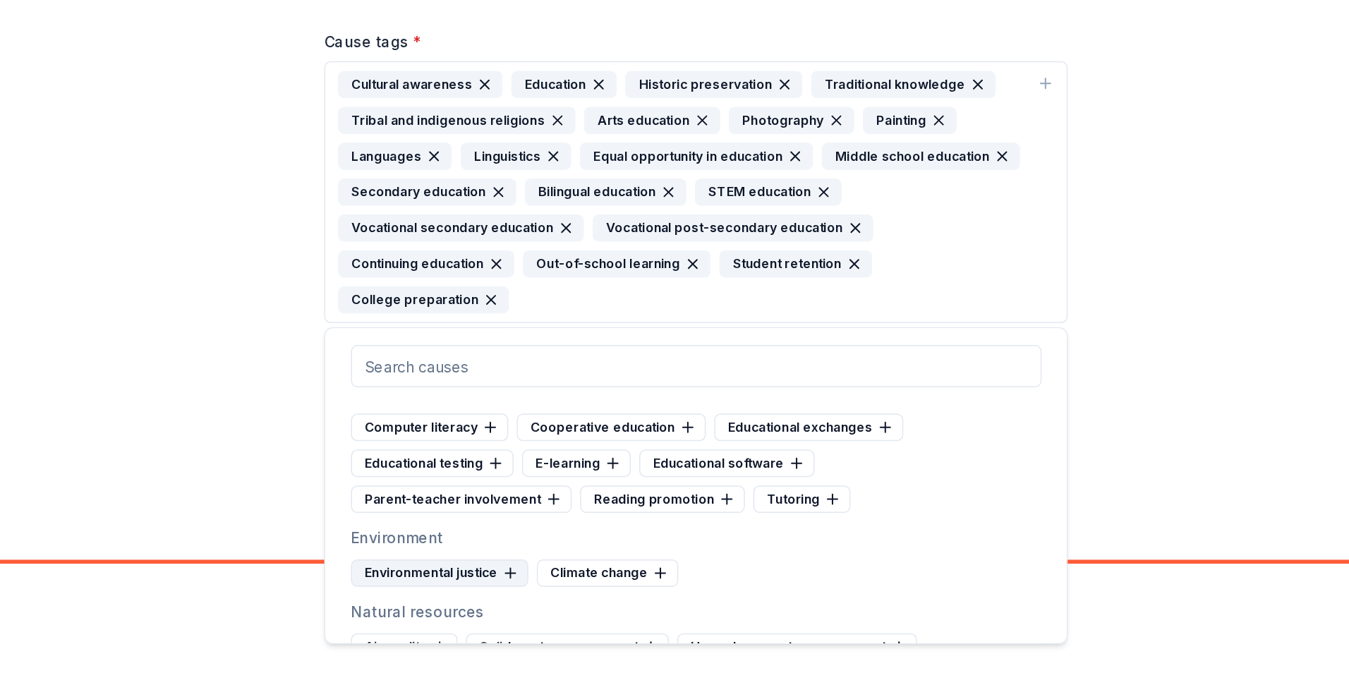
click at [532, 608] on div "Environmental justice" at bounding box center [503, 606] width 119 height 18
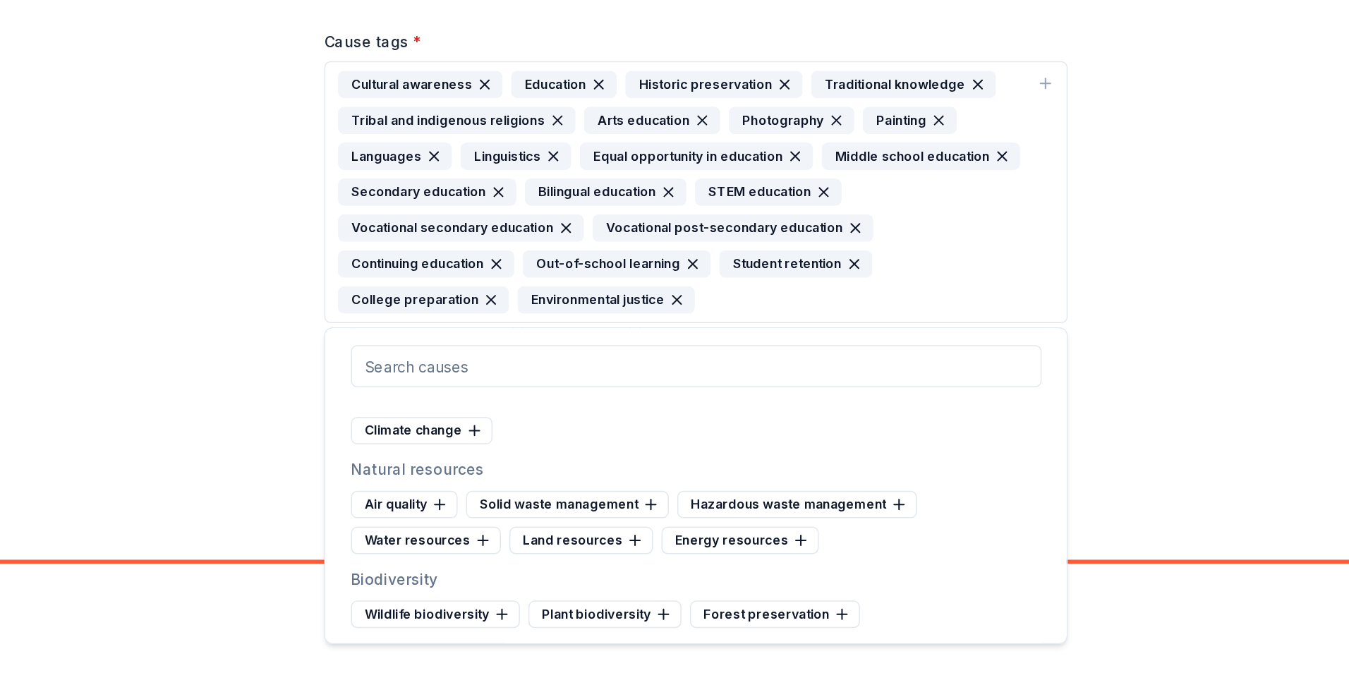
scroll to position [971, 0]
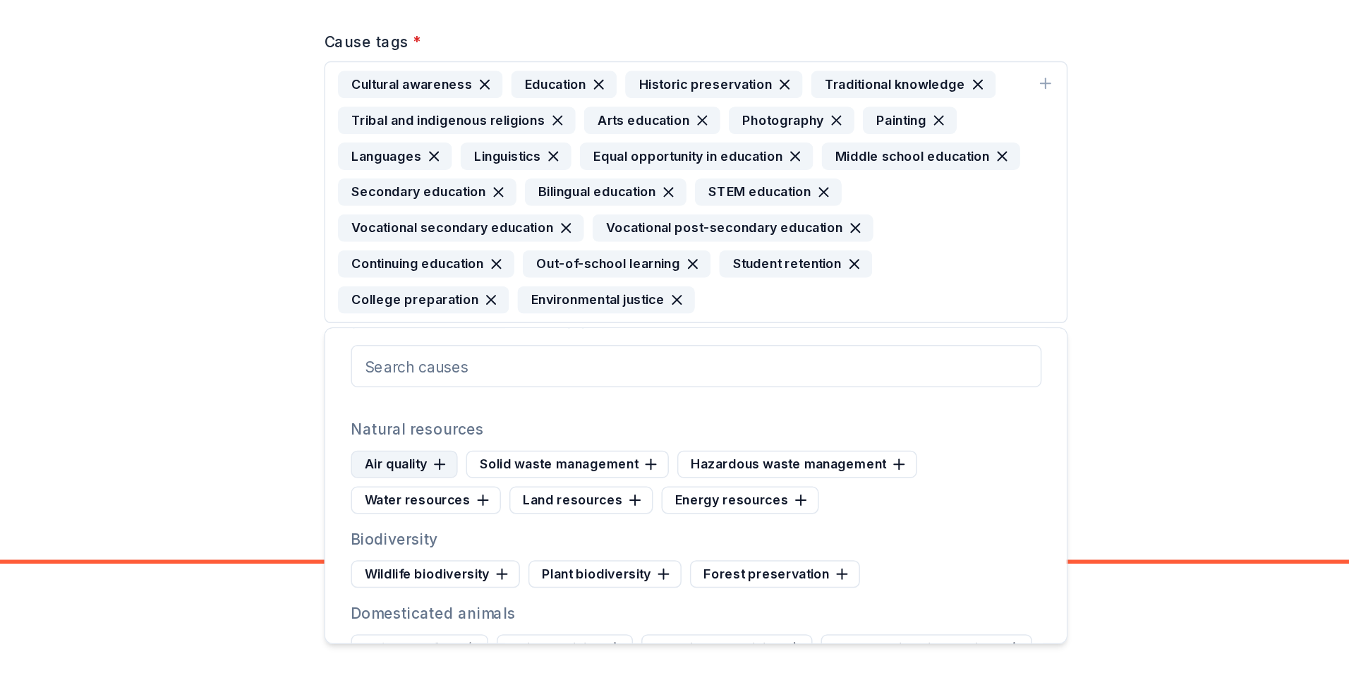
click at [488, 534] on div "Air quality" at bounding box center [479, 533] width 71 height 18
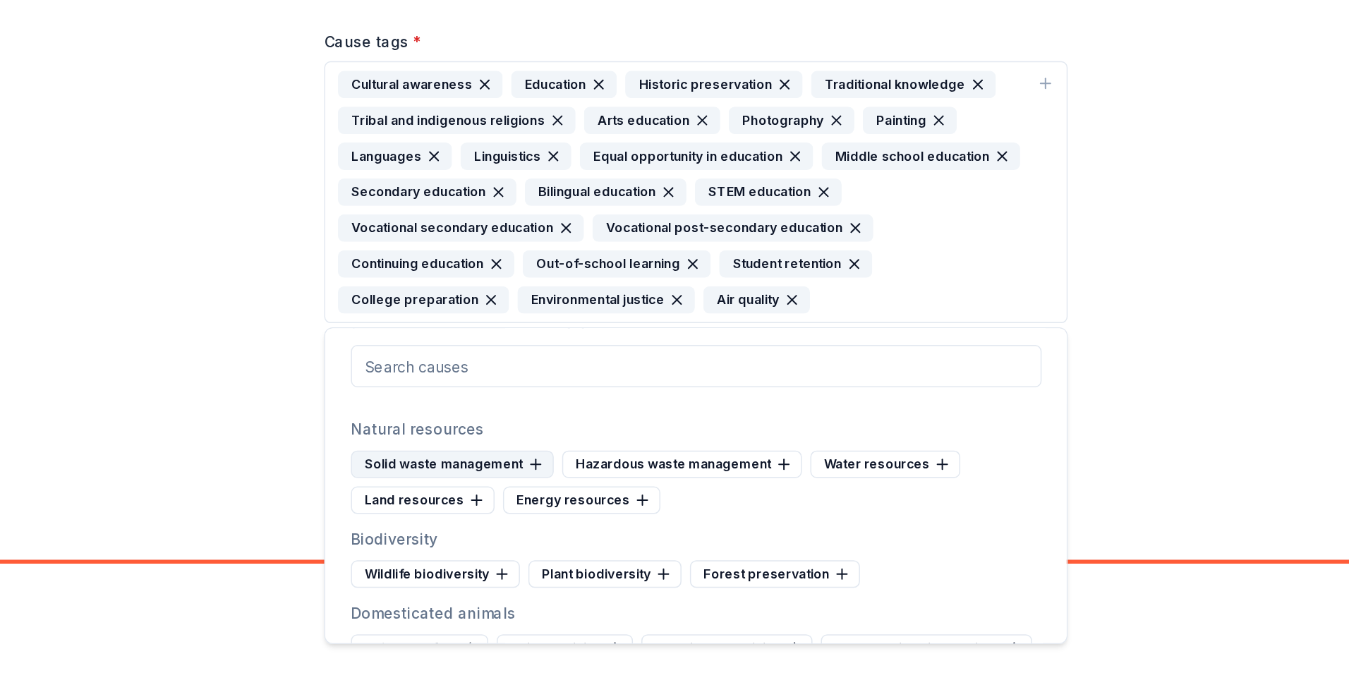
click at [490, 534] on div "Solid waste management" at bounding box center [511, 533] width 135 height 18
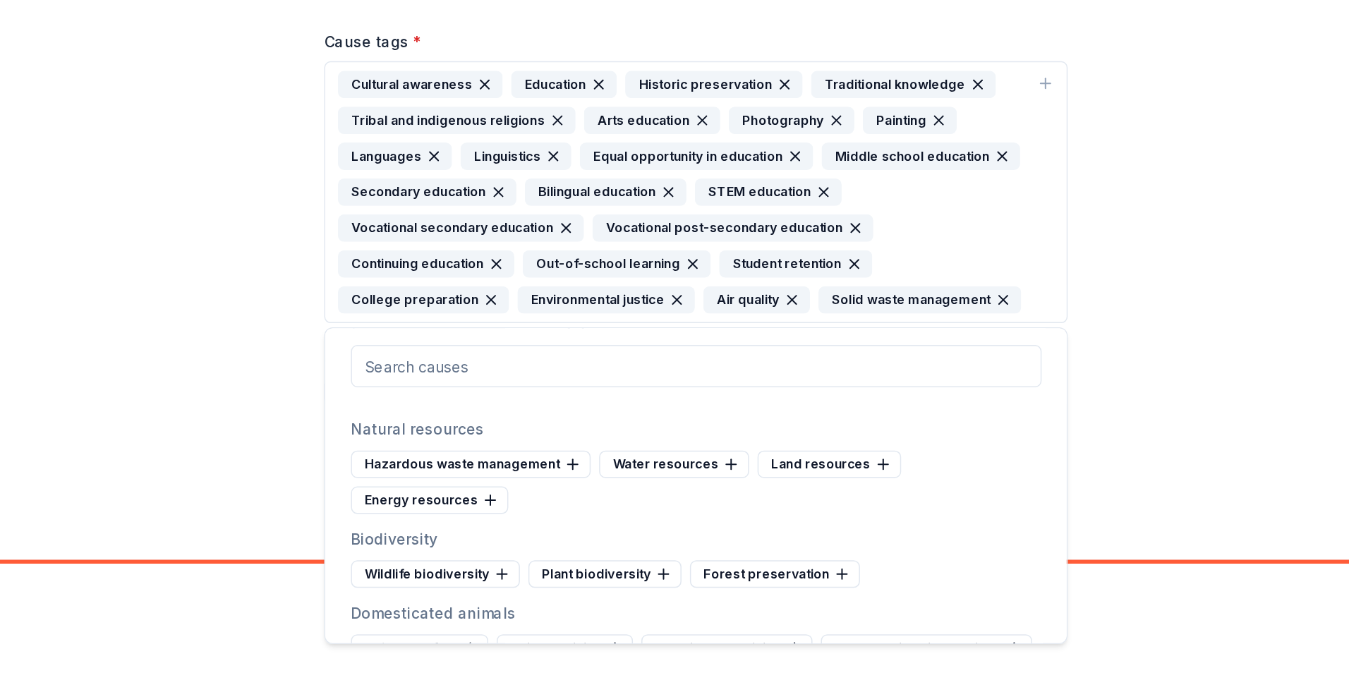
click at [490, 534] on div "Hazardous waste management" at bounding box center [524, 533] width 160 height 18
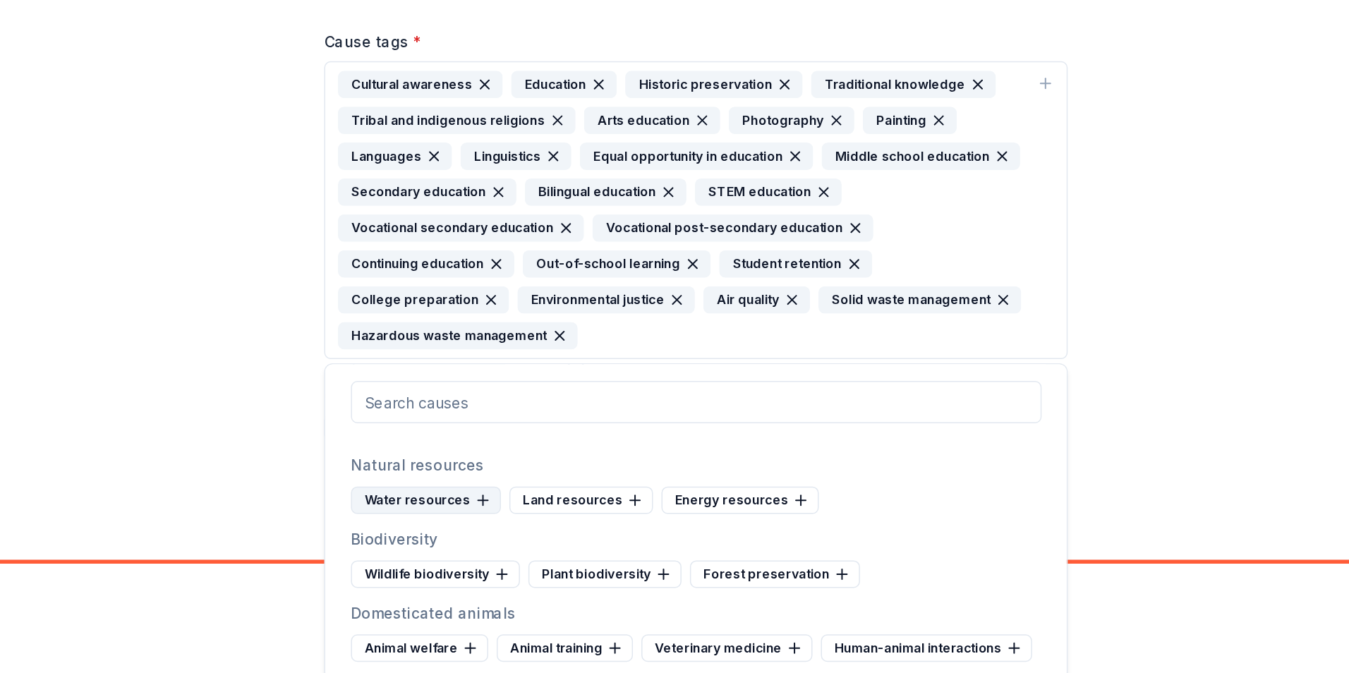
click at [491, 557] on div "Water resources" at bounding box center [494, 557] width 100 height 18
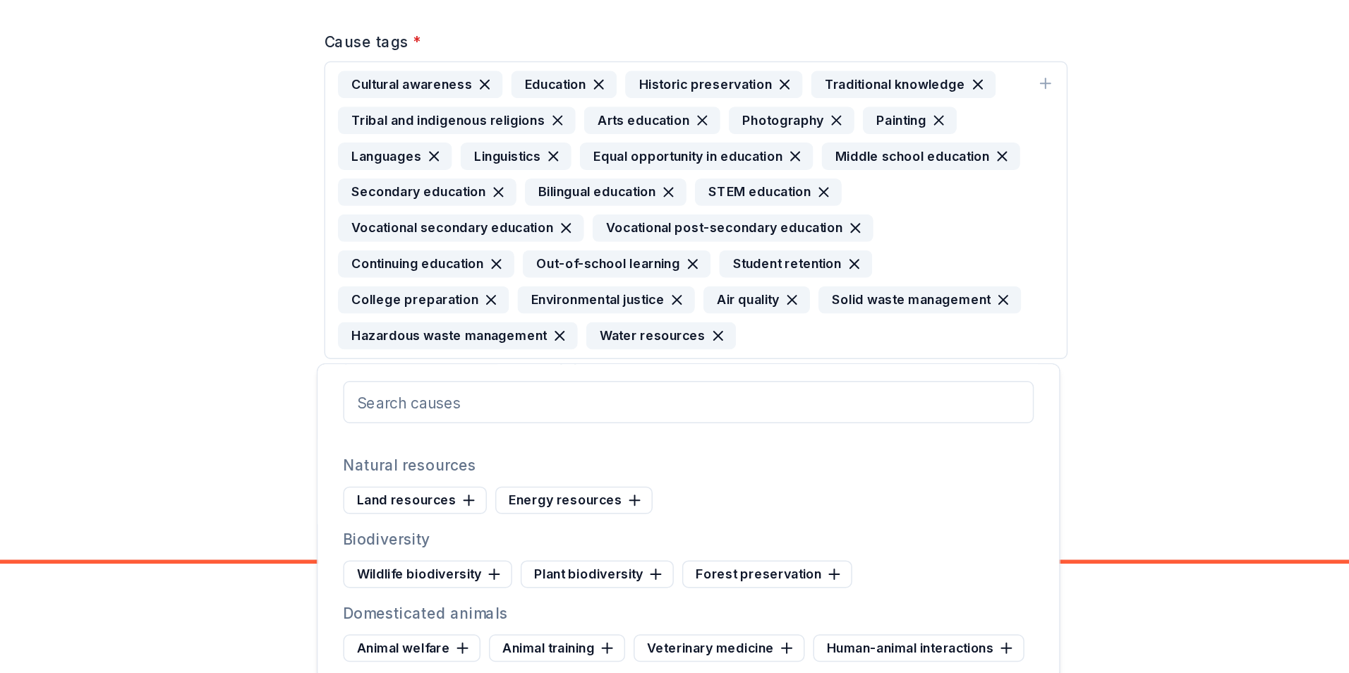
click at [491, 557] on div "Land resources" at bounding box center [487, 557] width 96 height 18
click at [491, 557] on div "Energy resources" at bounding box center [491, 557] width 105 height 18
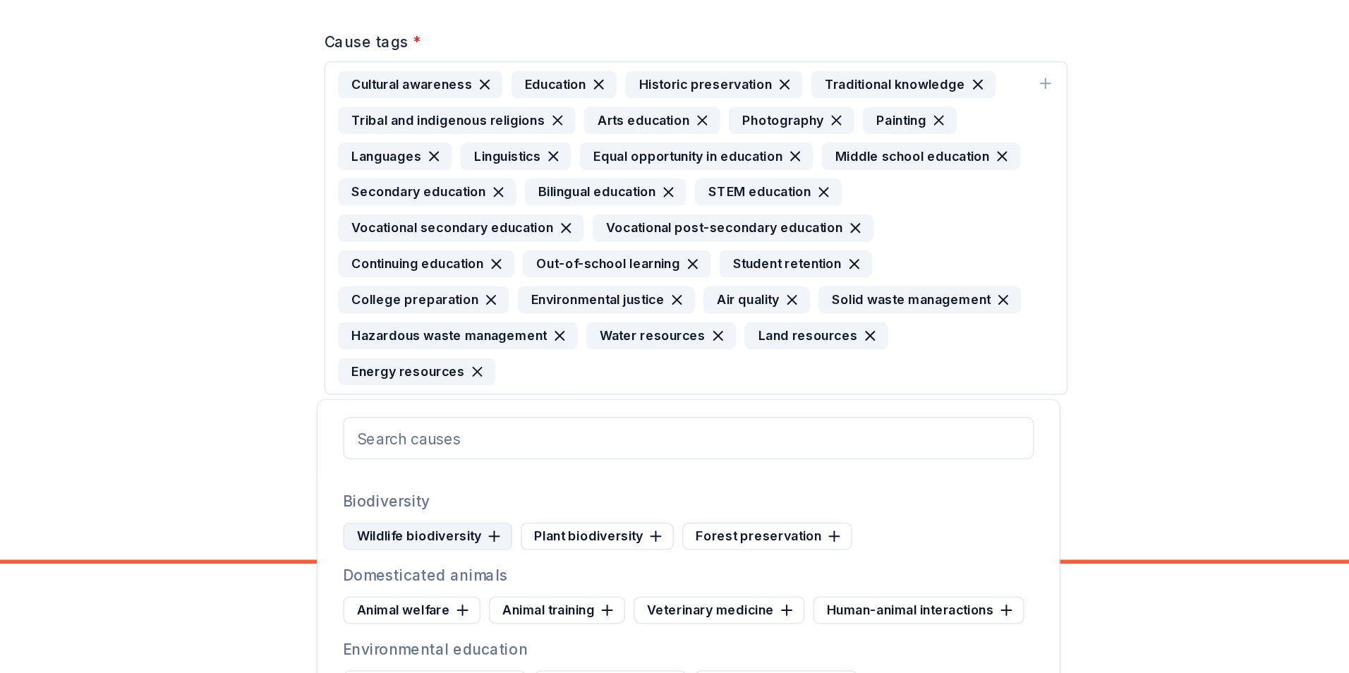
click at [497, 581] on div "Wildlife biodiversity" at bounding box center [495, 581] width 113 height 18
click at [497, 581] on div "Plant biodiversity" at bounding box center [490, 581] width 102 height 18
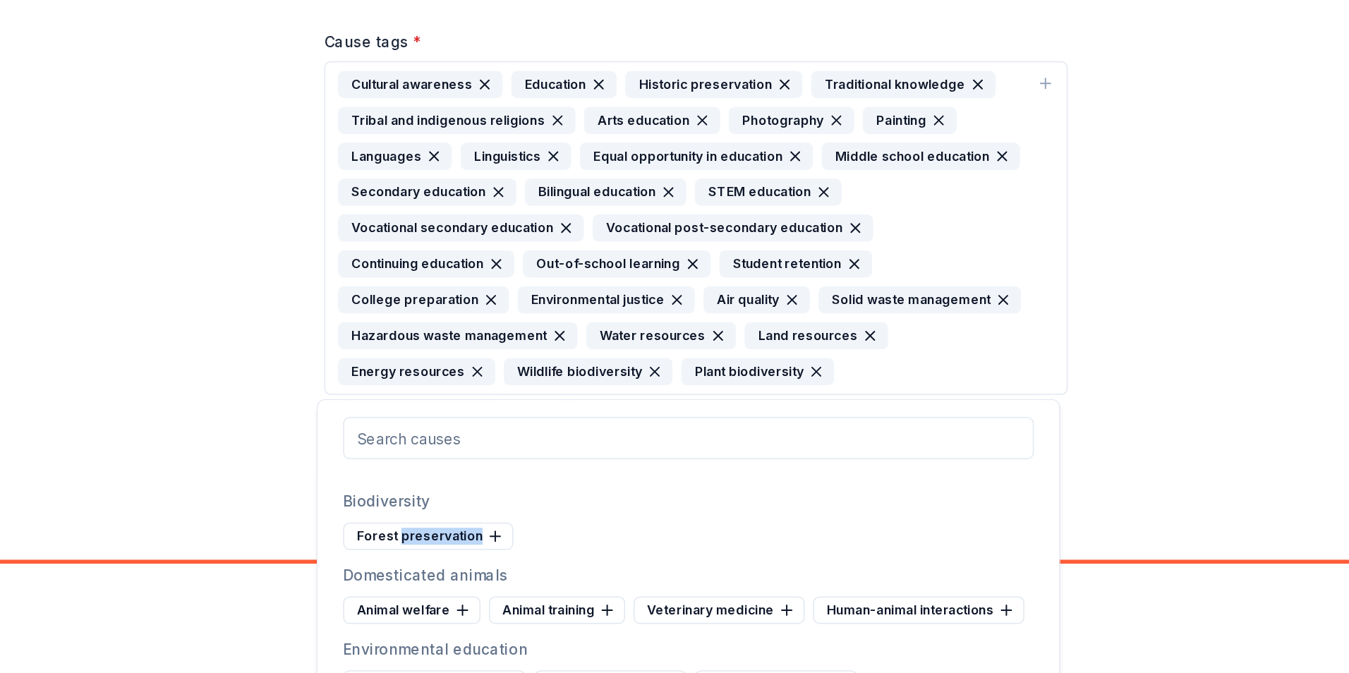
click at [497, 581] on div "Forest preservation" at bounding box center [496, 581] width 114 height 18
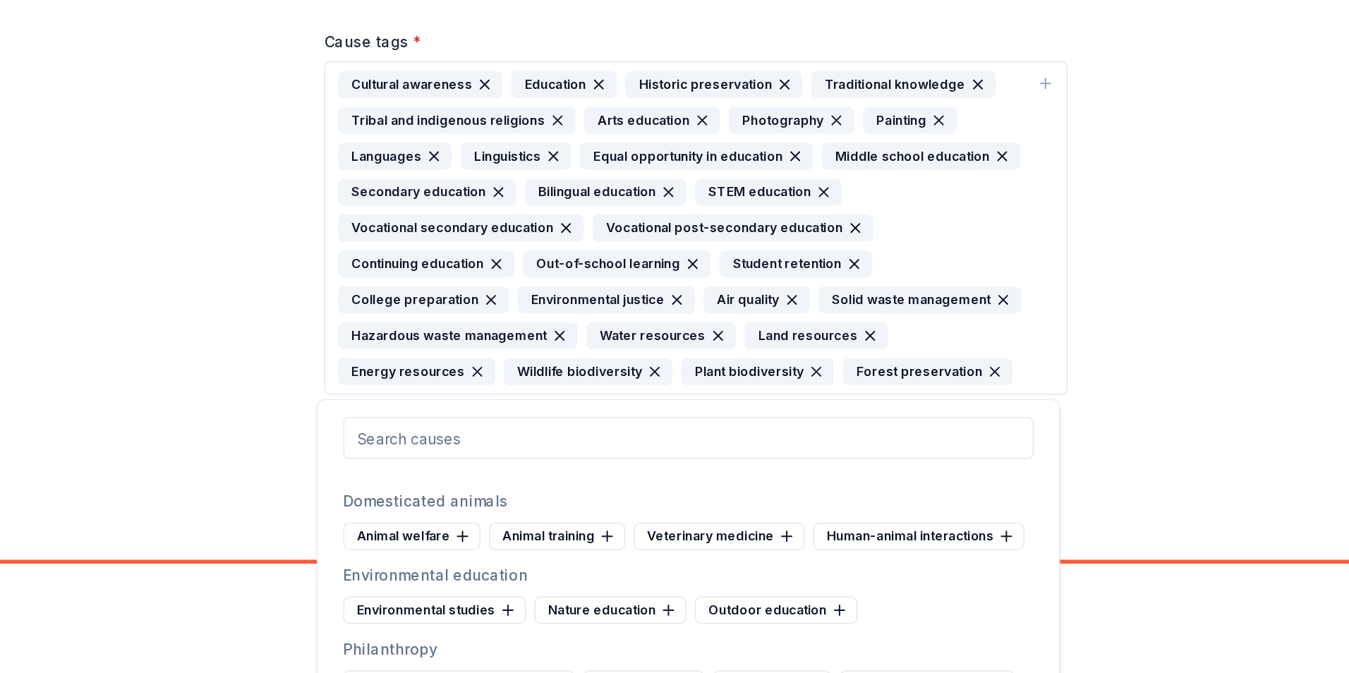
click at [497, 581] on div "Animal welfare" at bounding box center [485, 581] width 92 height 18
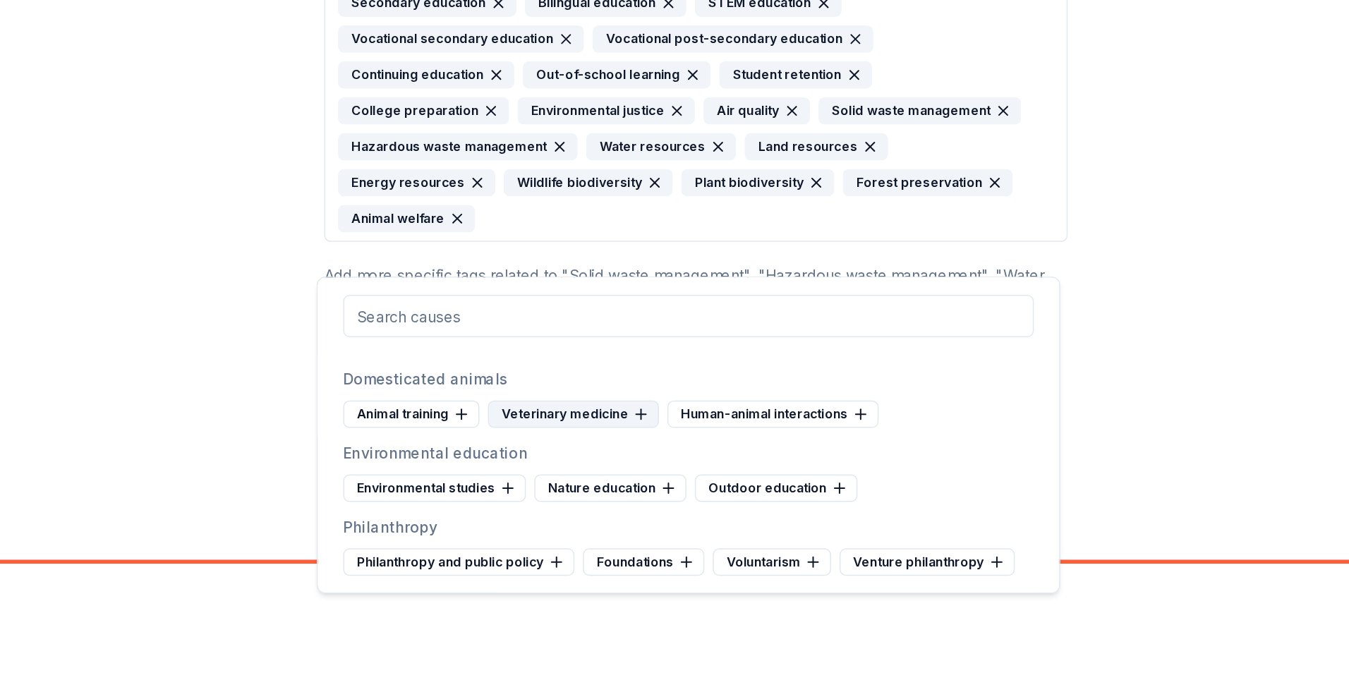
scroll to position [130, 0]
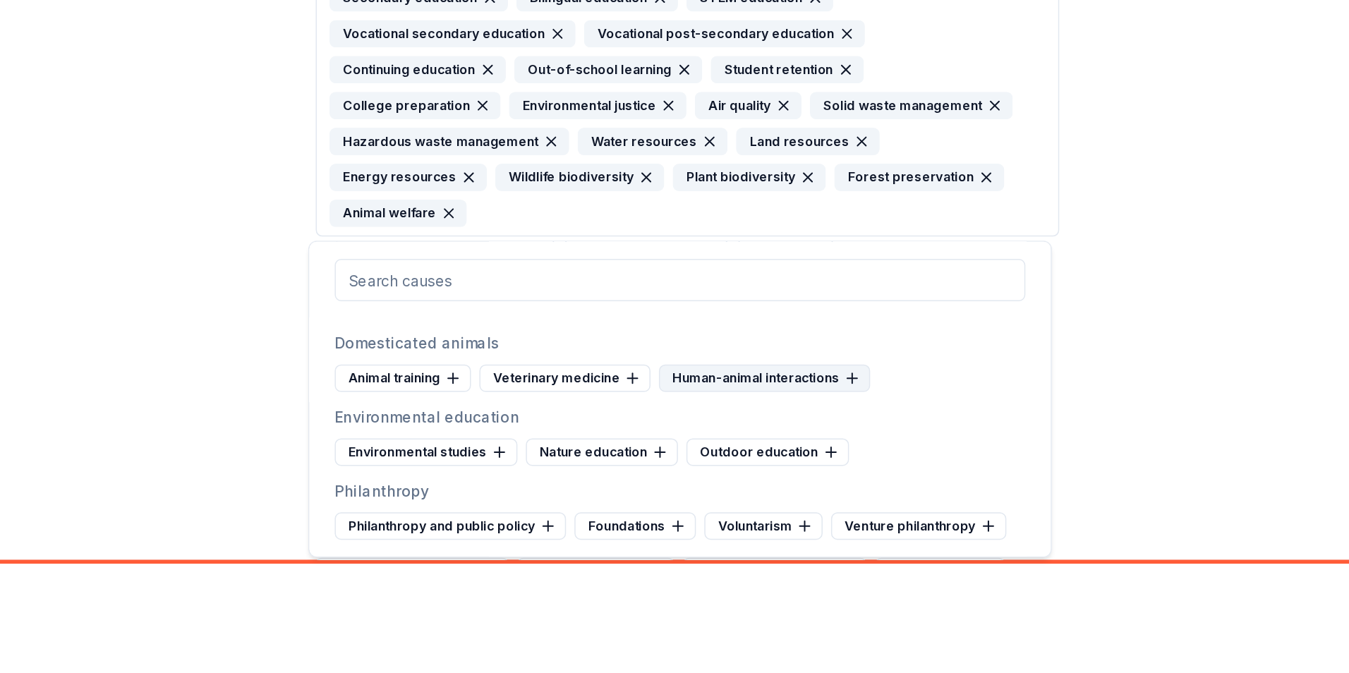
click at [689, 471] on div "Human-animal interactions" at bounding box center [726, 475] width 141 height 18
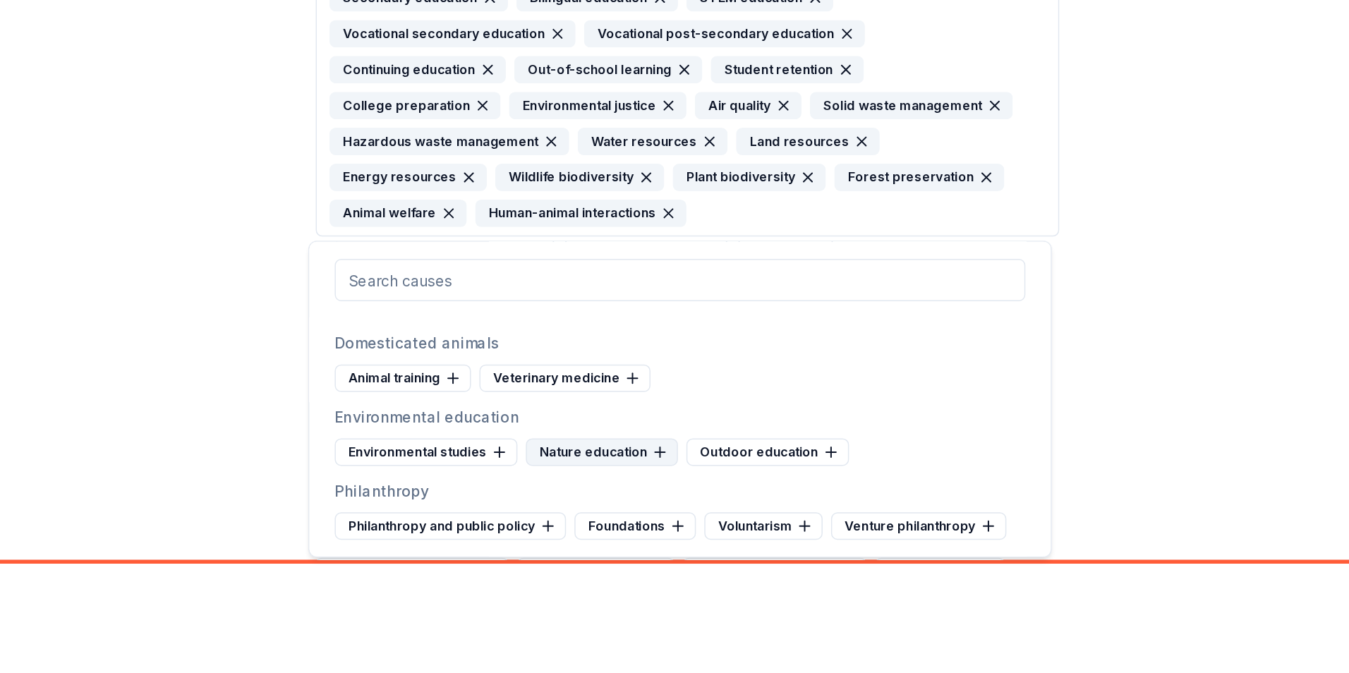
click at [629, 522] on div "Nature education" at bounding box center [618, 525] width 102 height 18
click at [635, 526] on div "Outdoor education" at bounding box center [621, 525] width 109 height 18
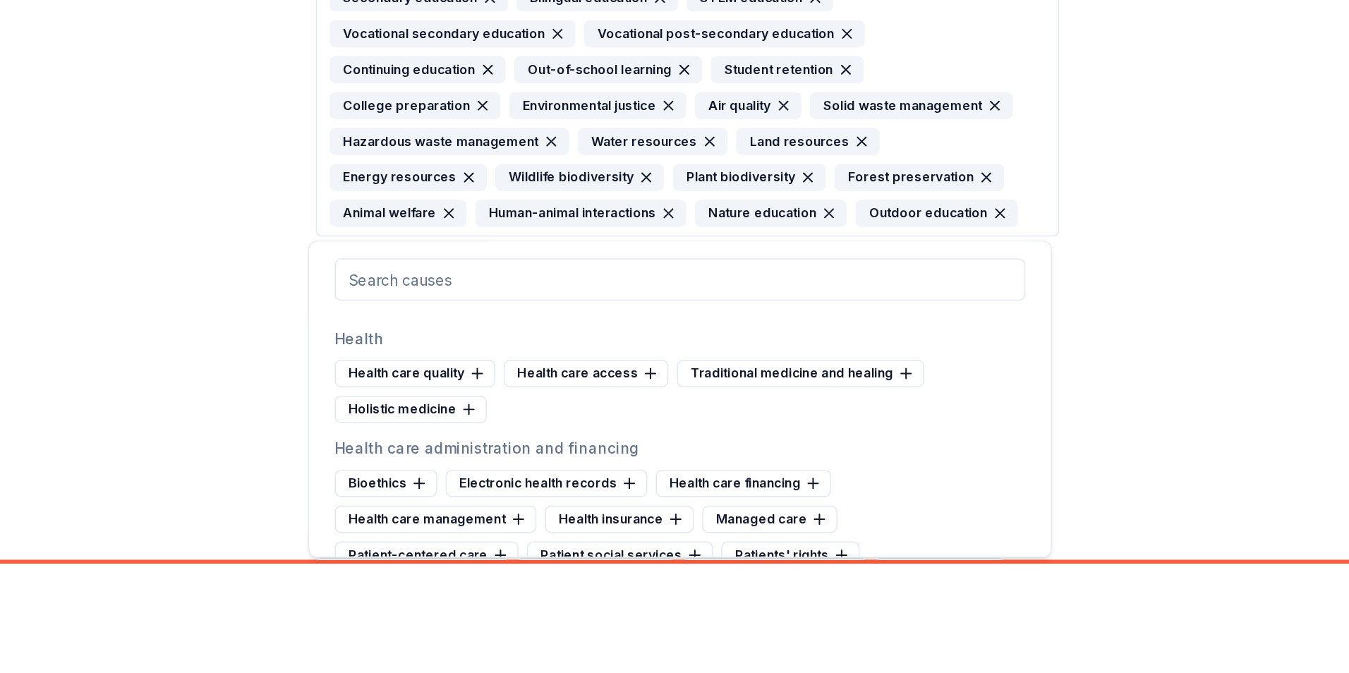
scroll to position [1141, 0]
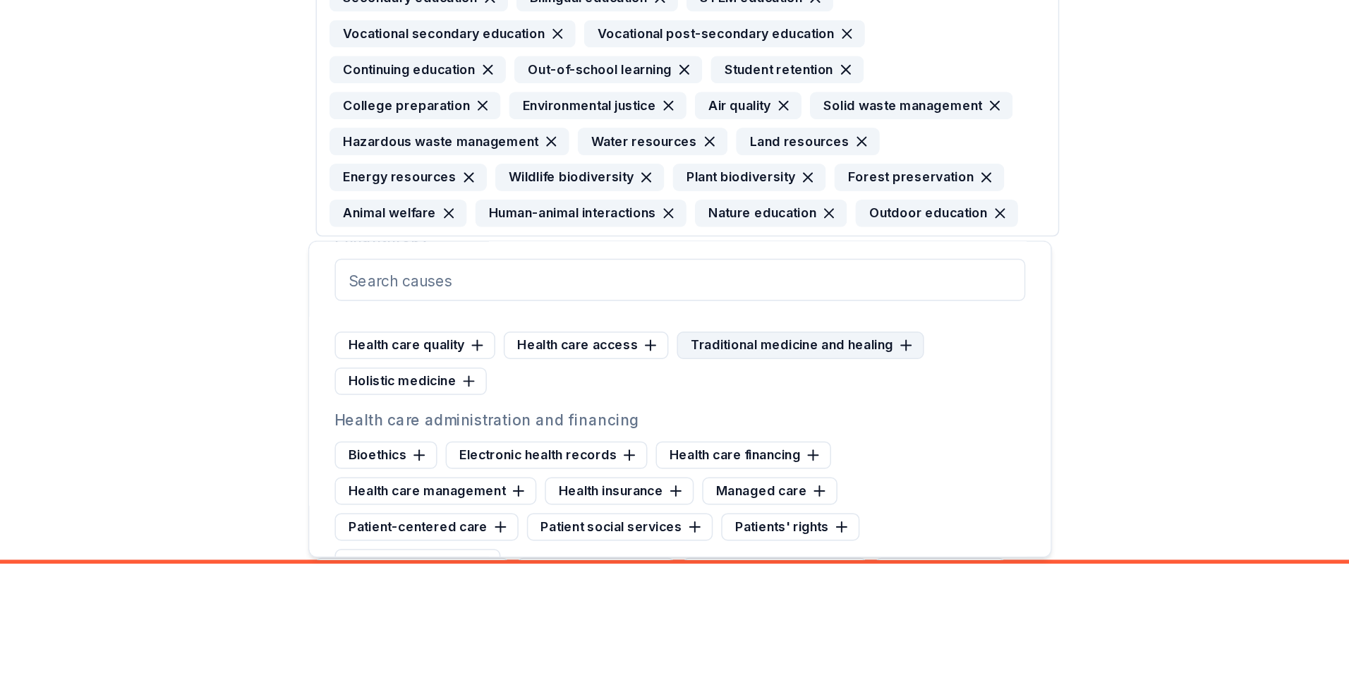
click at [689, 450] on div "Traditional medicine and healing" at bounding box center [750, 454] width 165 height 18
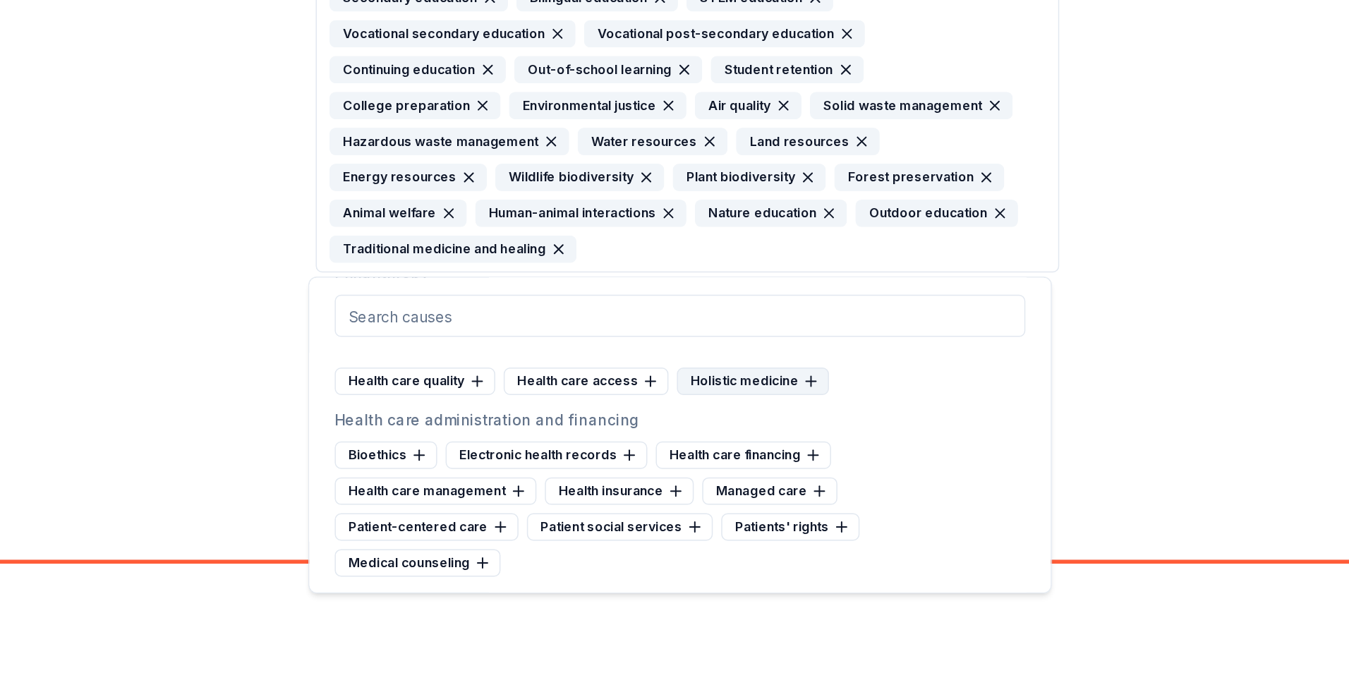
click at [711, 478] on div "Holistic medicine" at bounding box center [719, 478] width 102 height 18
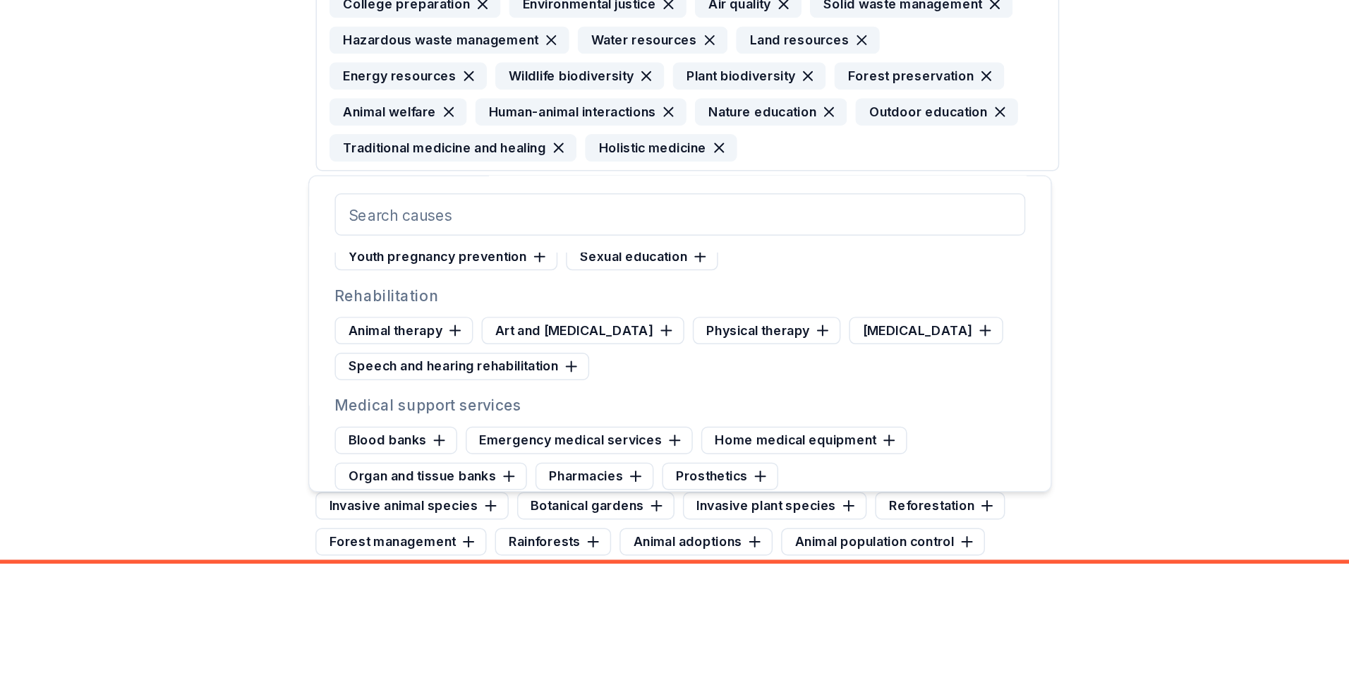
scroll to position [1542, 0]
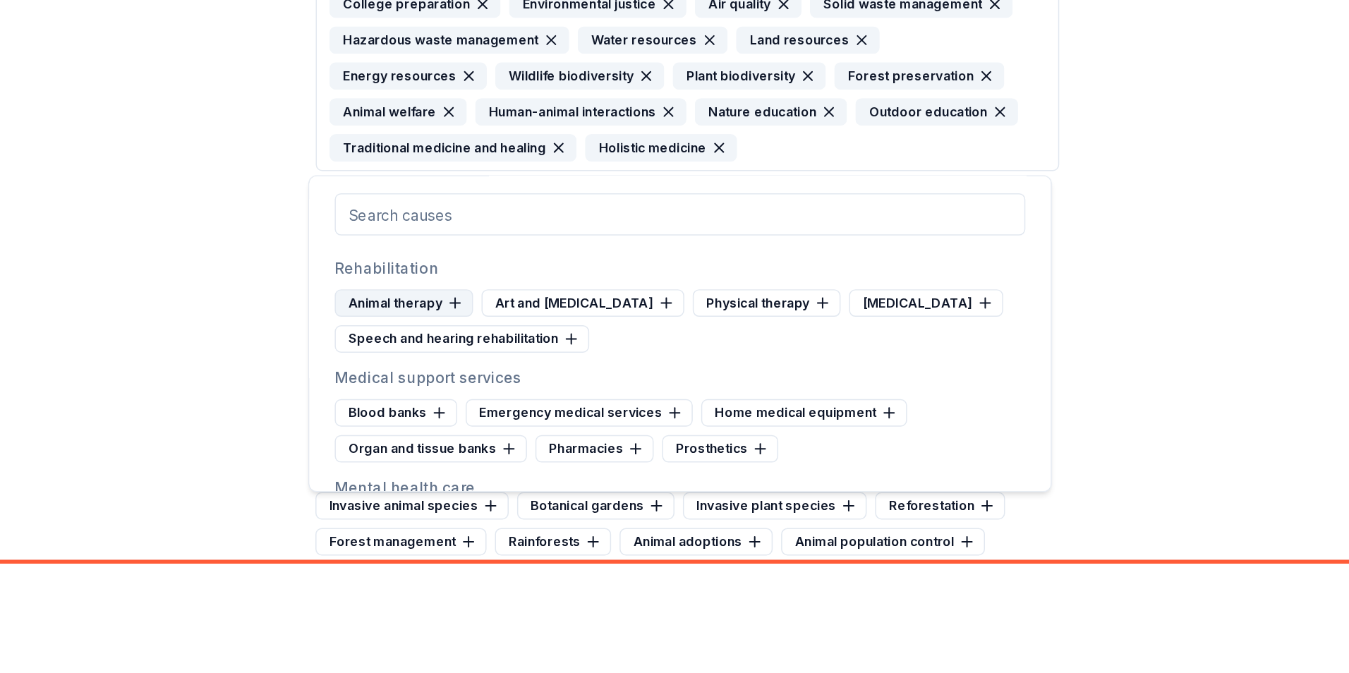
click at [519, 427] on icon at bounding box center [519, 425] width 11 height 11
click at [519, 427] on div "Art and [MEDICAL_DATA]" at bounding box center [506, 425] width 135 height 18
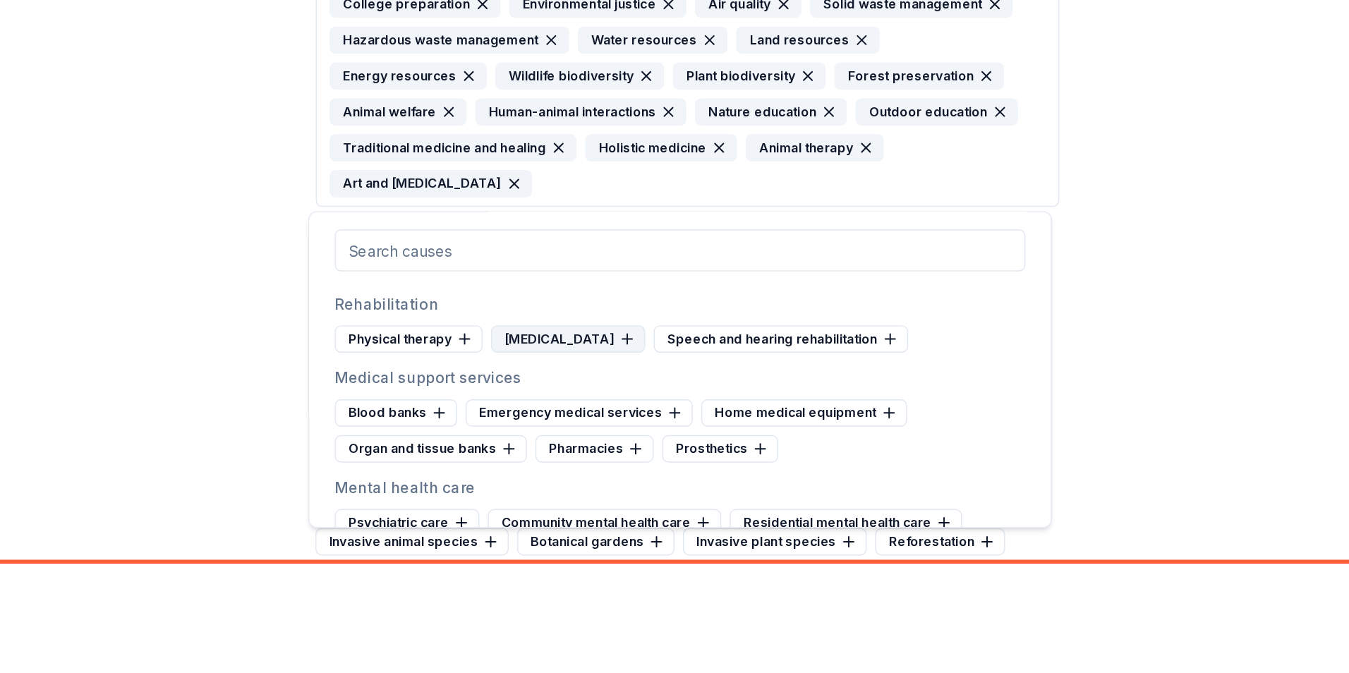
click at [581, 453] on div "[MEDICAL_DATA]" at bounding box center [594, 449] width 103 height 18
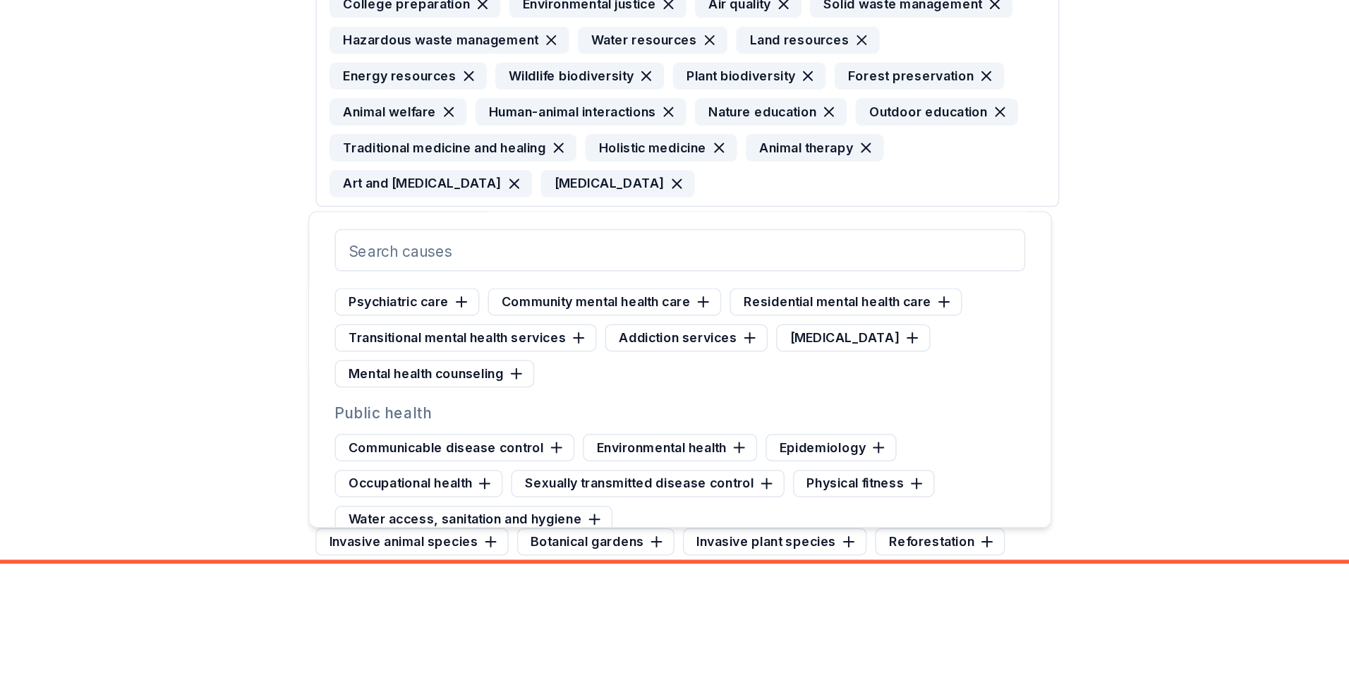
scroll to position [1693, 0]
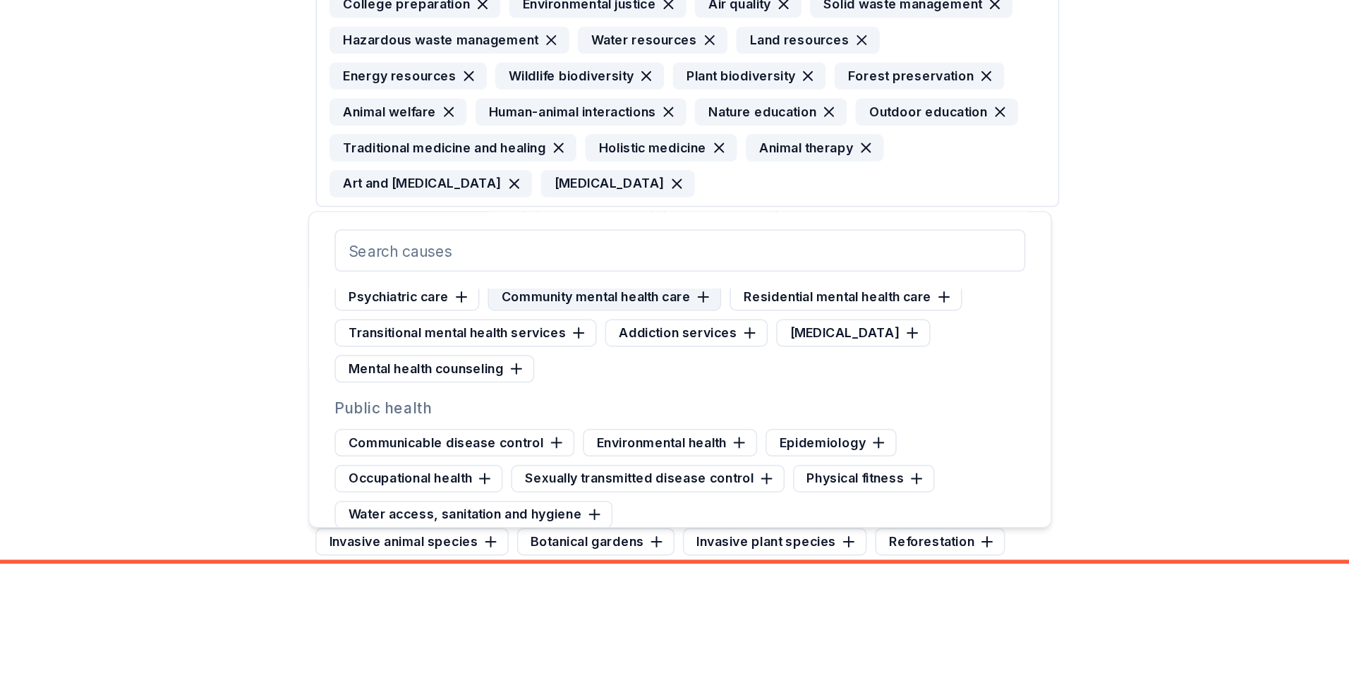
click at [636, 420] on div "Community mental health care" at bounding box center [619, 421] width 156 height 18
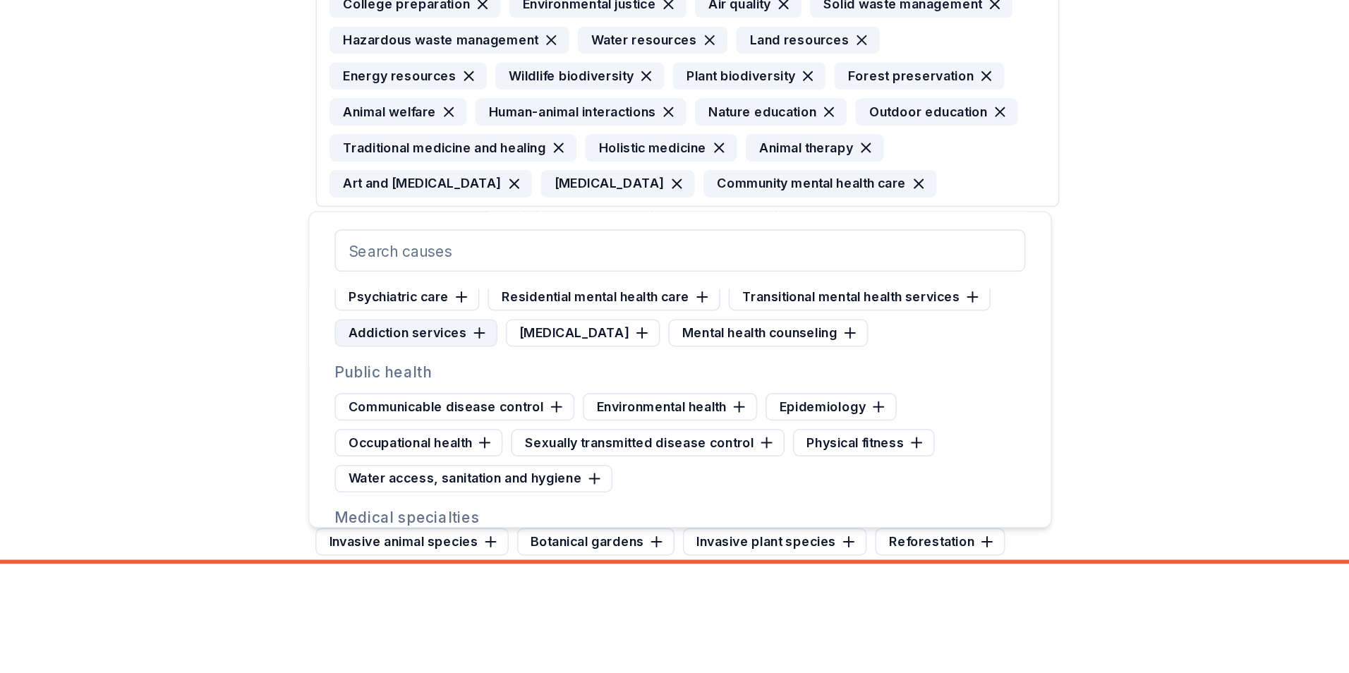
click at [513, 447] on div "Addiction services" at bounding box center [493, 445] width 109 height 18
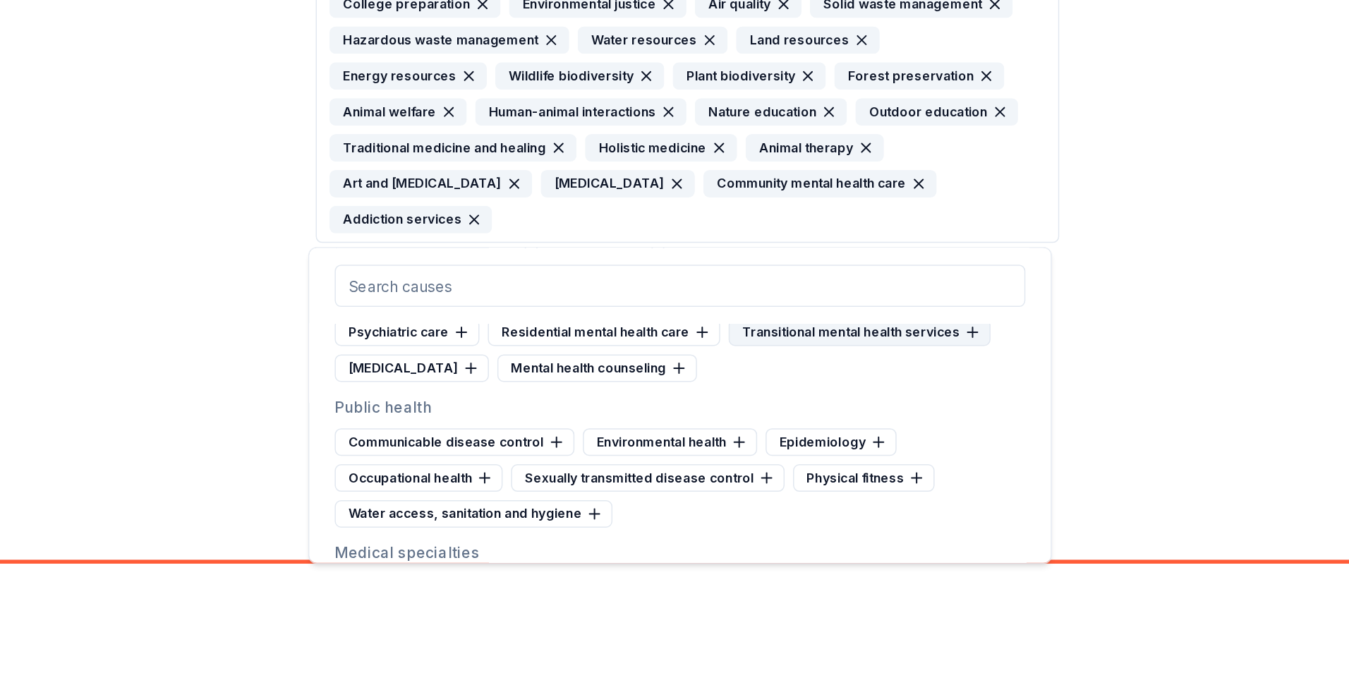
click at [744, 445] on div "Transitional mental health services" at bounding box center [789, 445] width 175 height 18
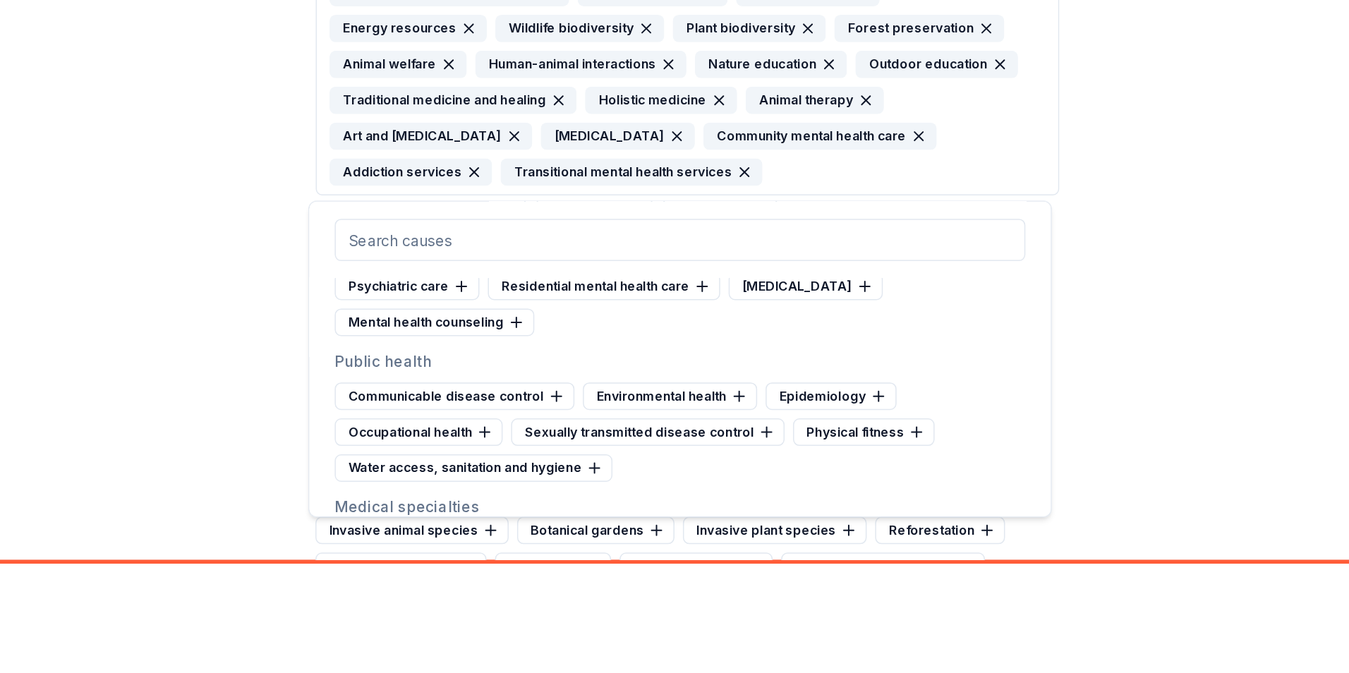
scroll to position [230, 0]
click at [804, 510] on div "Physical fitness" at bounding box center [792, 510] width 95 height 18
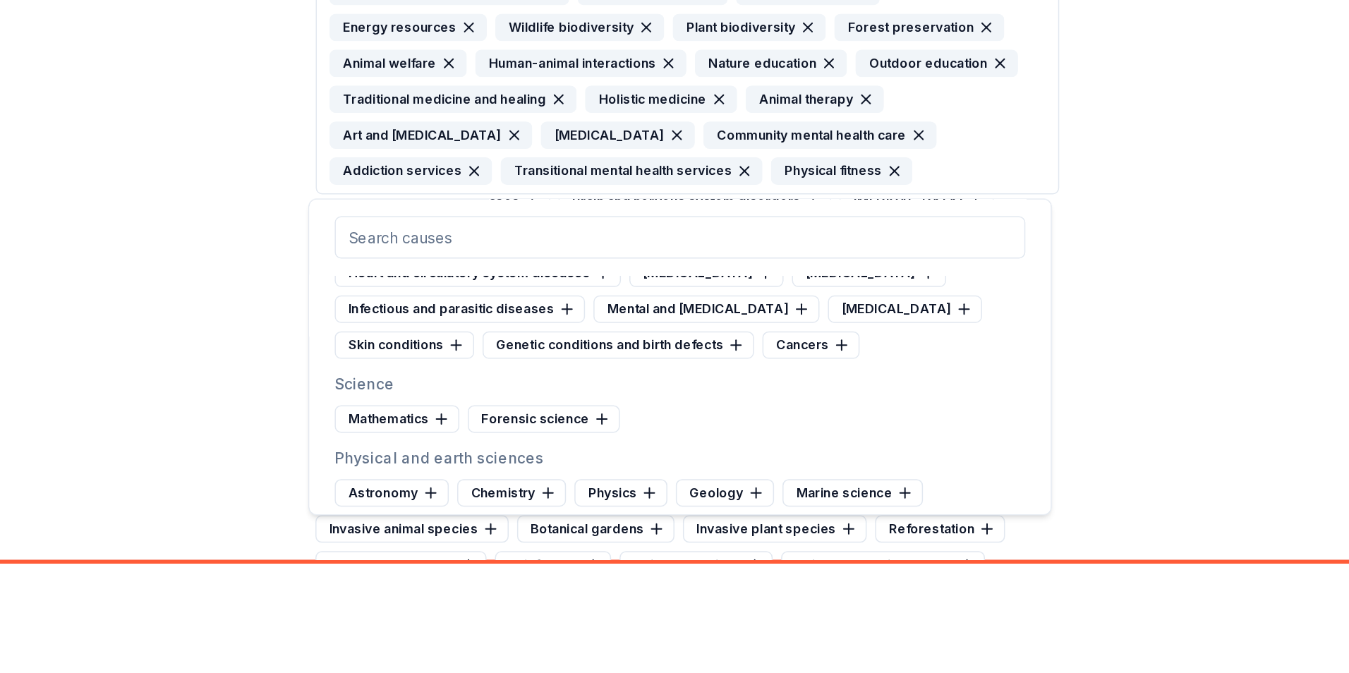
scroll to position [2070, 0]
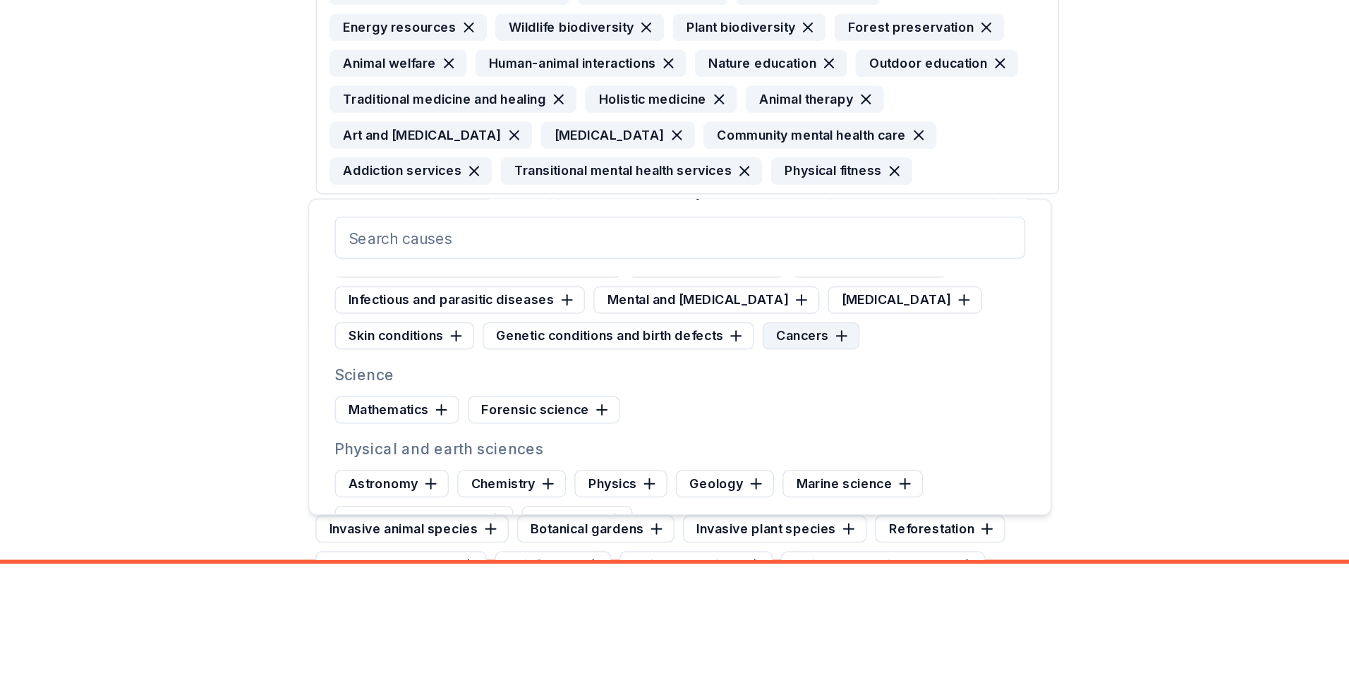
click at [725, 457] on div "Cancers" at bounding box center [757, 447] width 65 height 18
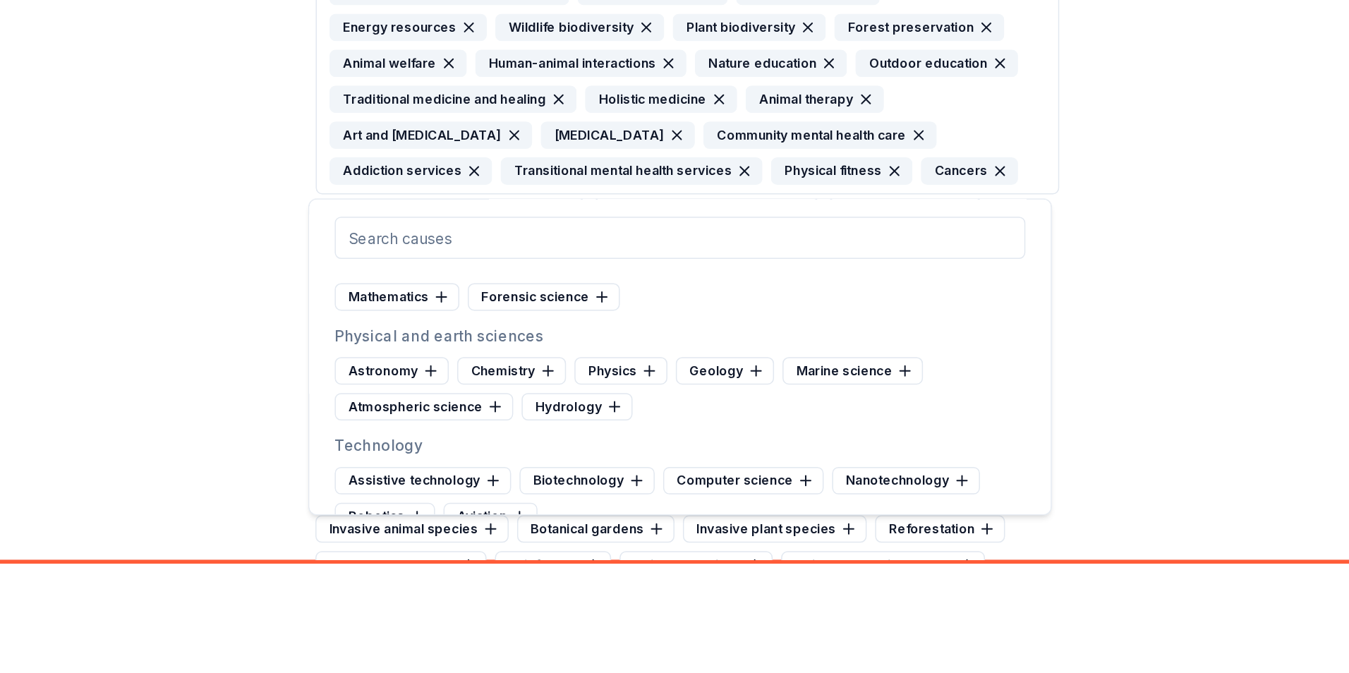
scroll to position [2164, 0]
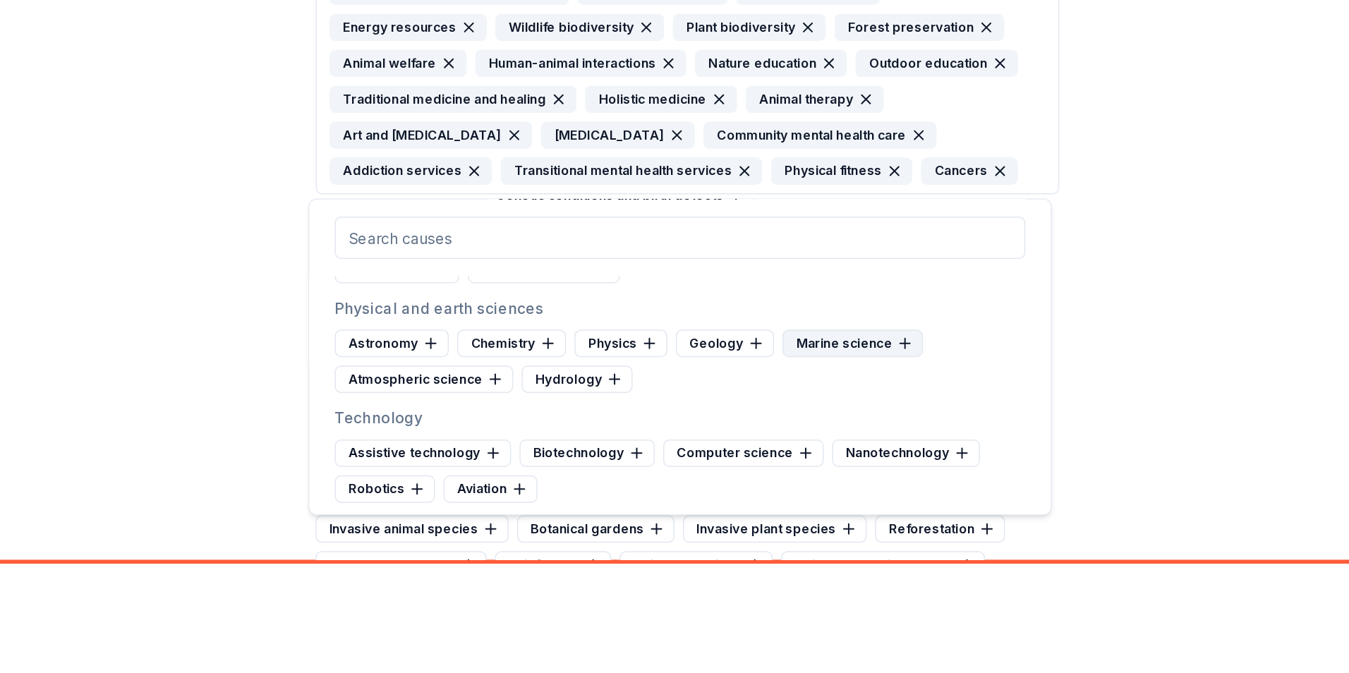
click at [796, 461] on div "Marine science" at bounding box center [785, 452] width 94 height 18
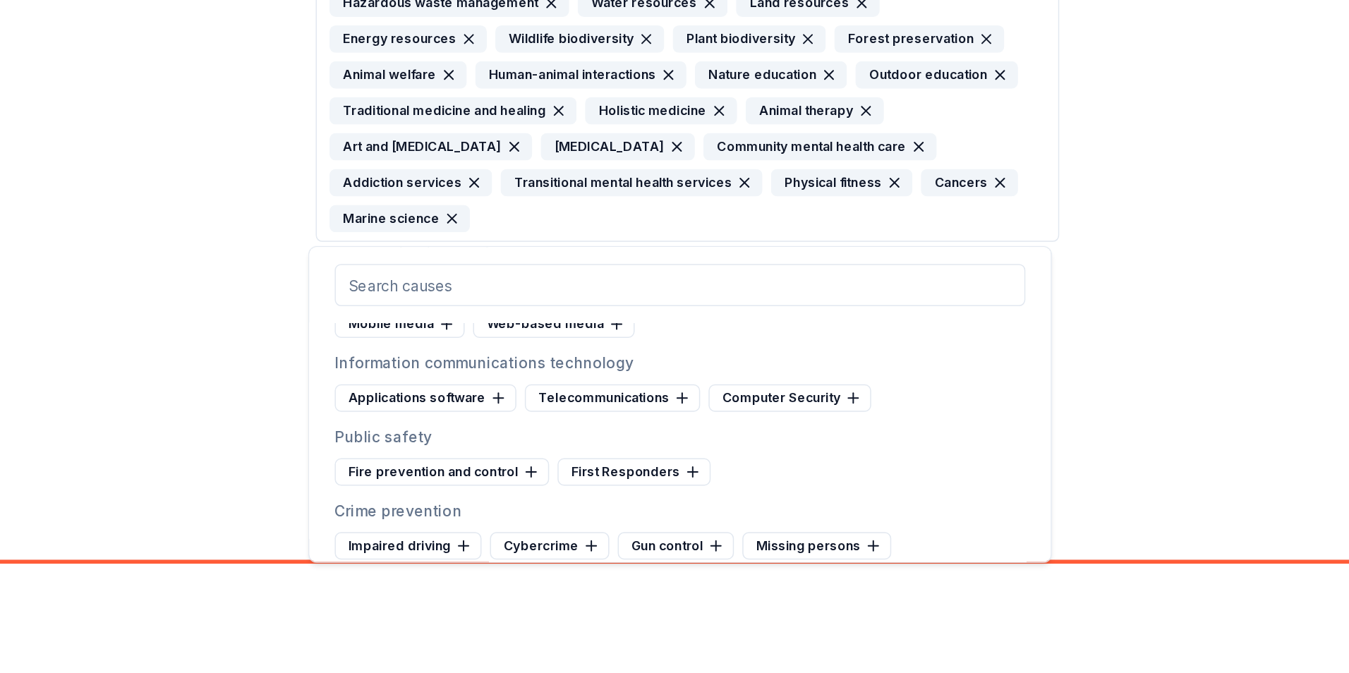
scroll to position [222, 0]
click at [589, 449] on div "Web-based media" at bounding box center [585, 440] width 108 height 18
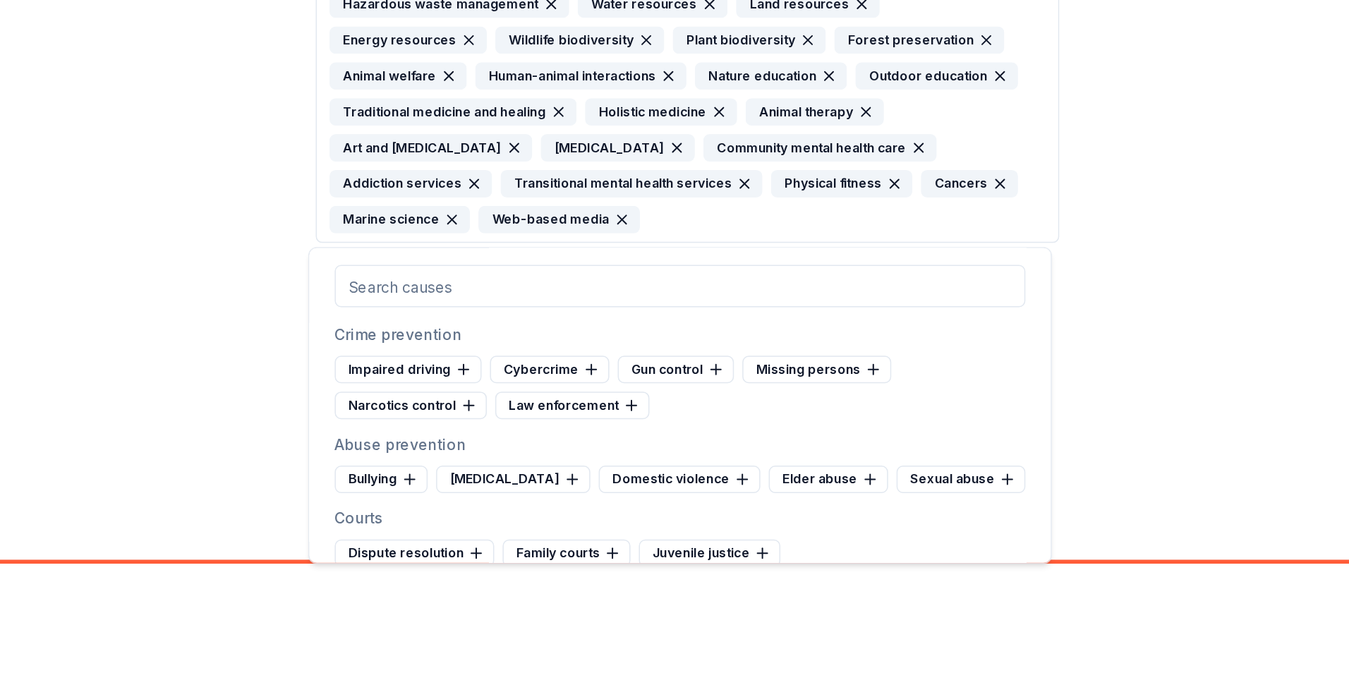
scroll to position [3088, 0]
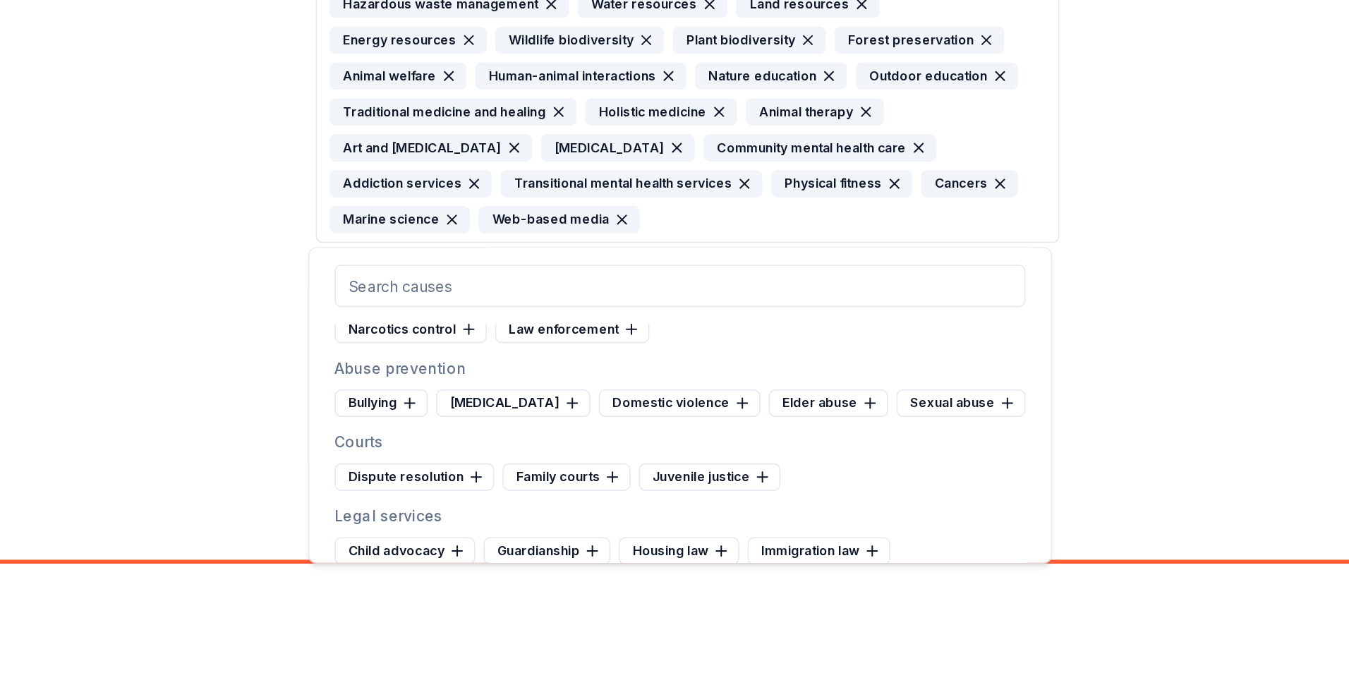
click at [778, 428] on div "Missing persons" at bounding box center [760, 419] width 99 height 18
click at [740, 502] on div "Elder abuse" at bounding box center [769, 492] width 80 height 18
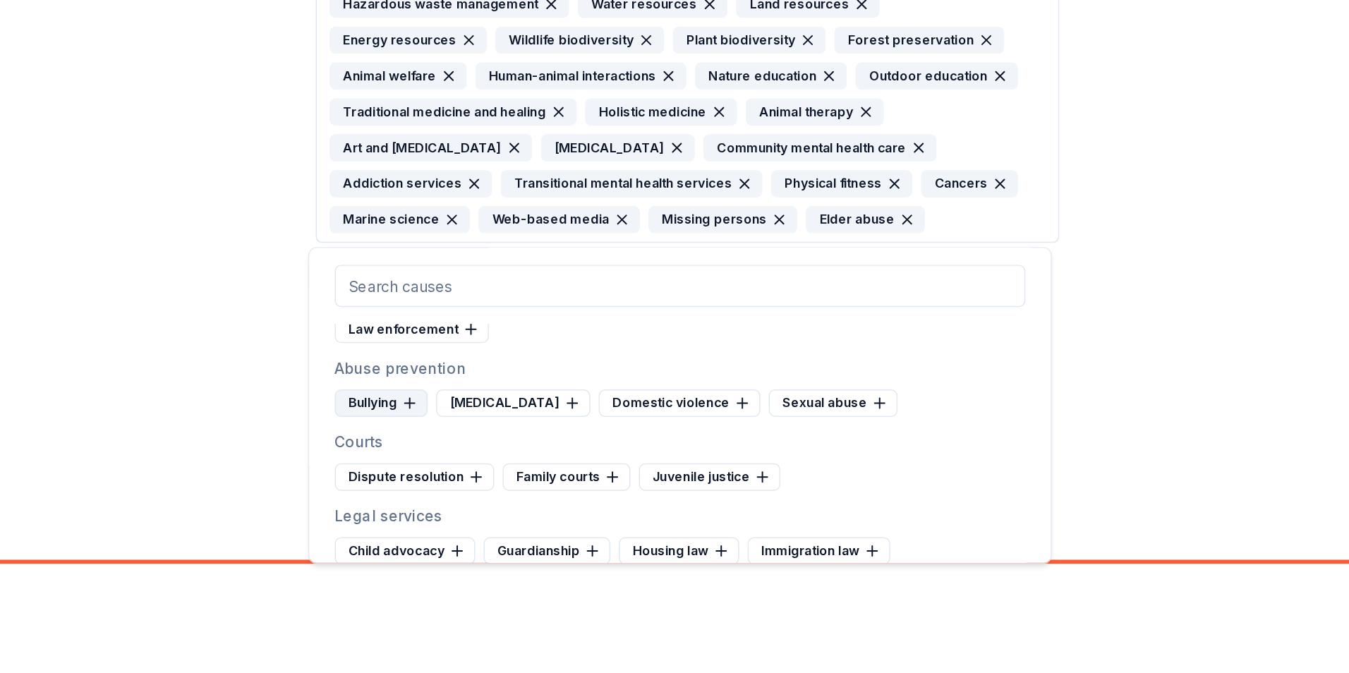
click at [481, 502] on div "Bullying" at bounding box center [470, 492] width 62 height 18
click at [494, 502] on div "[MEDICAL_DATA]" at bounding box center [490, 492] width 103 height 18
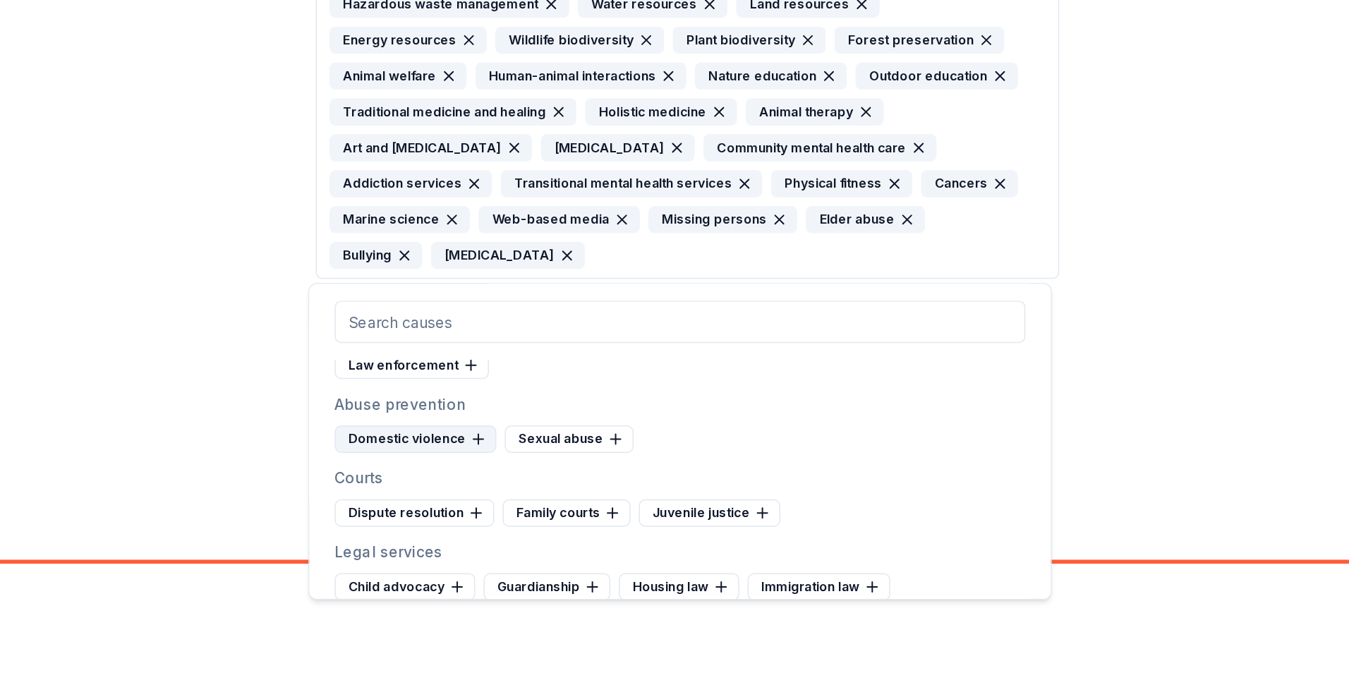
click at [496, 526] on div "Domestic violence" at bounding box center [493, 516] width 108 height 18
click at [497, 526] on div "Sexual abuse" at bounding box center [482, 516] width 86 height 18
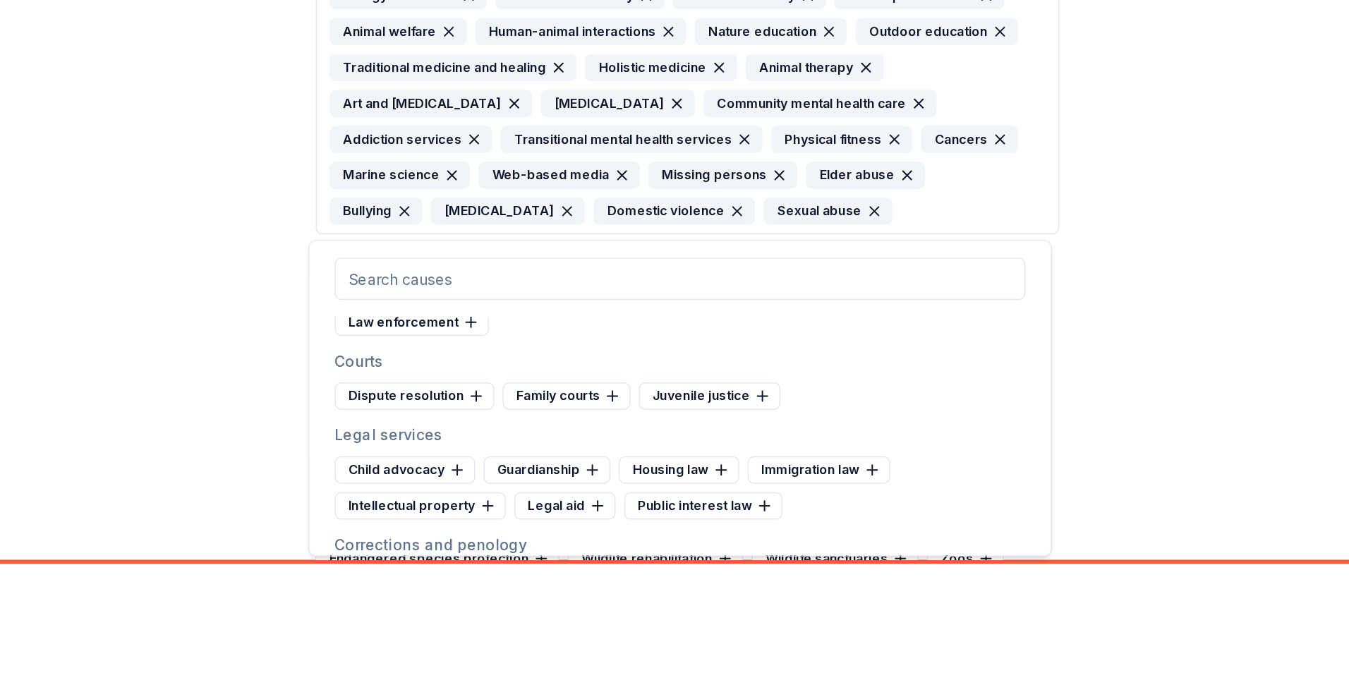
scroll to position [263, 0]
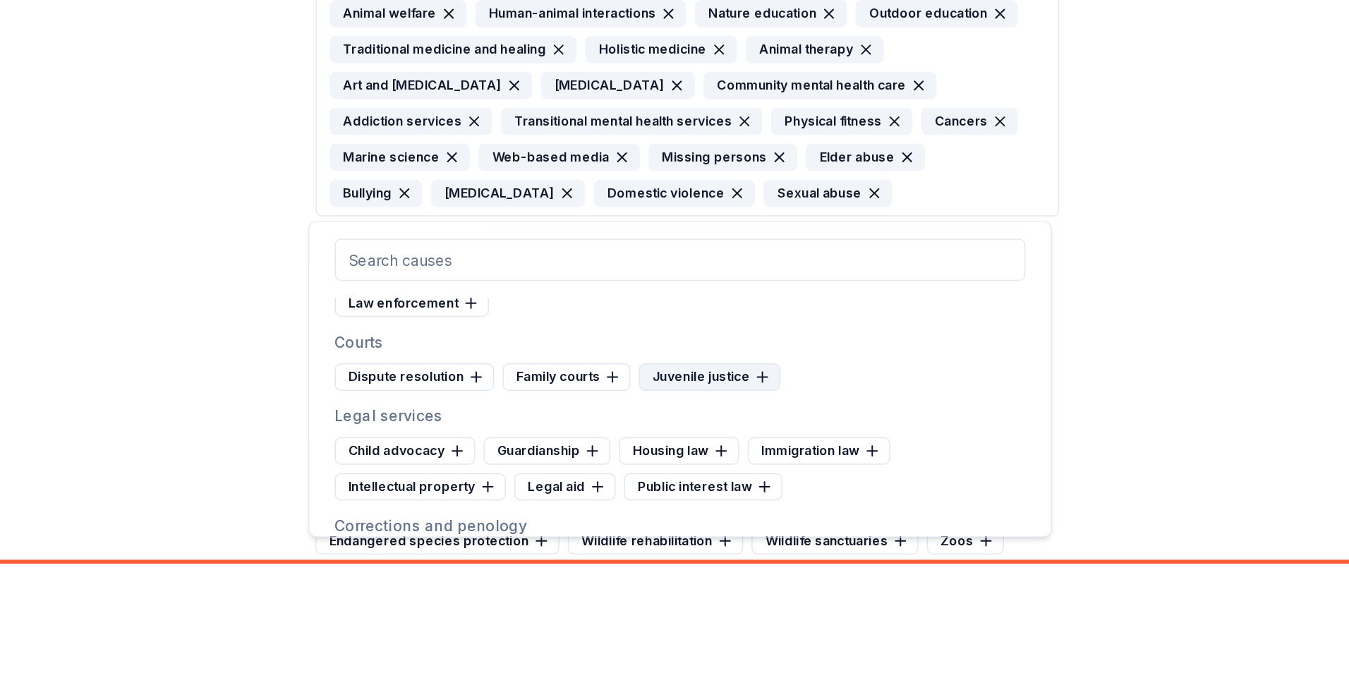
click at [689, 484] on div "Juvenile justice" at bounding box center [689, 475] width 95 height 18
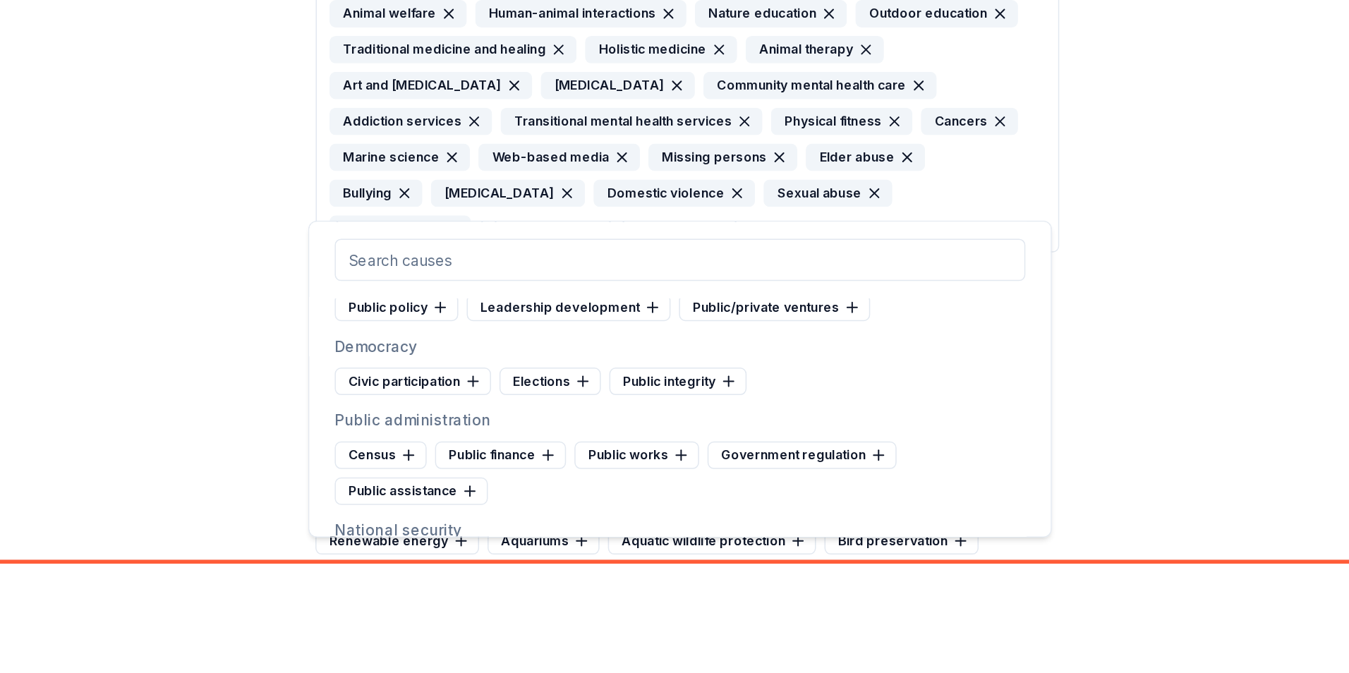
scroll to position [3522, 0]
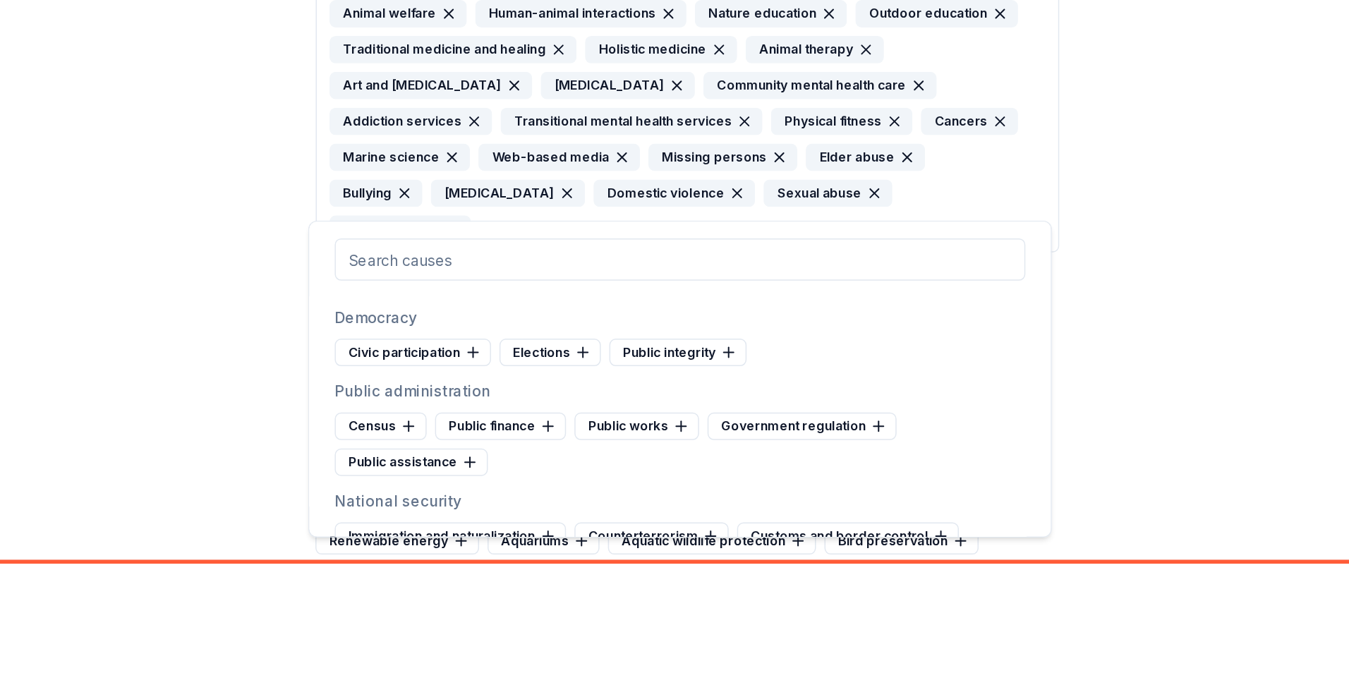
click at [612, 418] on div "Leadership development" at bounding box center [595, 409] width 136 height 18
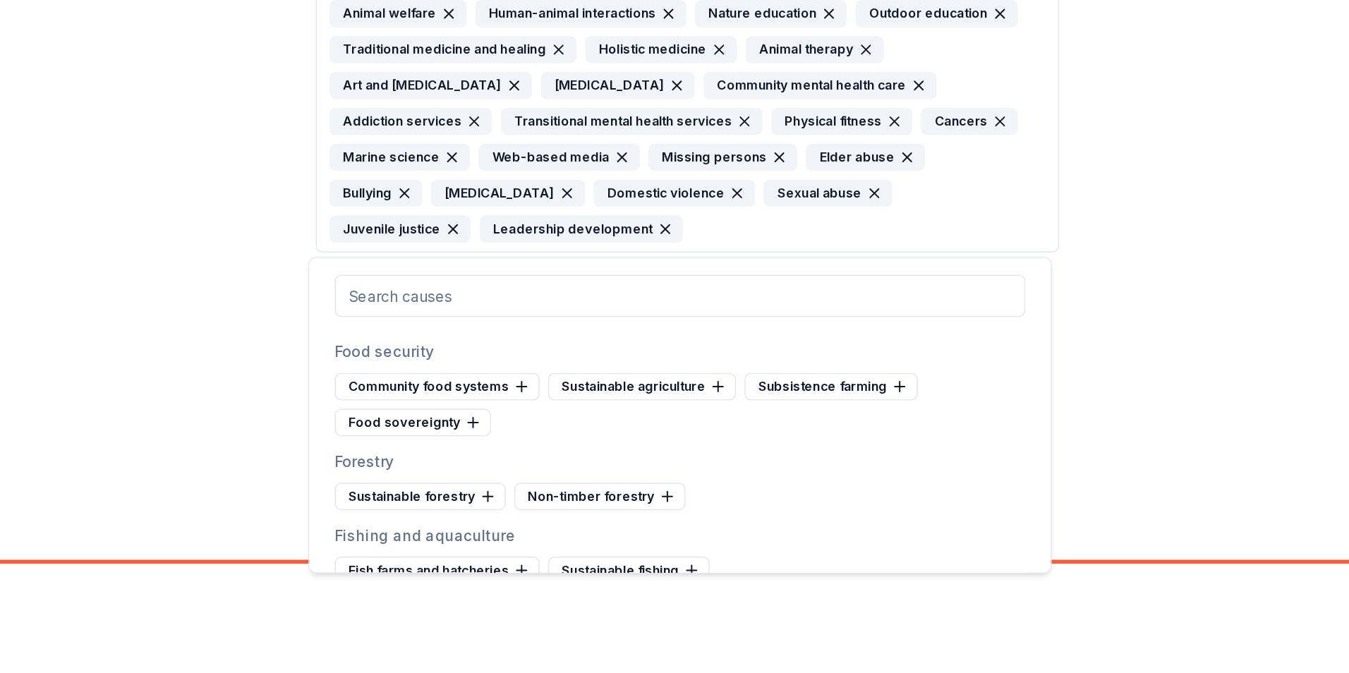
scroll to position [3861, 0]
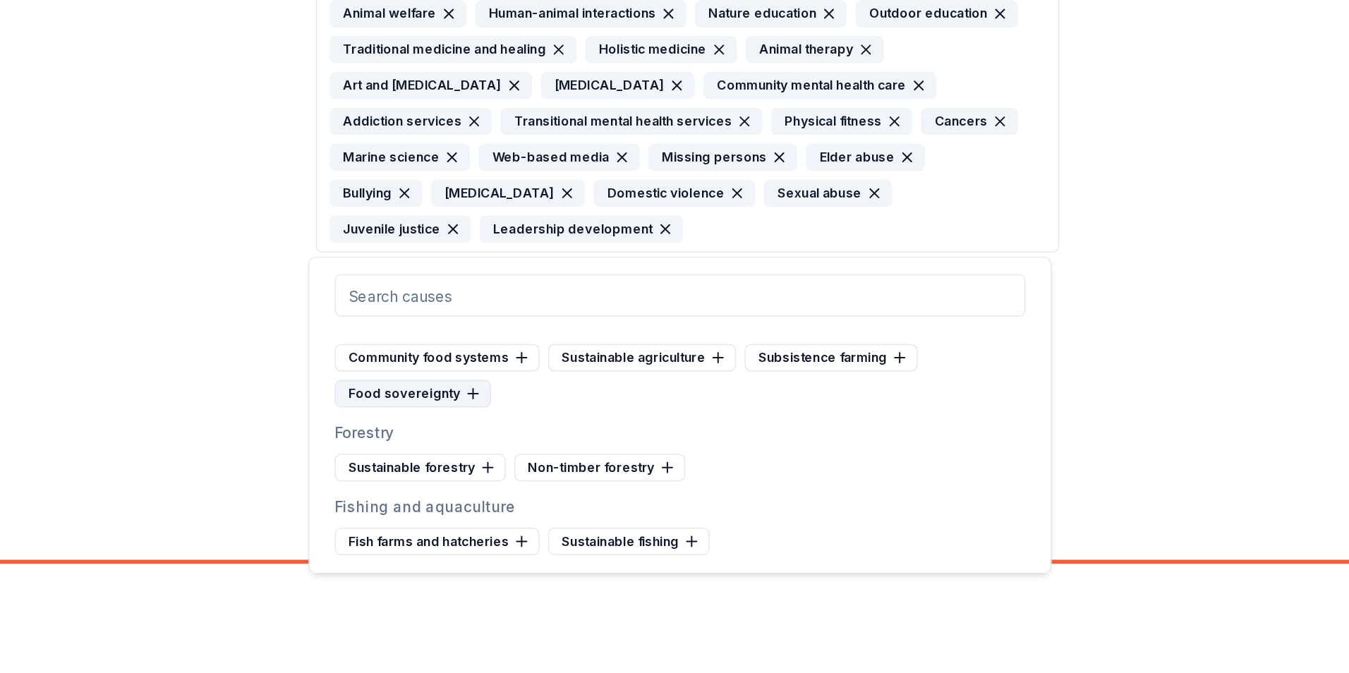
click at [503, 495] on div "Food sovereignty" at bounding box center [491, 486] width 104 height 18
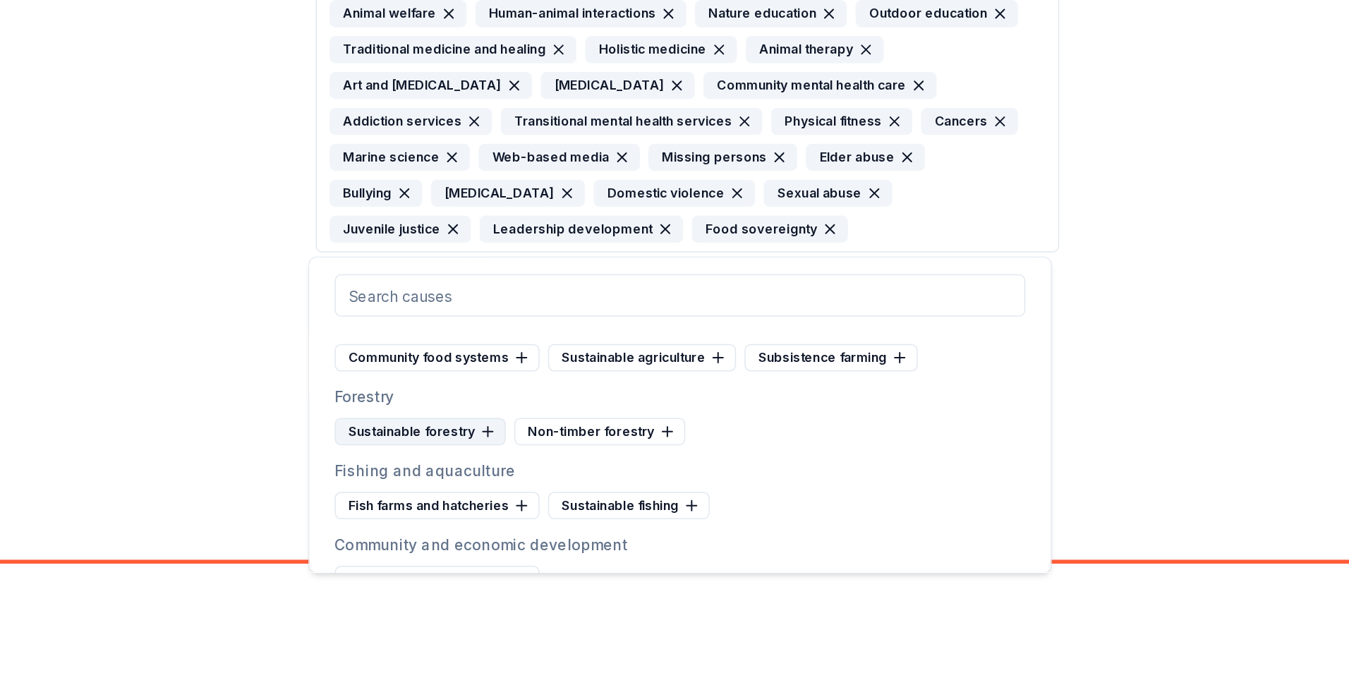
click at [521, 521] on div "Sustainable forestry" at bounding box center [496, 511] width 114 height 18
click at [649, 570] on div "Sustainable fishing" at bounding box center [635, 561] width 108 height 18
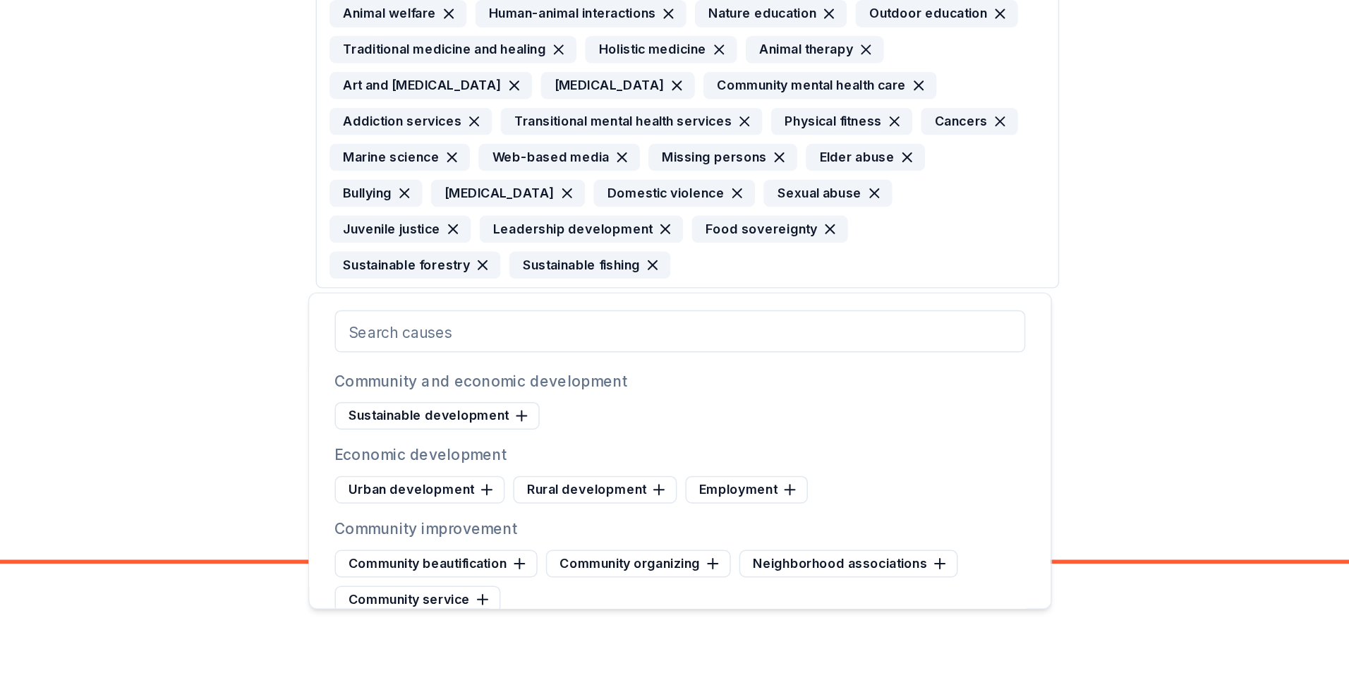
scroll to position [3978, 0]
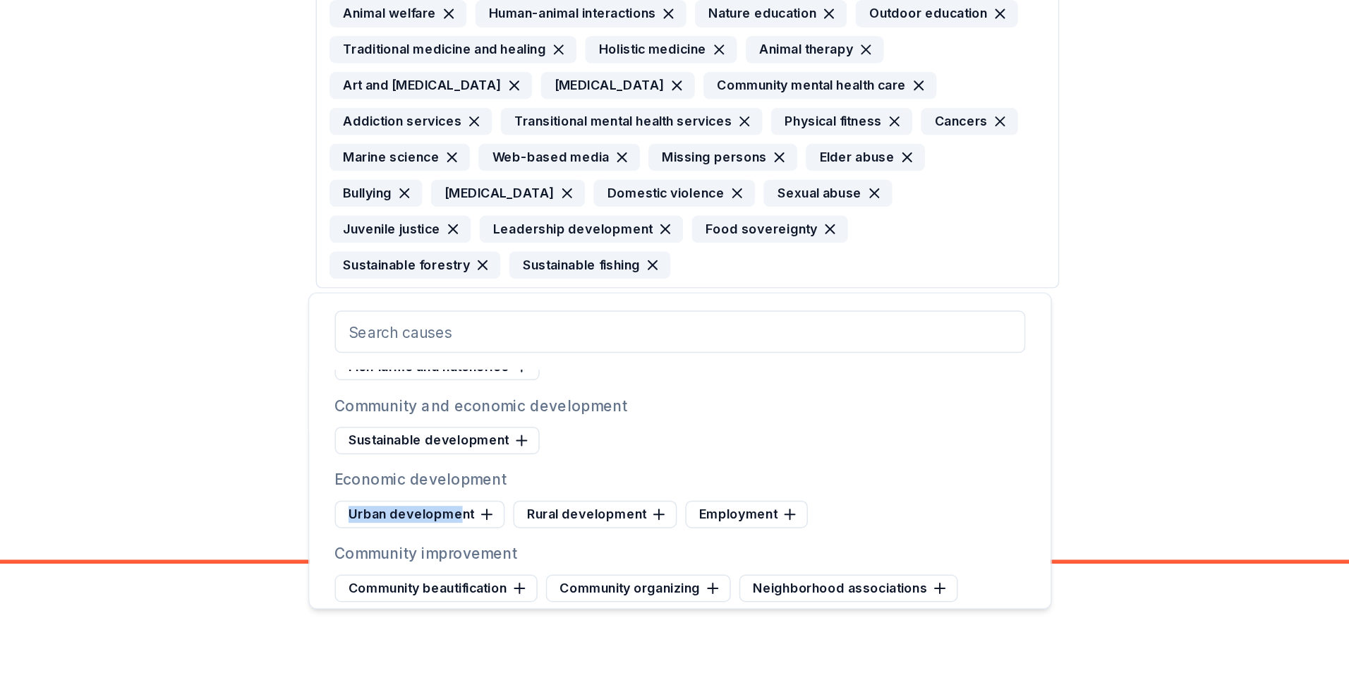
drag, startPoint x: 522, startPoint y: 591, endPoint x: 617, endPoint y: 569, distance: 97.6
click at [617, 569] on div "Economic development Urban development Rural development Employment" at bounding box center [669, 555] width 461 height 41
drag, startPoint x: 617, startPoint y: 569, endPoint x: 612, endPoint y: 586, distance: 17.0
click at [612, 576] on div "Rural development" at bounding box center [612, 566] width 109 height 18
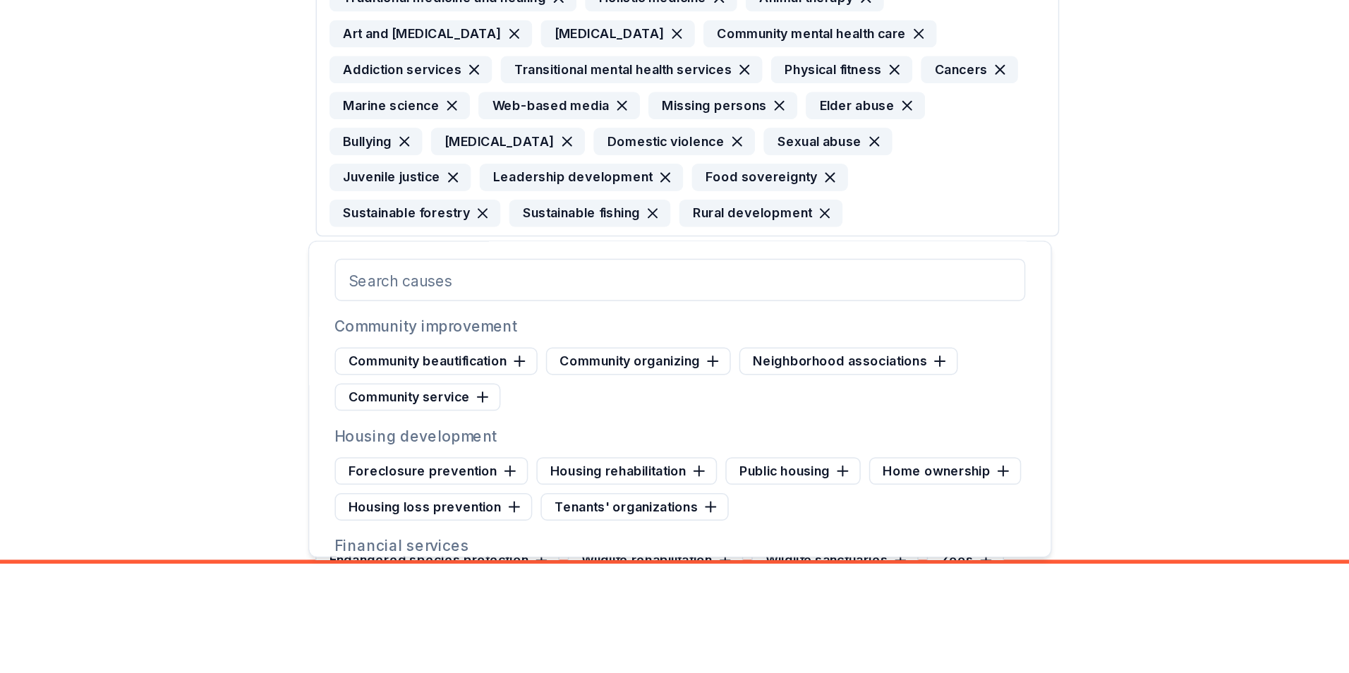
scroll to position [4129, 0]
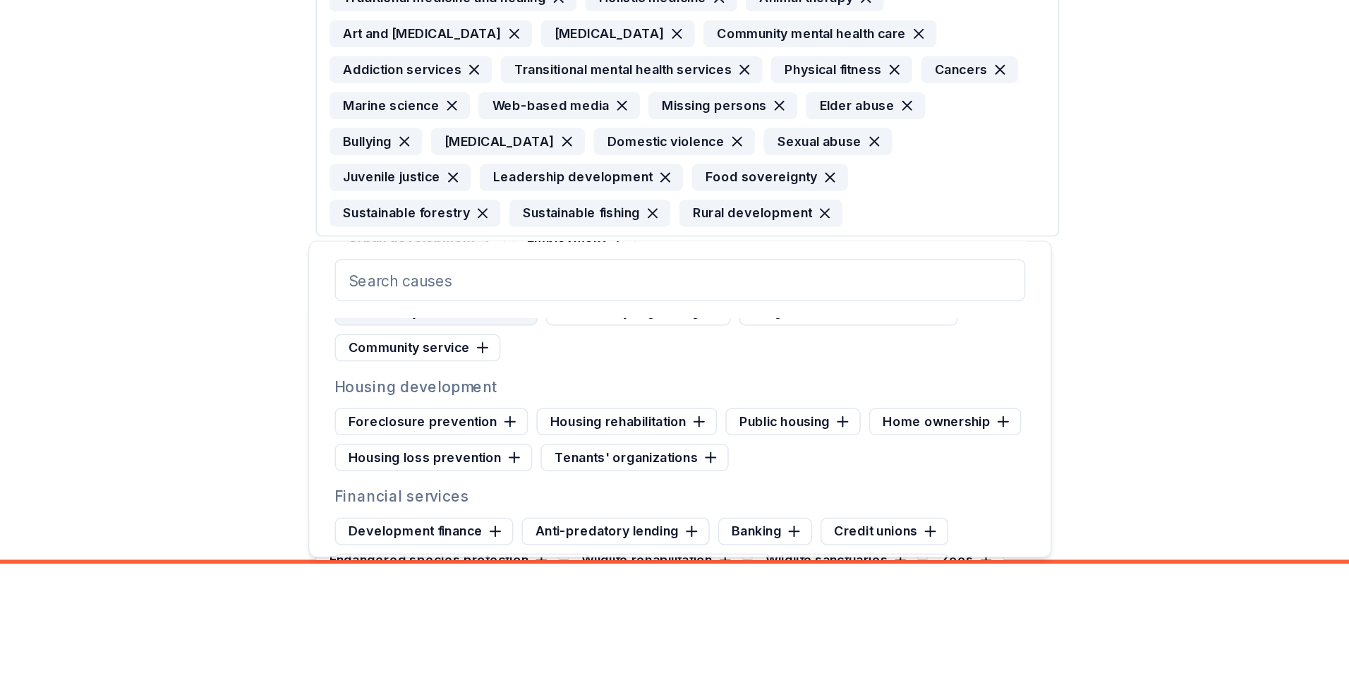
click at [549, 440] on div "Community beautification" at bounding box center [506, 431] width 135 height 18
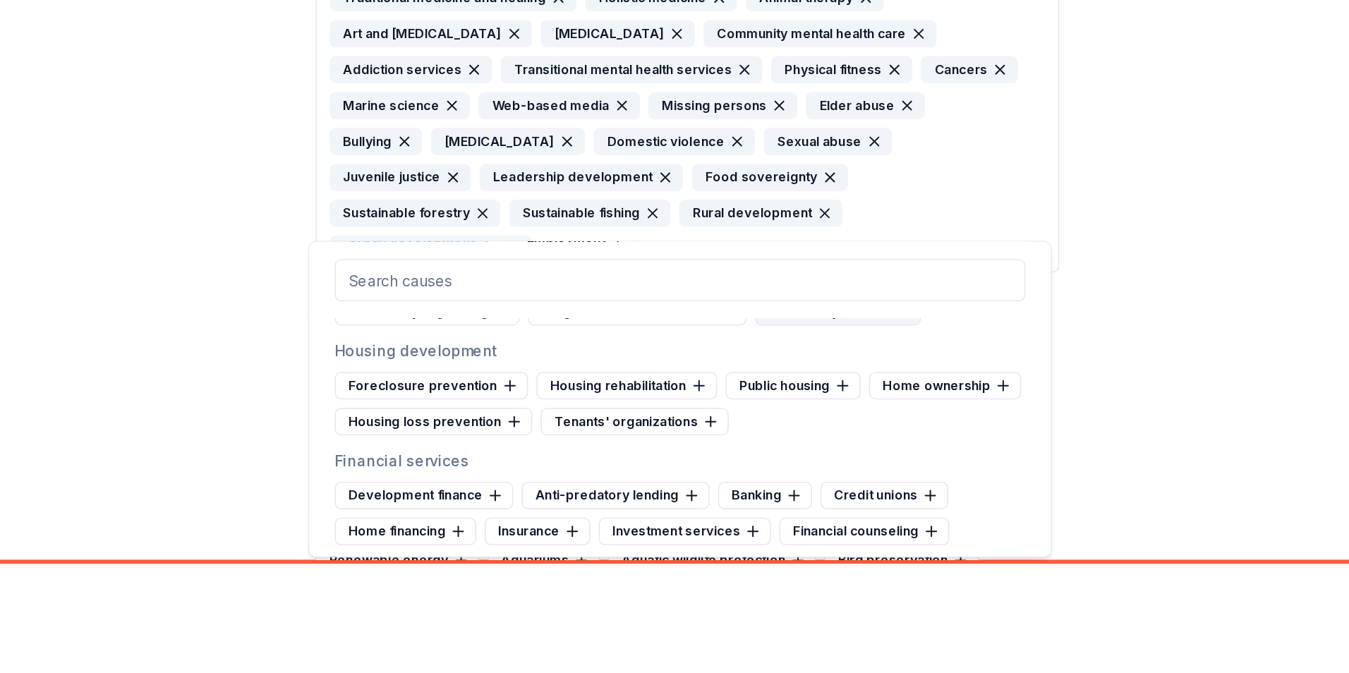
click at [730, 440] on div "Community service" at bounding box center [775, 431] width 111 height 18
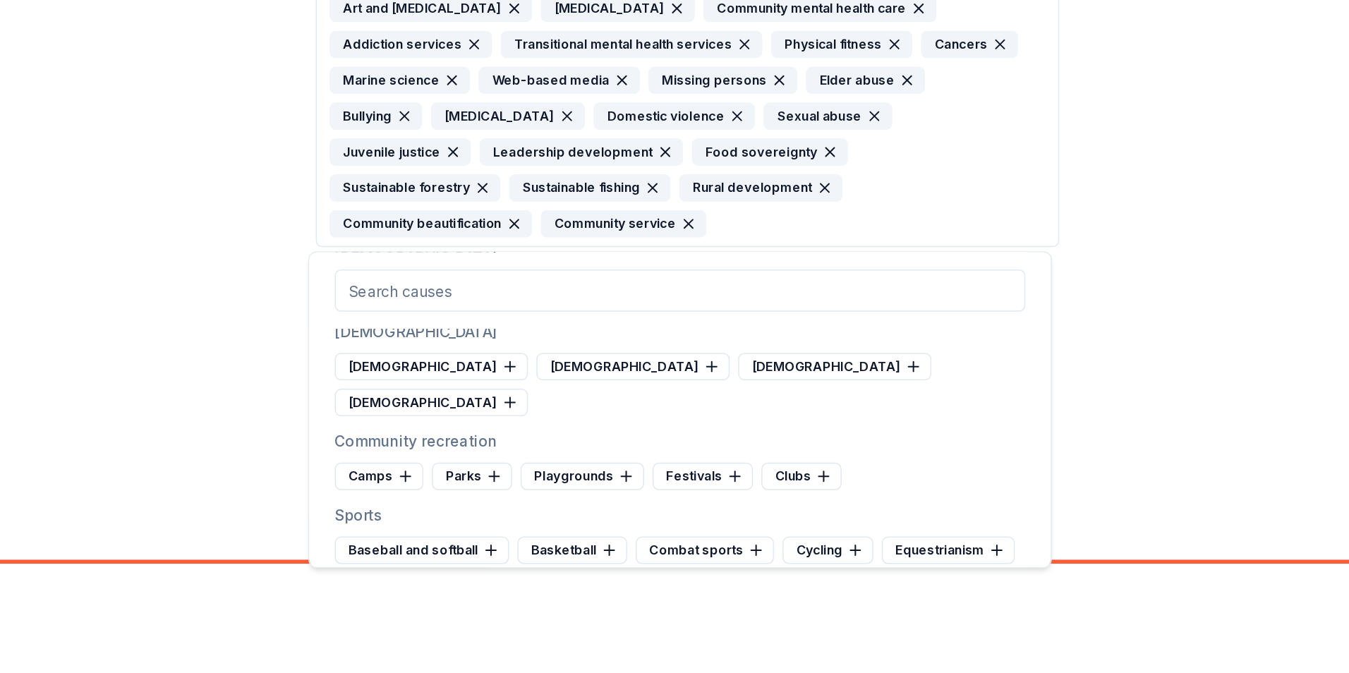
scroll to position [4629, 0]
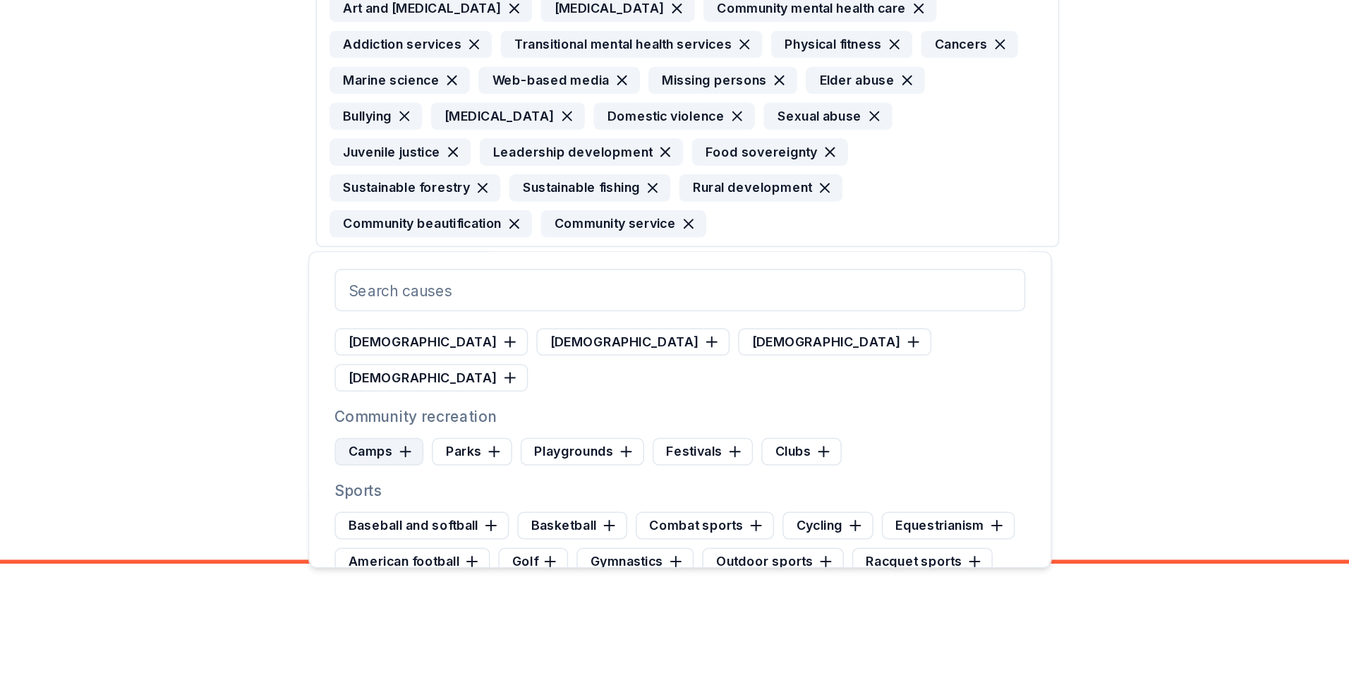
click at [469, 524] on div "Camps" at bounding box center [468, 525] width 59 height 18
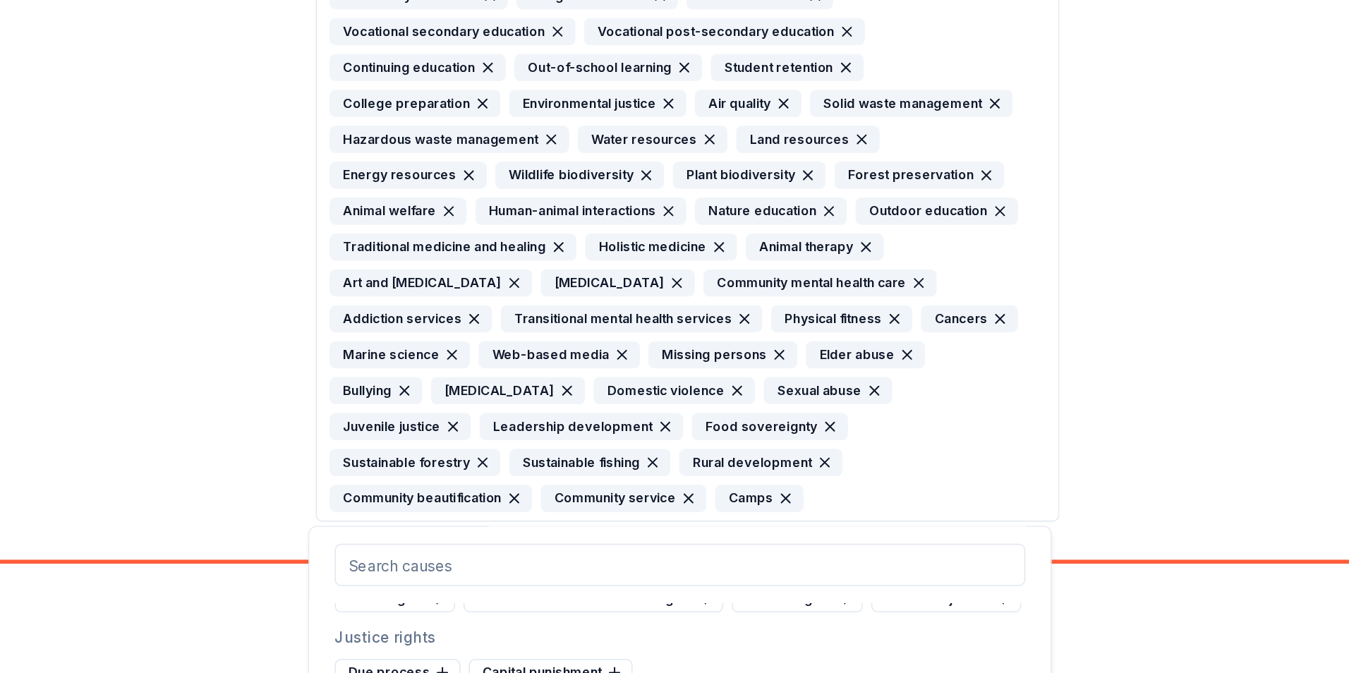
scroll to position [0, 0]
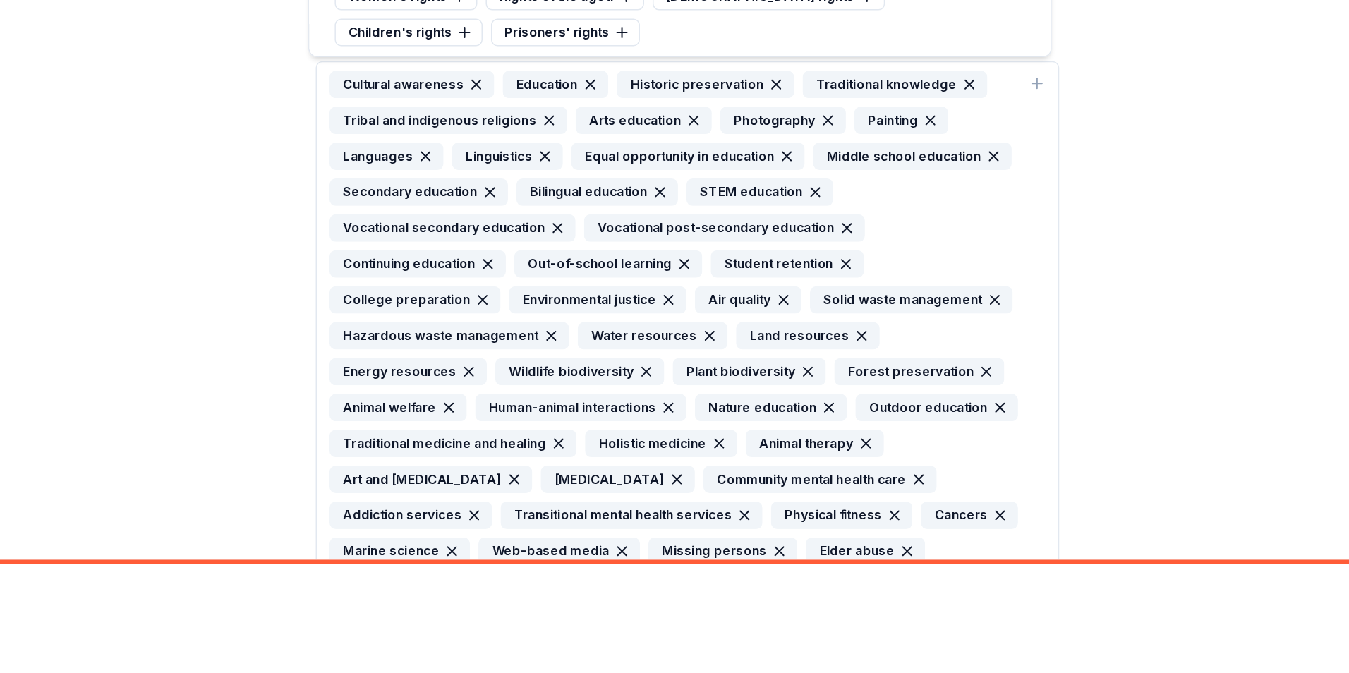
click at [989, 457] on div "Cause tags for your project From your project details we found the tags below. …" at bounding box center [674, 594] width 1349 height 1188
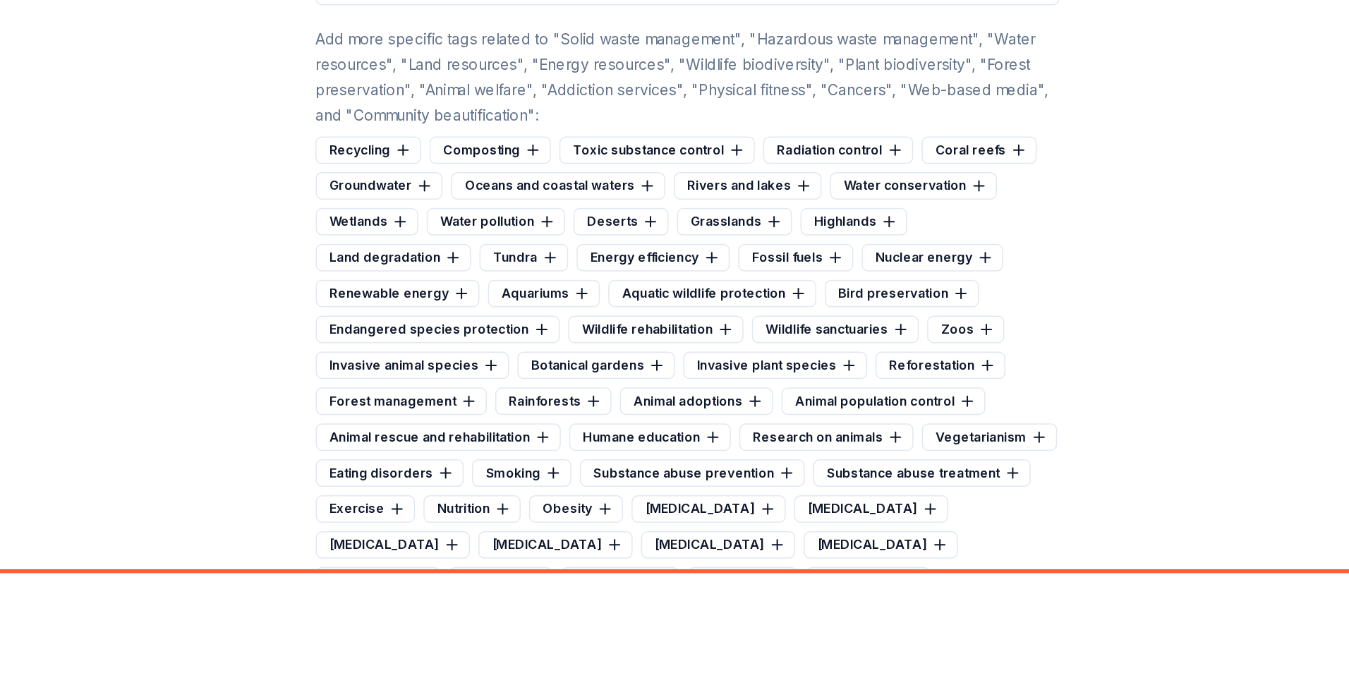
scroll to position [567, 0]
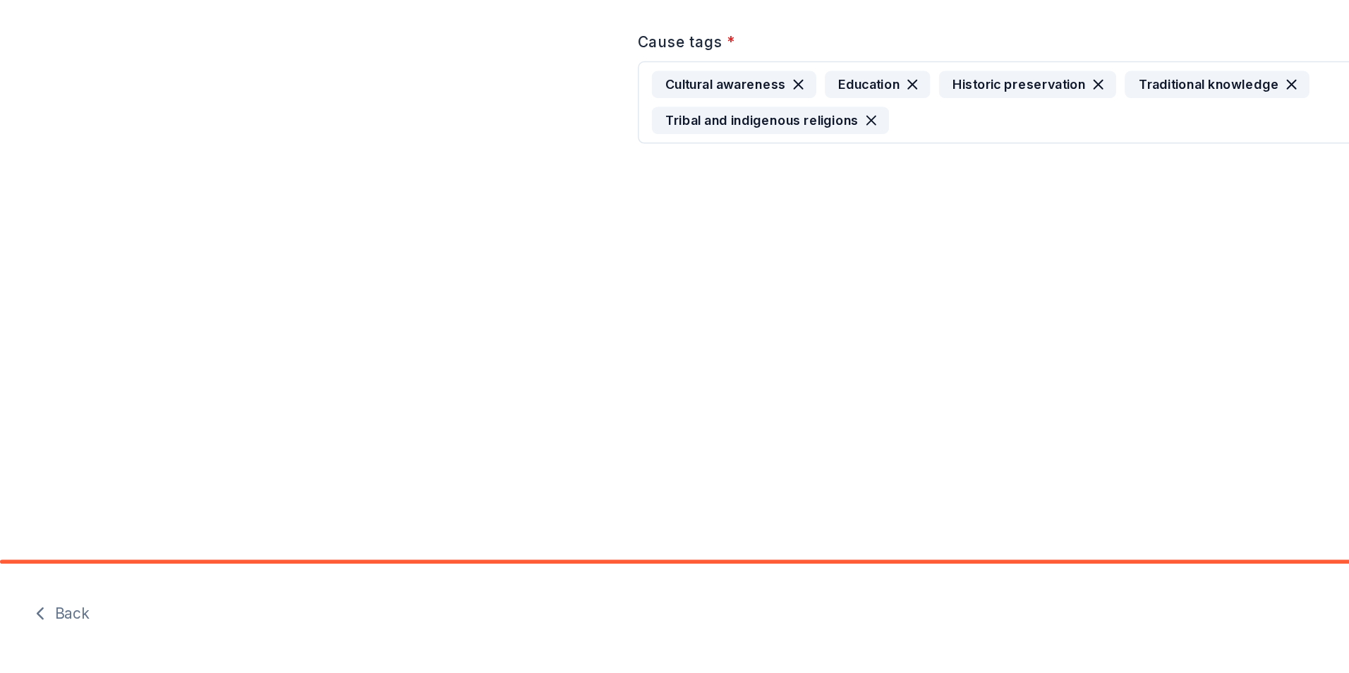
drag, startPoint x: 721, startPoint y: 237, endPoint x: 582, endPoint y: 536, distance: 329.9
click at [563, 538] on div "Cause tags for your project From your project details we found the tags below. …" at bounding box center [674, 298] width 1349 height 597
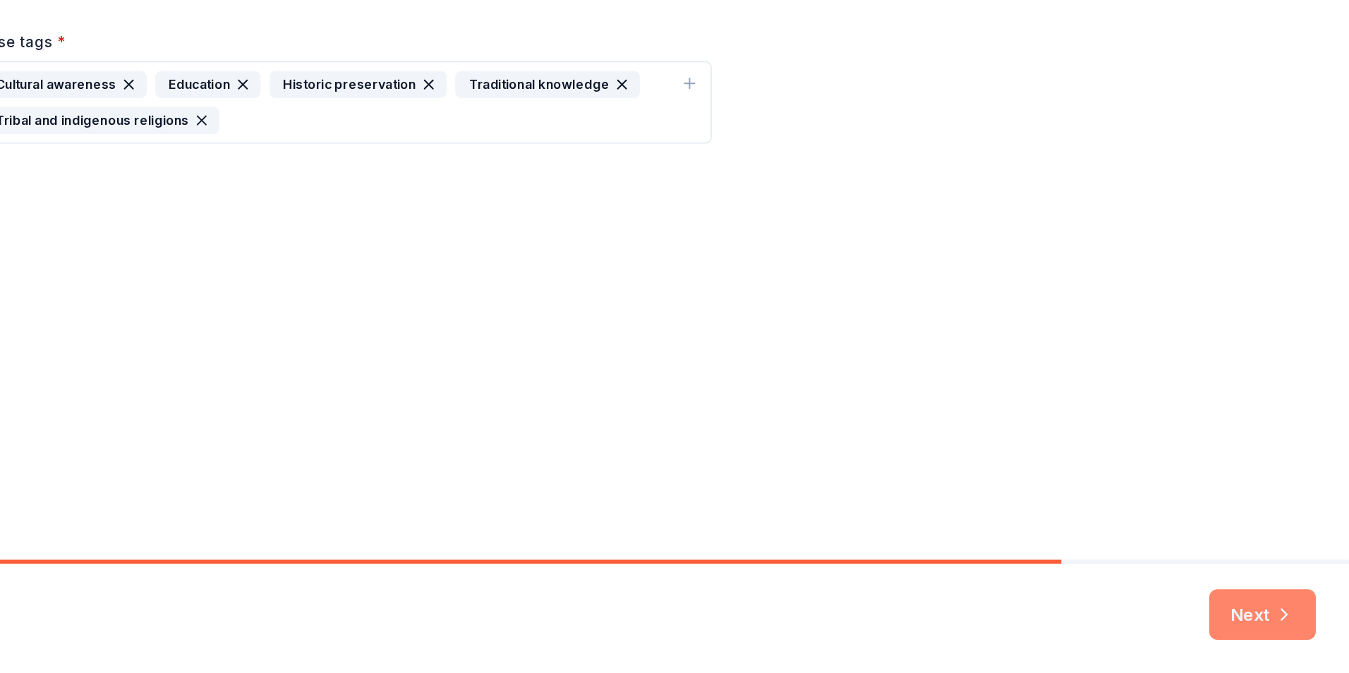
click at [1293, 632] on button "Next" at bounding box center [1290, 634] width 71 height 34
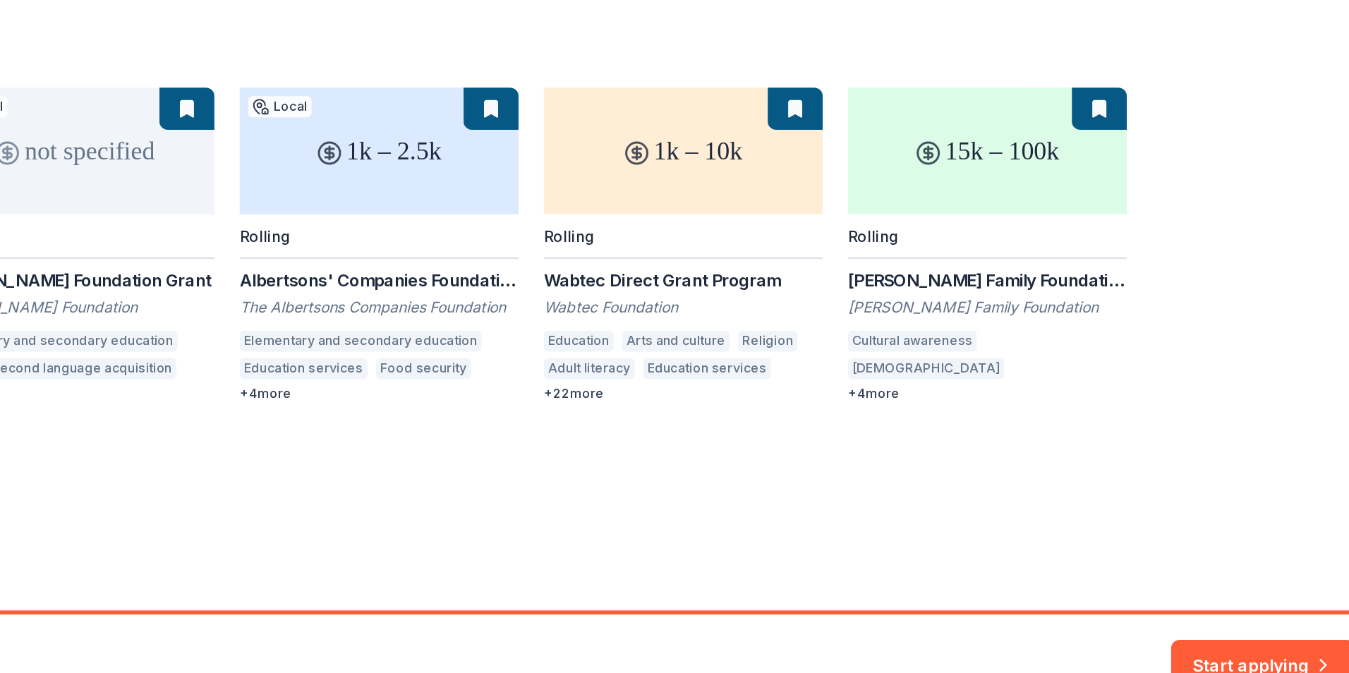
click at [993, 454] on div "1k – 10k Local Due 10/15 HAF: Native Cultures Fund Grant Humboldt Area Foundati…" at bounding box center [674, 353] width 999 height 210
click at [1026, 373] on div "1k – 10k Local Due 10/15 HAF: Native Cultures Fund Grant Humboldt Area Foundati…" at bounding box center [674, 353] width 999 height 210
drag, startPoint x: 1159, startPoint y: 373, endPoint x: 989, endPoint y: 380, distance: 170.2
click at [989, 380] on div "1k – 10k Local Due 10/15 HAF: Native Cultures Fund Grant Humboldt Area Foundati…" at bounding box center [674, 353] width 999 height 210
copy div "[PERSON_NAME] Family Foundation Grants"
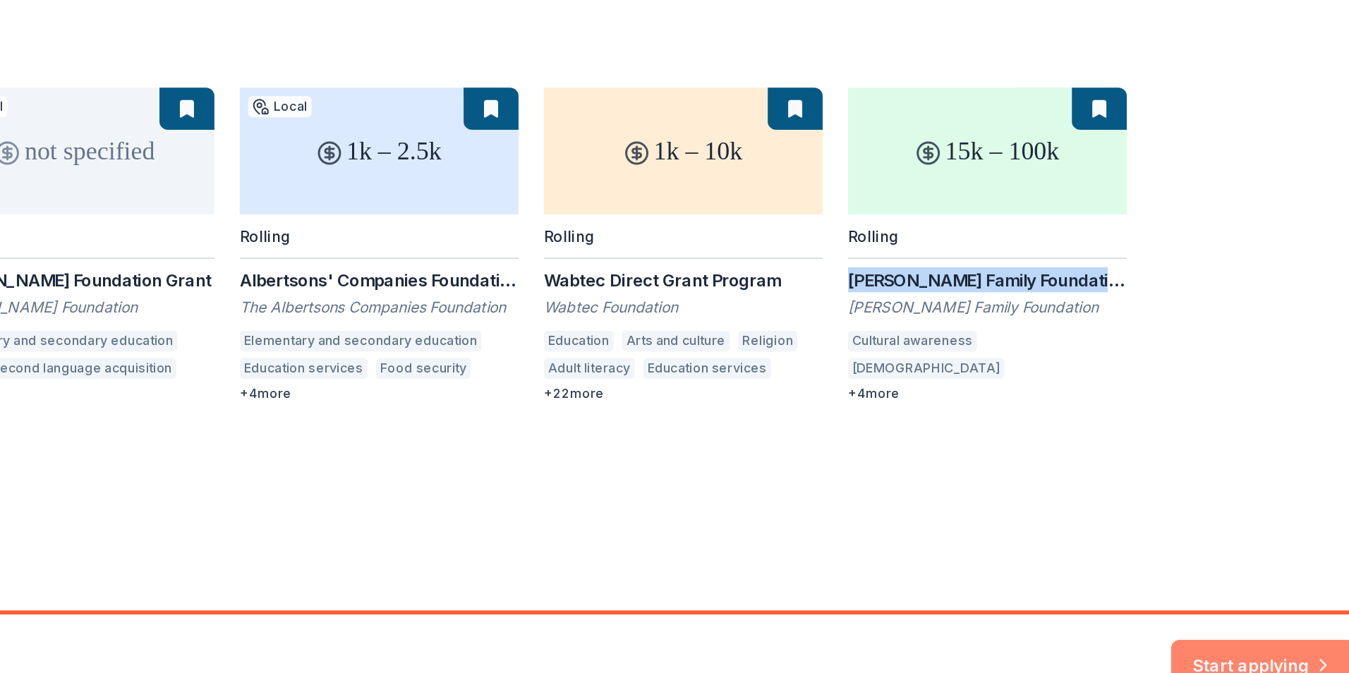
click at [1229, 622] on button "Start applying" at bounding box center [1265, 625] width 123 height 34
